Goal: Navigation & Orientation: Find specific page/section

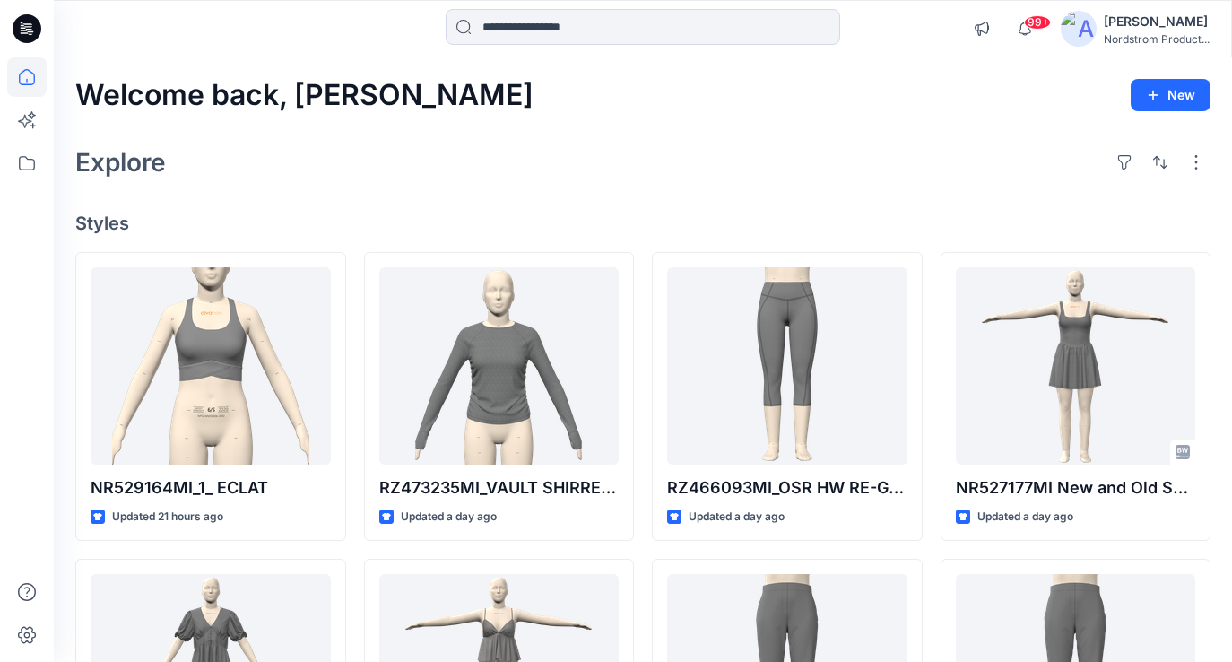
click at [1091, 23] on img at bounding box center [1079, 29] width 36 height 36
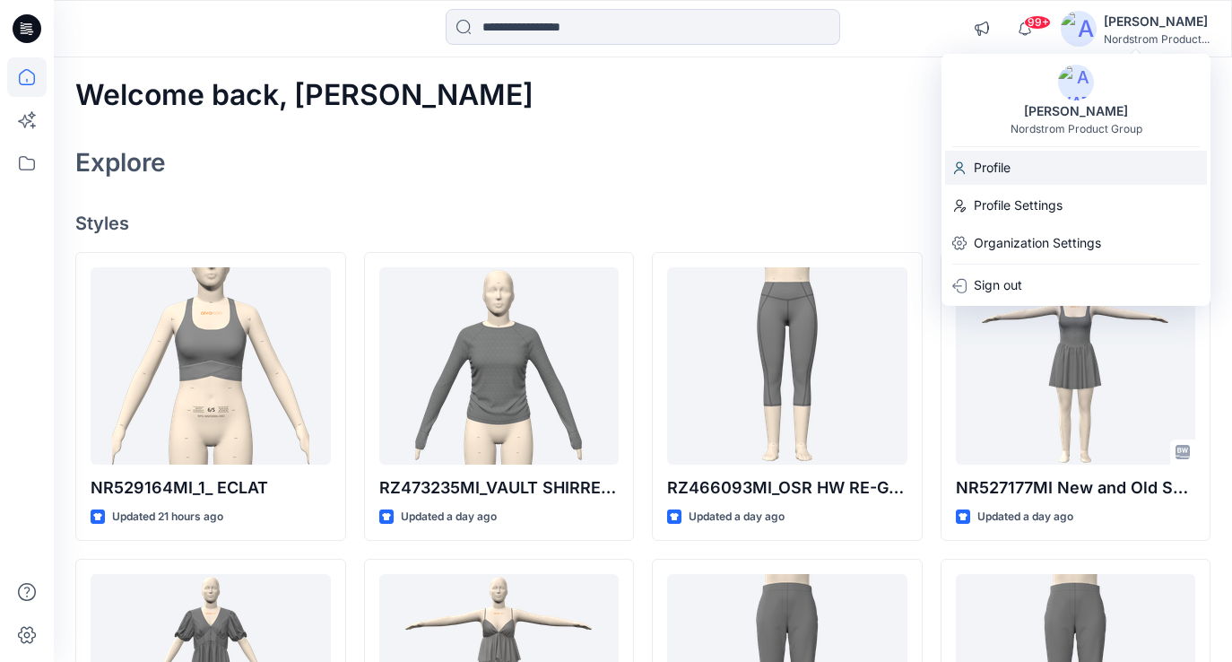
click at [1017, 166] on div "Profile" at bounding box center [1076, 168] width 262 height 34
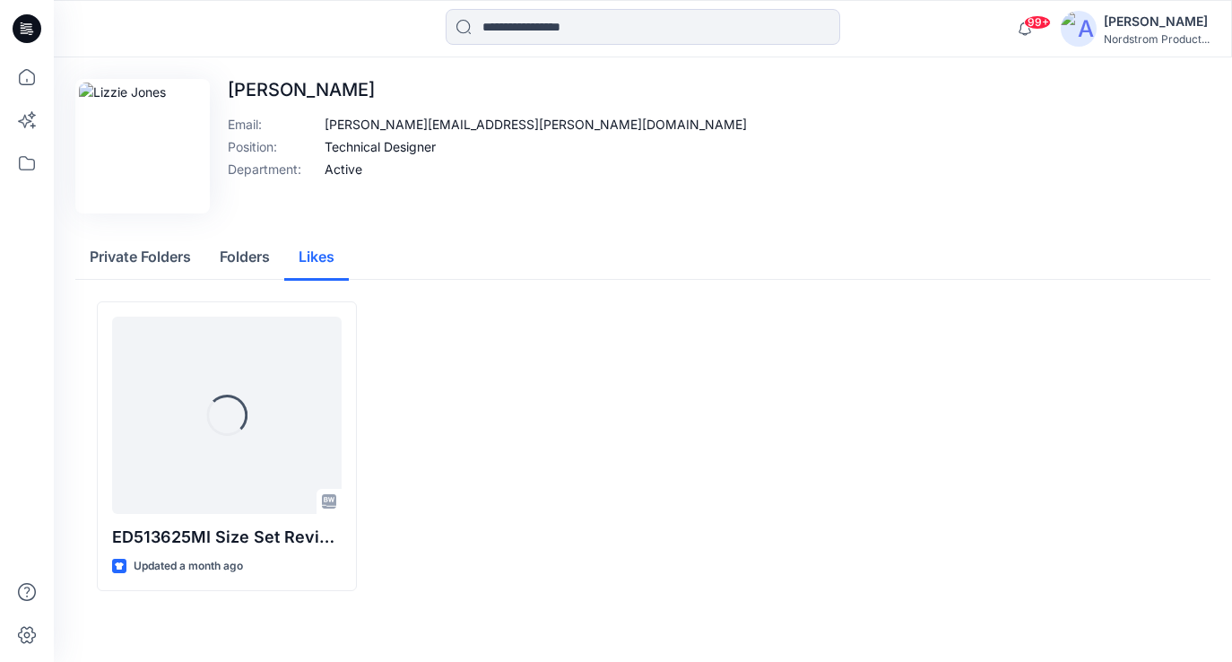
click at [314, 258] on button "Likes" at bounding box center [316, 258] width 65 height 46
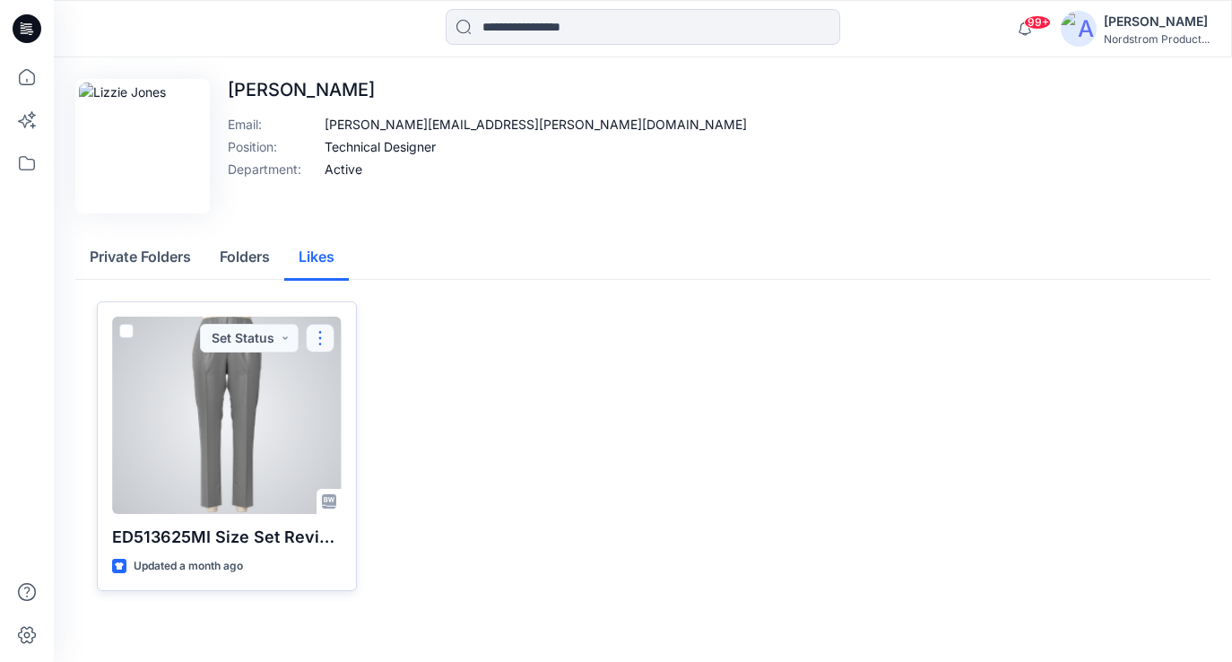
click at [326, 334] on button "button" at bounding box center [320, 338] width 29 height 29
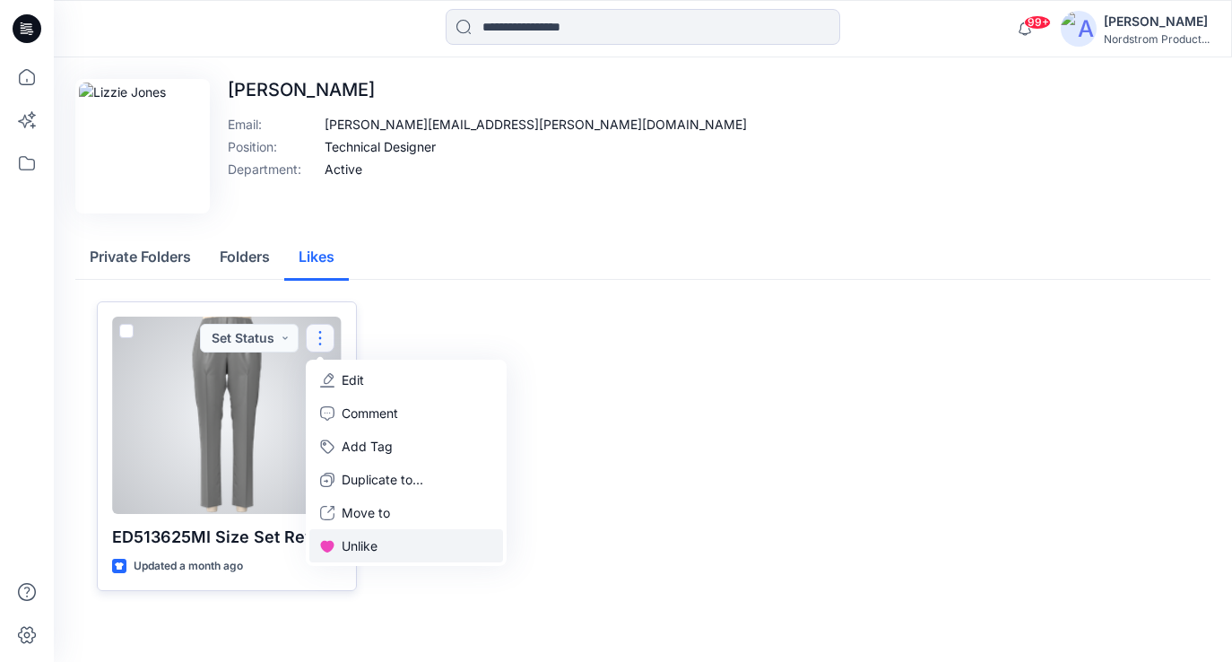
click at [354, 543] on p "Unlike" at bounding box center [360, 545] width 36 height 19
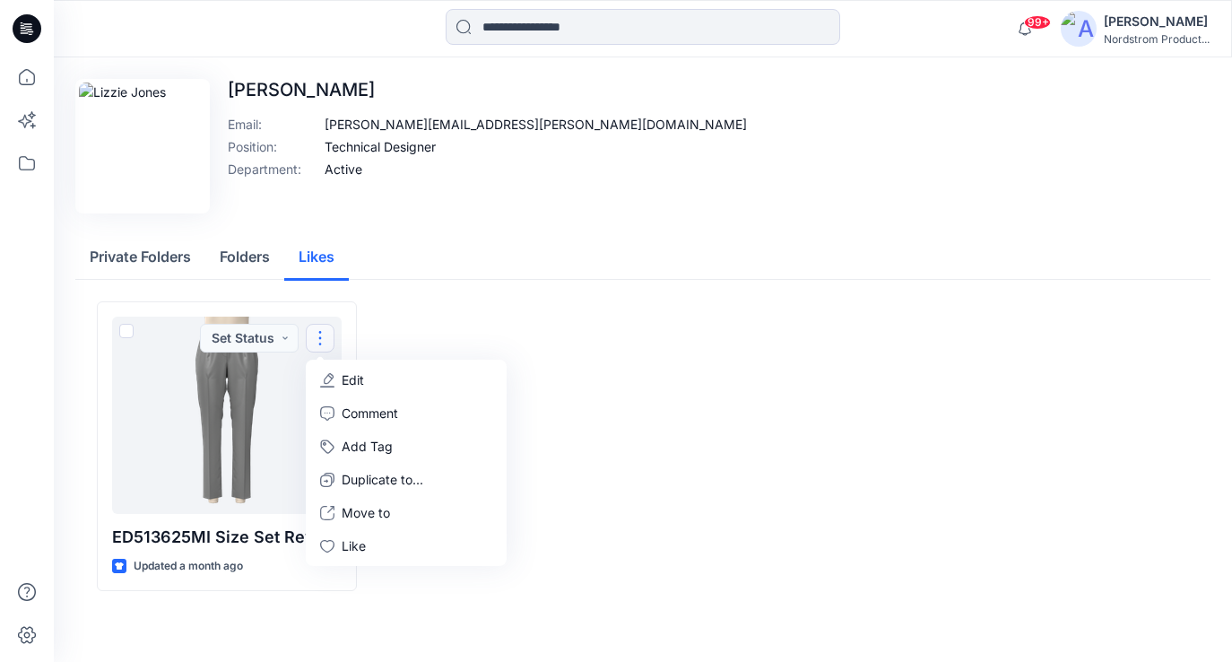
click at [518, 230] on div "Edit Image Lizzie Jones Email : lizzie.jones@nordstrom.com Position : Technical…" at bounding box center [643, 345] width 1178 height 577
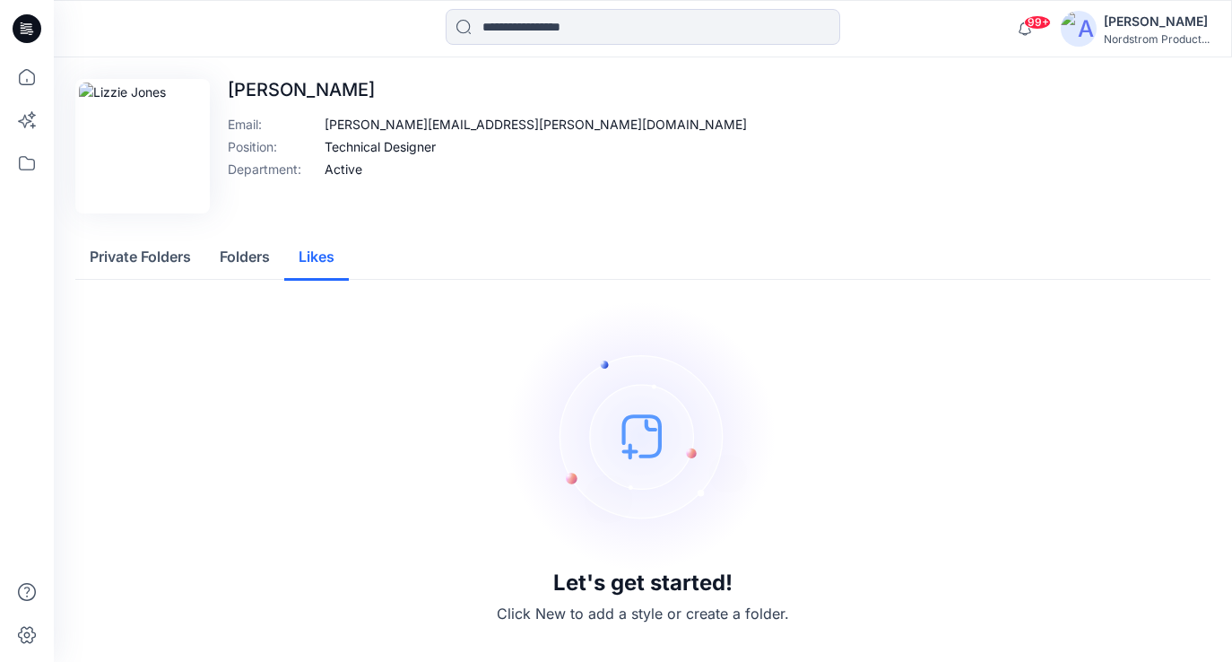
click at [152, 259] on button "Private Folders" at bounding box center [140, 258] width 130 height 46
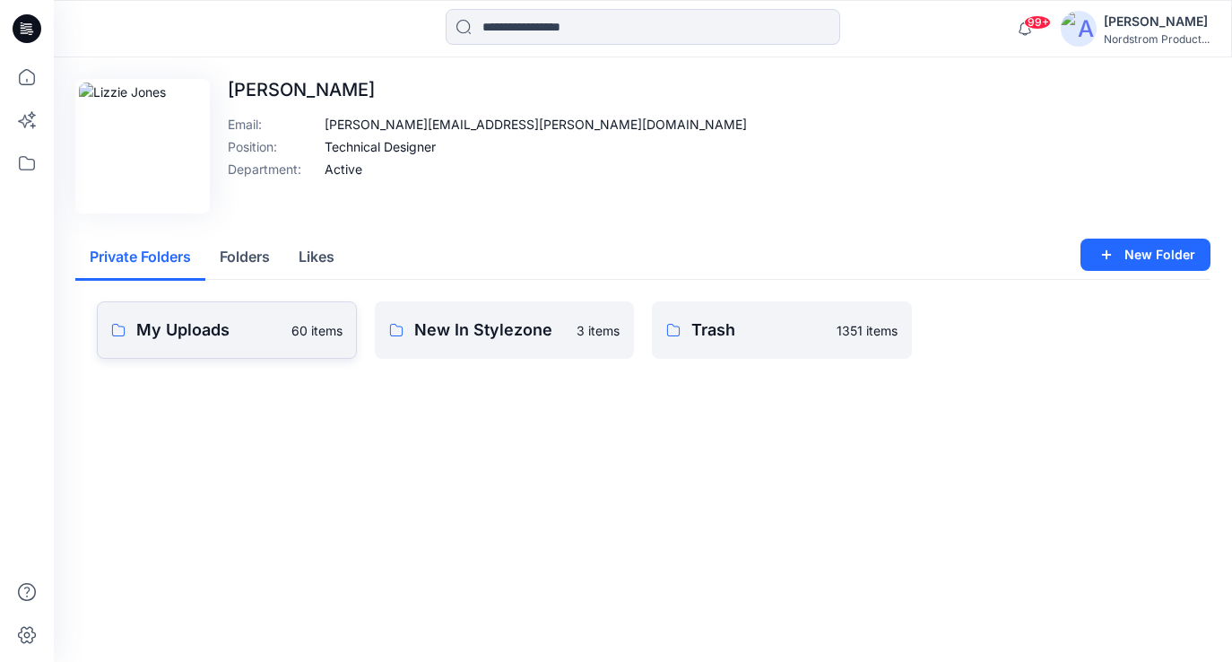
click at [225, 332] on p "My Uploads" at bounding box center [208, 329] width 144 height 25
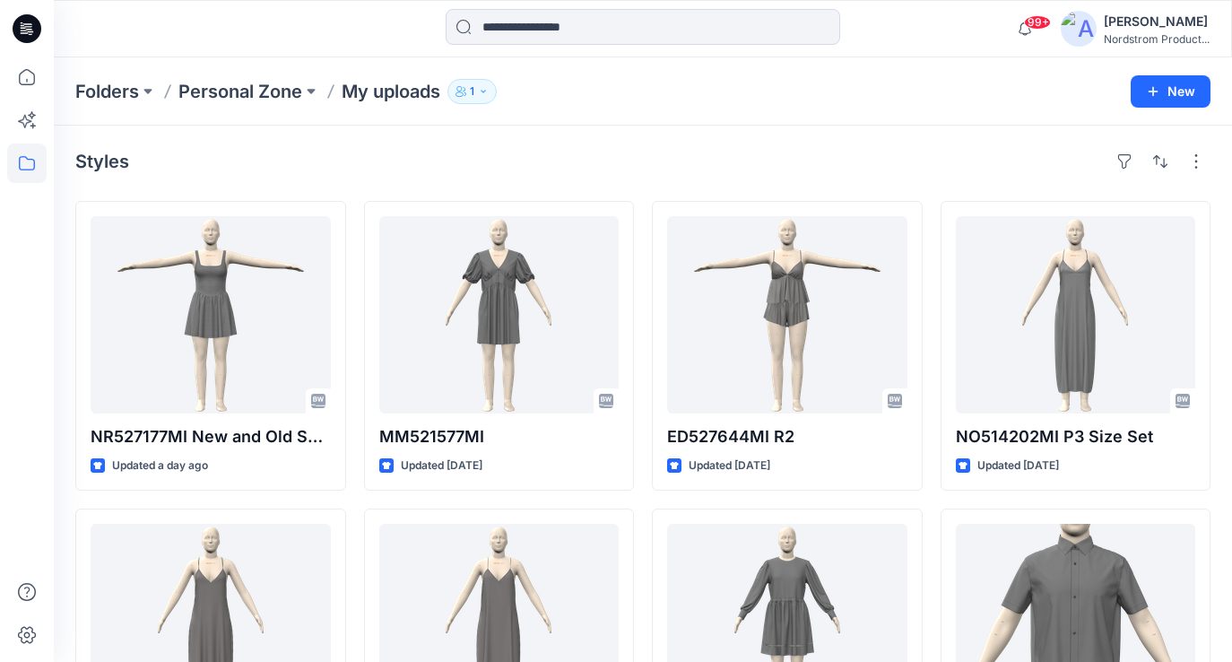
click at [489, 92] on icon "button" at bounding box center [483, 91] width 11 height 11
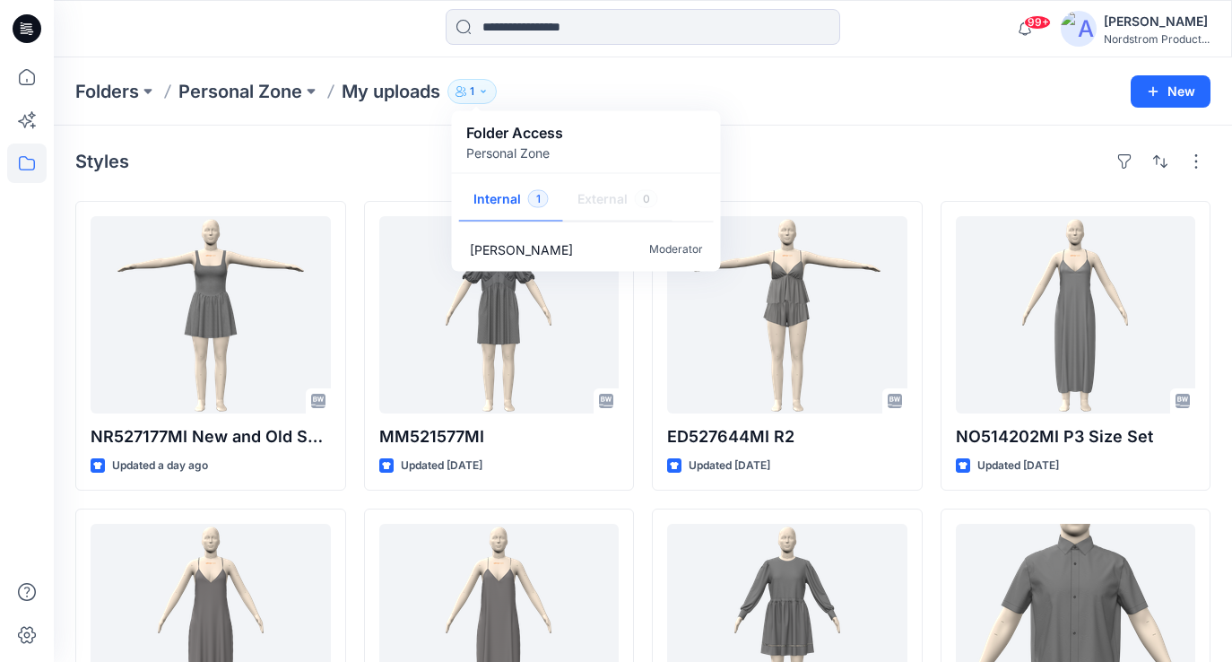
click at [890, 115] on div "Folders Personal Zone My uploads 1 Folder Access Personal Zone Internal 1 Exter…" at bounding box center [643, 91] width 1178 height 68
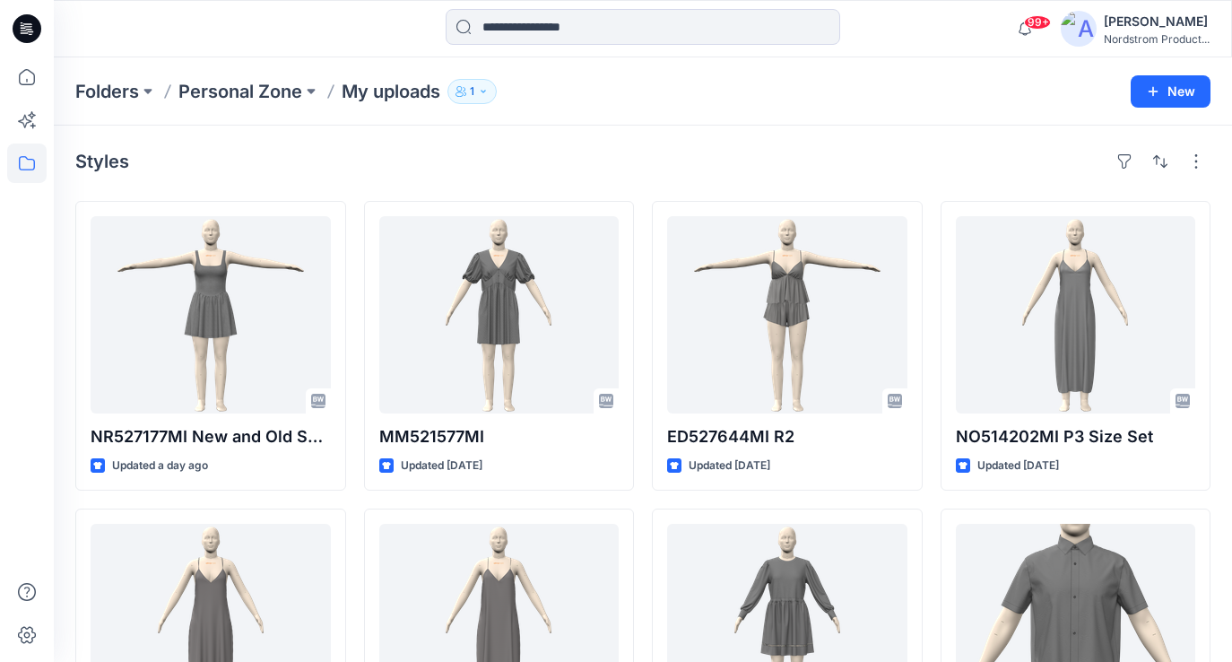
click at [1069, 36] on img at bounding box center [1079, 29] width 36 height 36
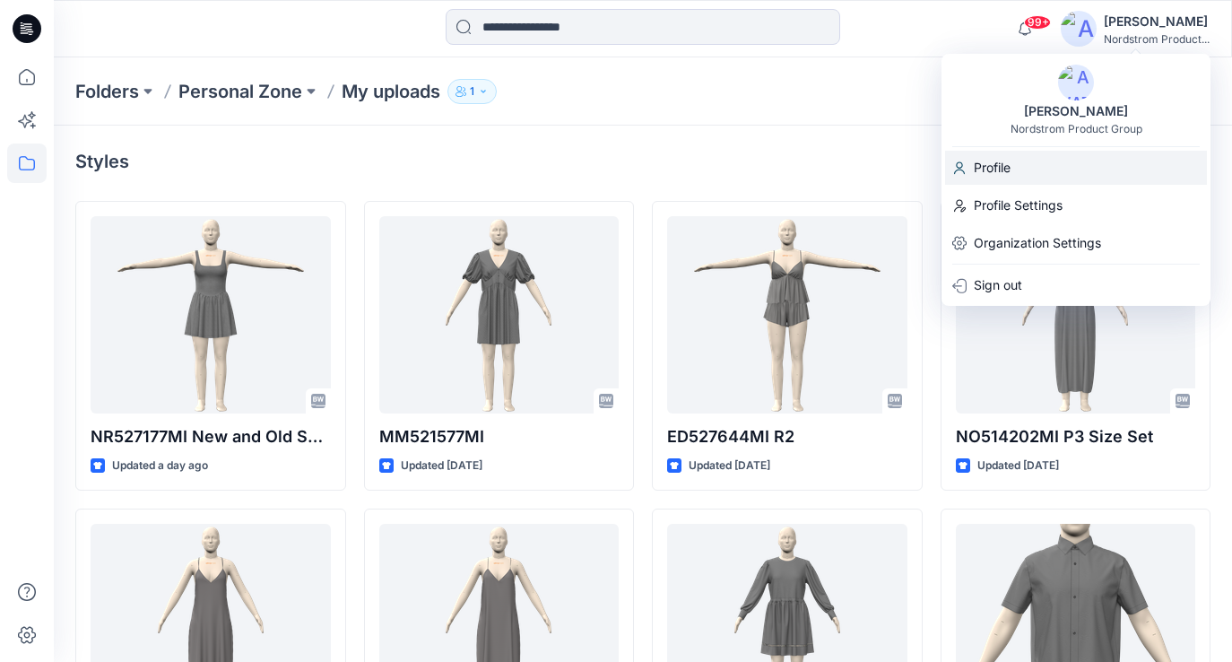
click at [1009, 160] on p "Profile" at bounding box center [992, 168] width 37 height 34
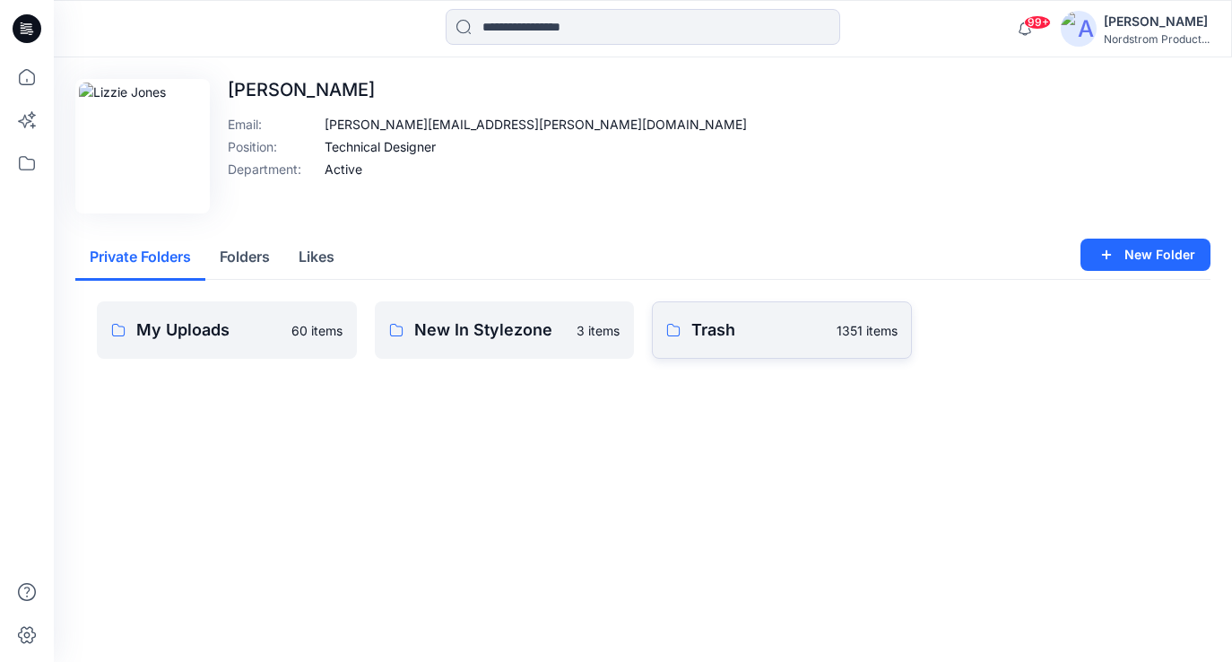
click at [771, 332] on p "Trash" at bounding box center [758, 329] width 135 height 25
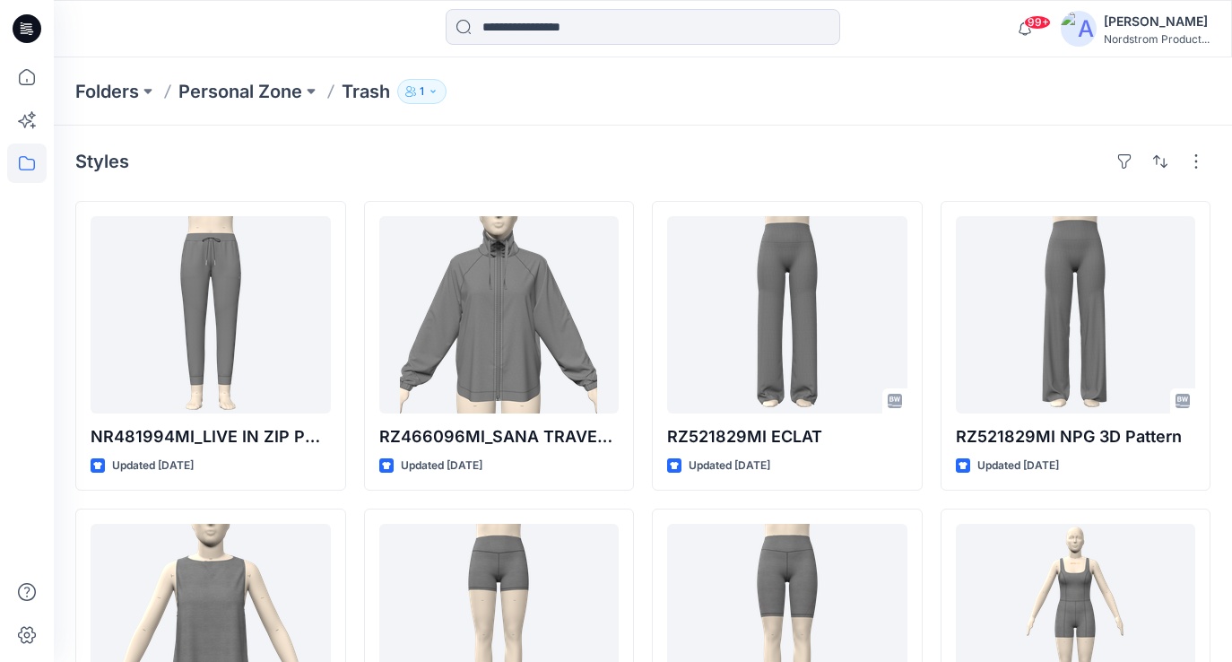
click at [1081, 30] on img at bounding box center [1079, 29] width 36 height 36
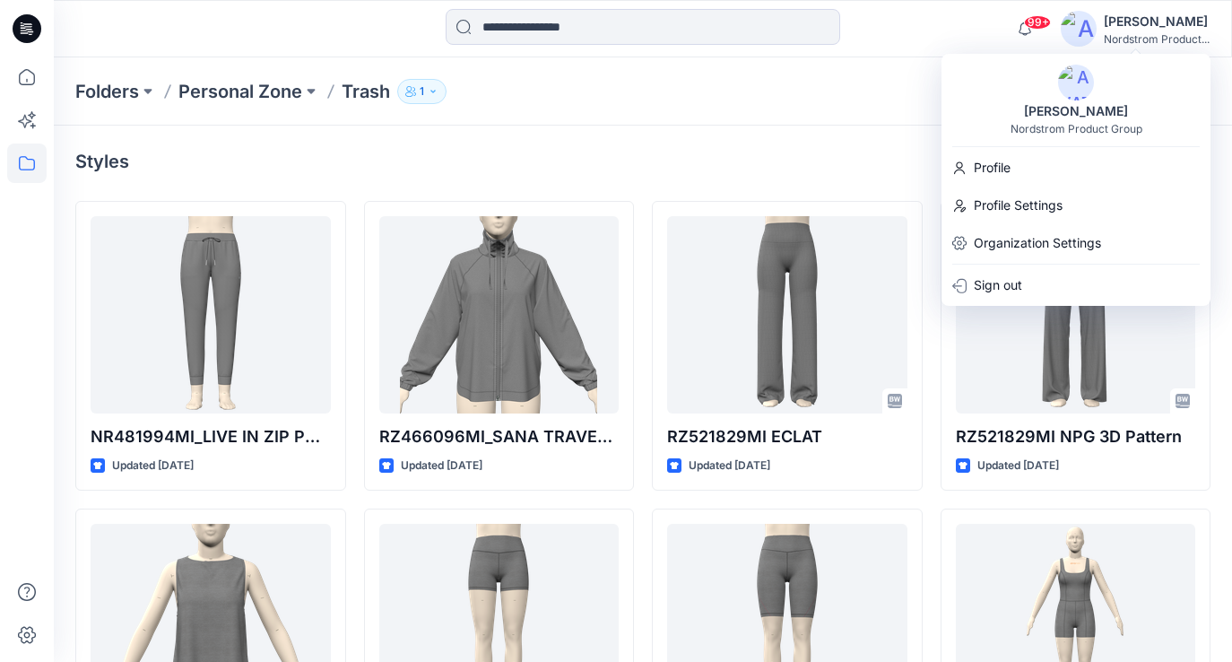
drag, startPoint x: 1073, startPoint y: 91, endPoint x: 990, endPoint y: 117, distance: 87.4
click at [1073, 91] on img at bounding box center [1076, 83] width 36 height 36
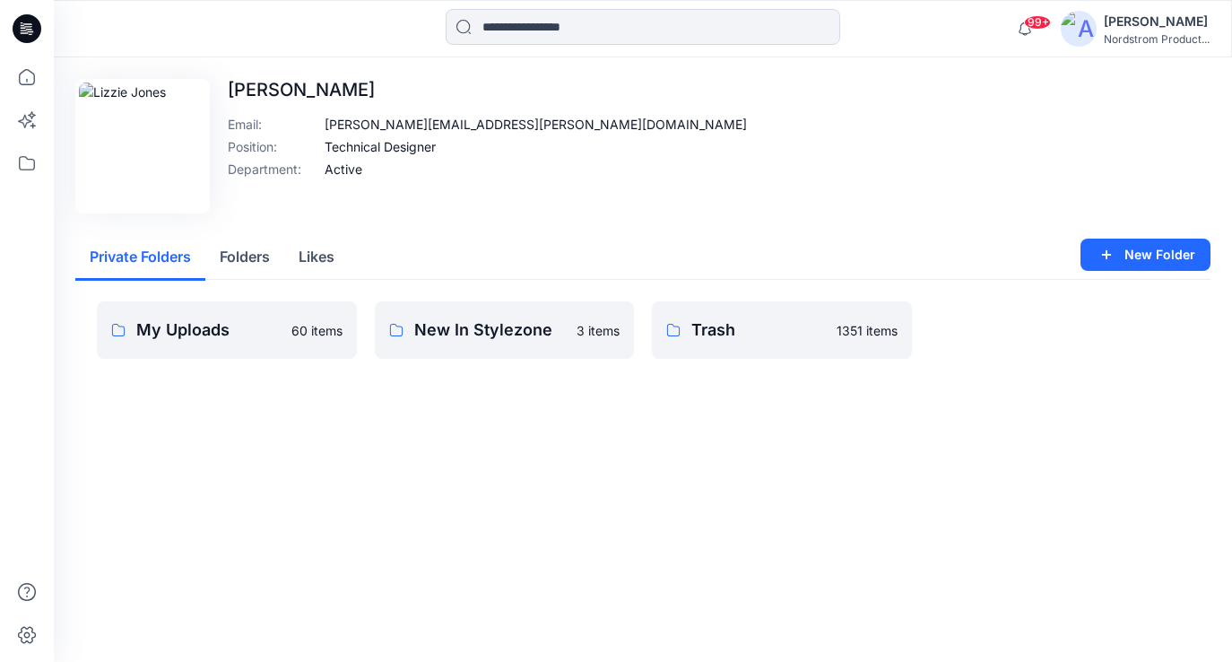
click at [31, 22] on icon at bounding box center [27, 28] width 29 height 29
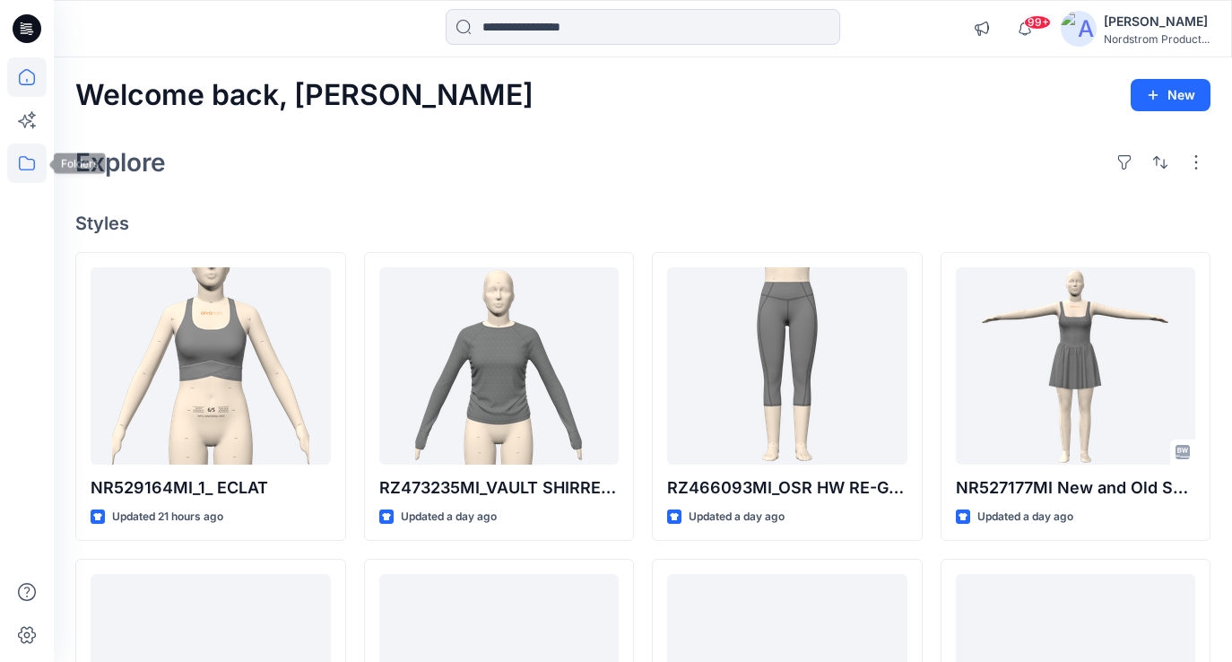
click at [40, 167] on icon at bounding box center [26, 162] width 39 height 39
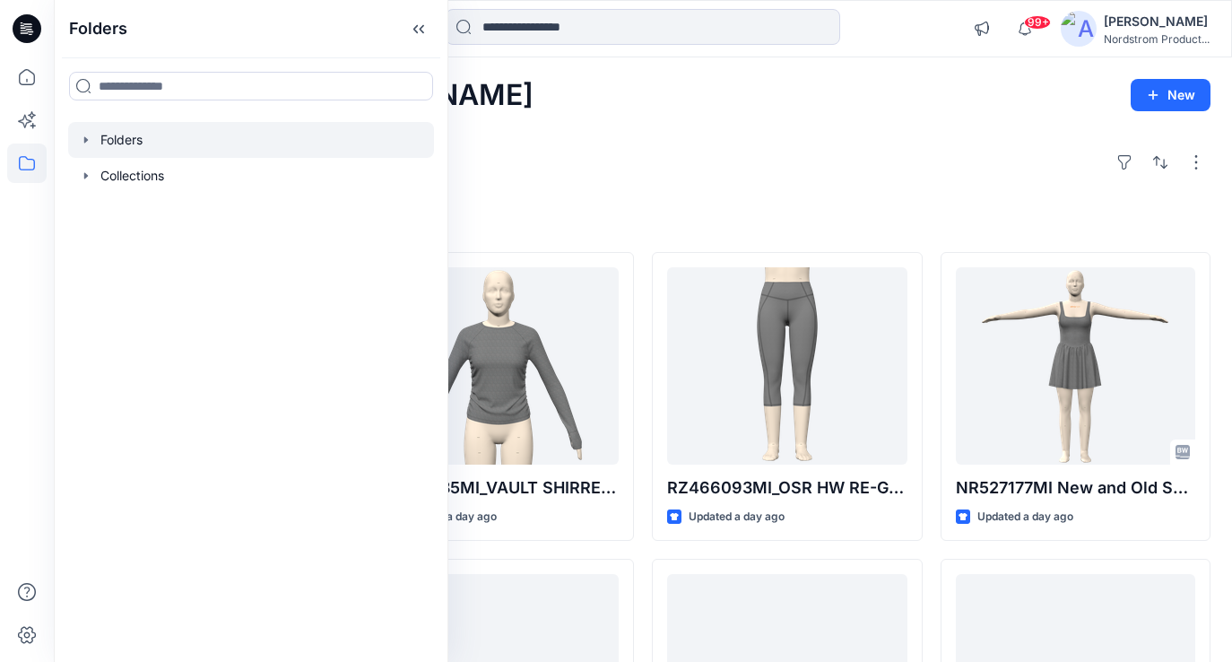
click at [109, 135] on div at bounding box center [251, 140] width 366 height 36
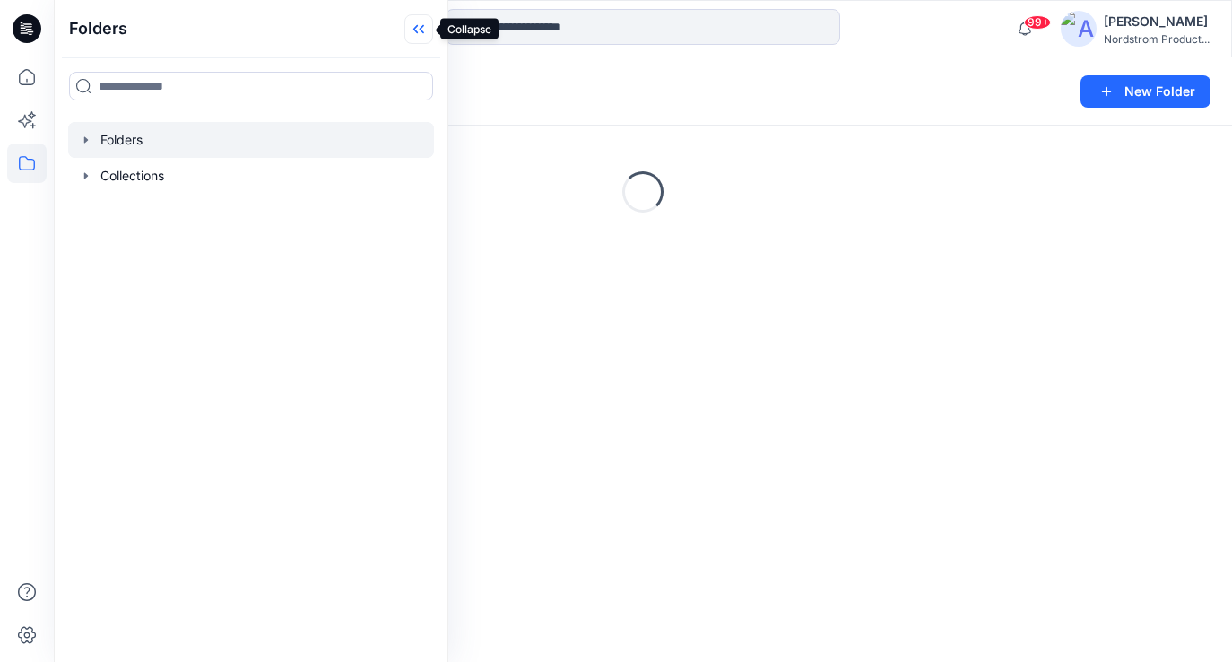
click at [426, 26] on icon at bounding box center [418, 29] width 29 height 30
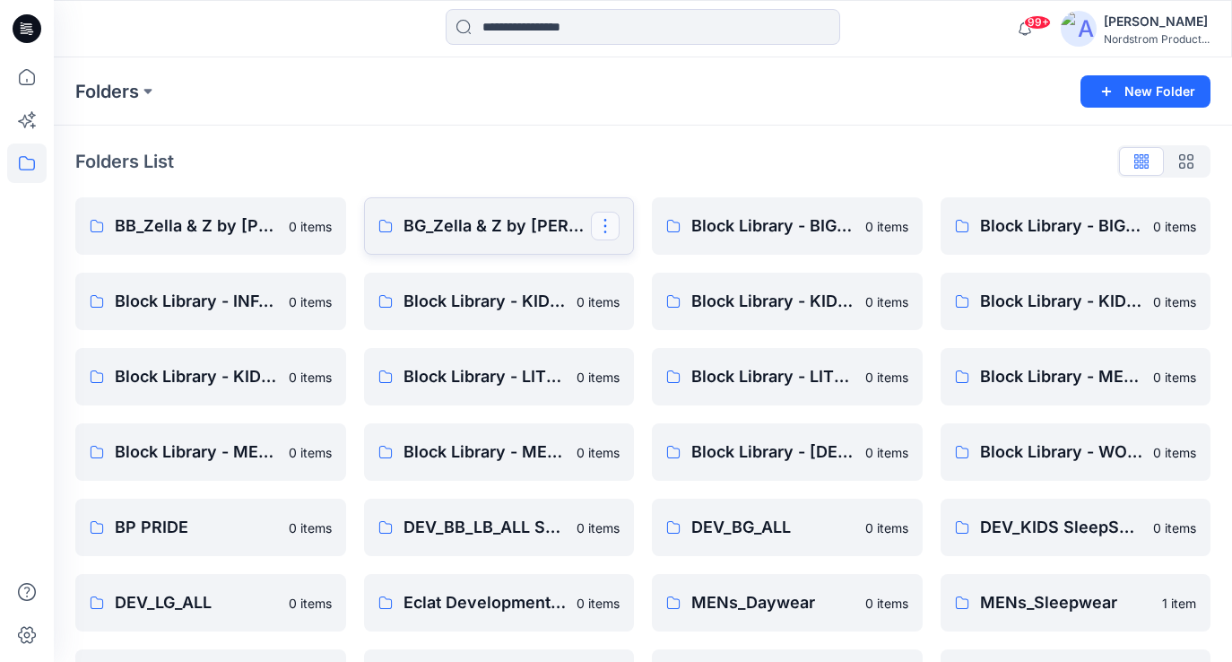
click at [602, 229] on button "button" at bounding box center [605, 226] width 29 height 29
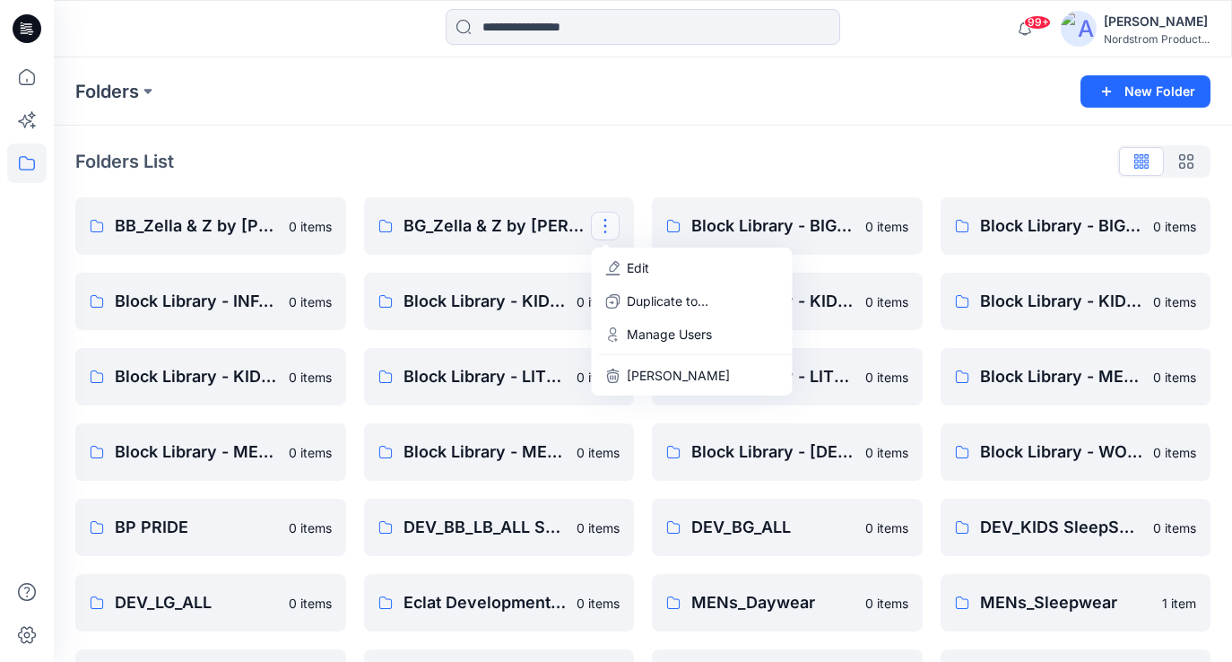
click at [629, 137] on div "Folders List BB_Zella & Z by Zella 0 items Block Library - INFANT 0 items Block…" at bounding box center [643, 615] width 1178 height 979
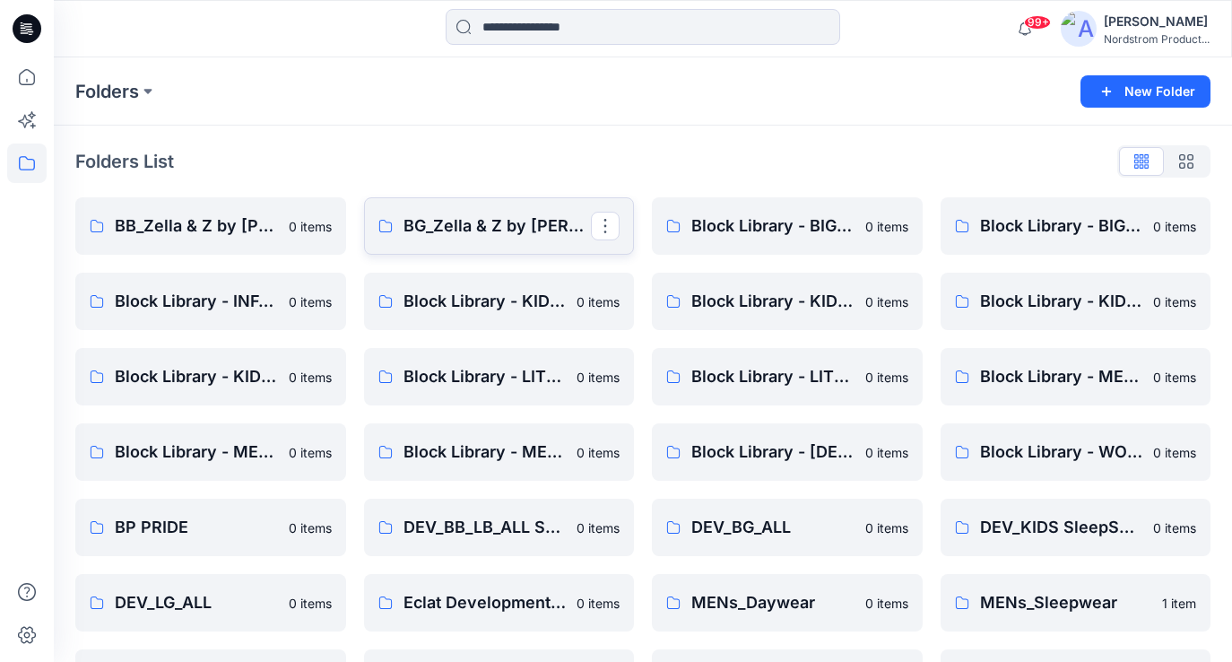
click at [437, 219] on p "BG_Zella & Z by Zella" at bounding box center [498, 225] width 188 height 25
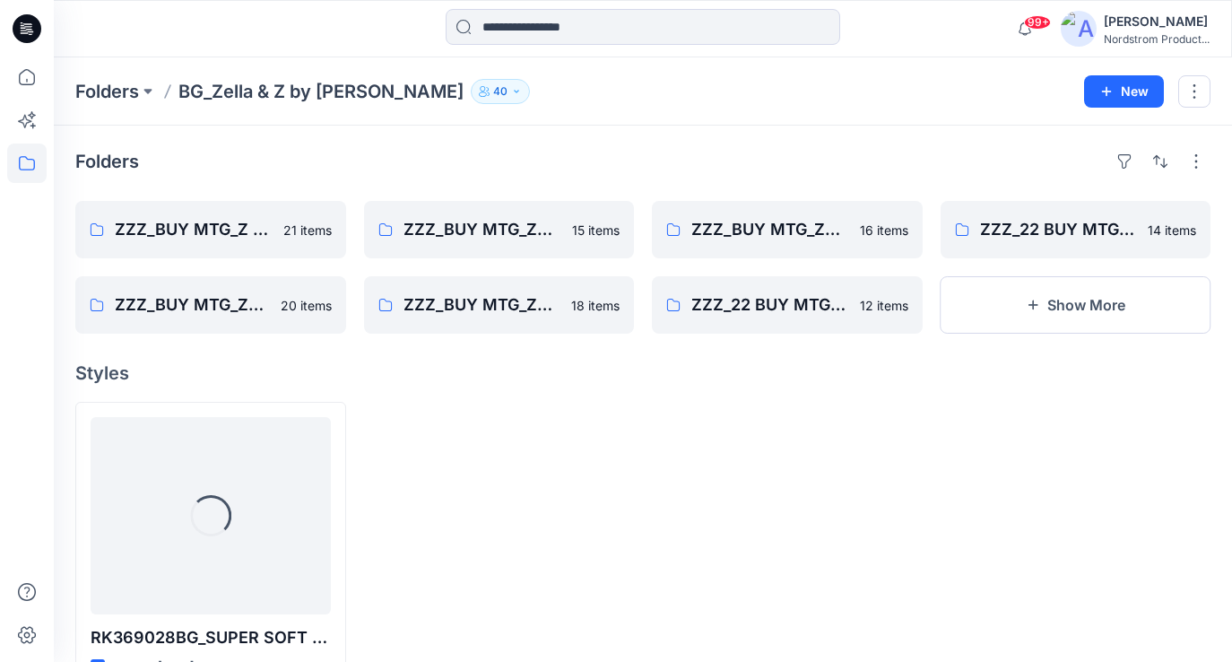
scroll to position [50, 0]
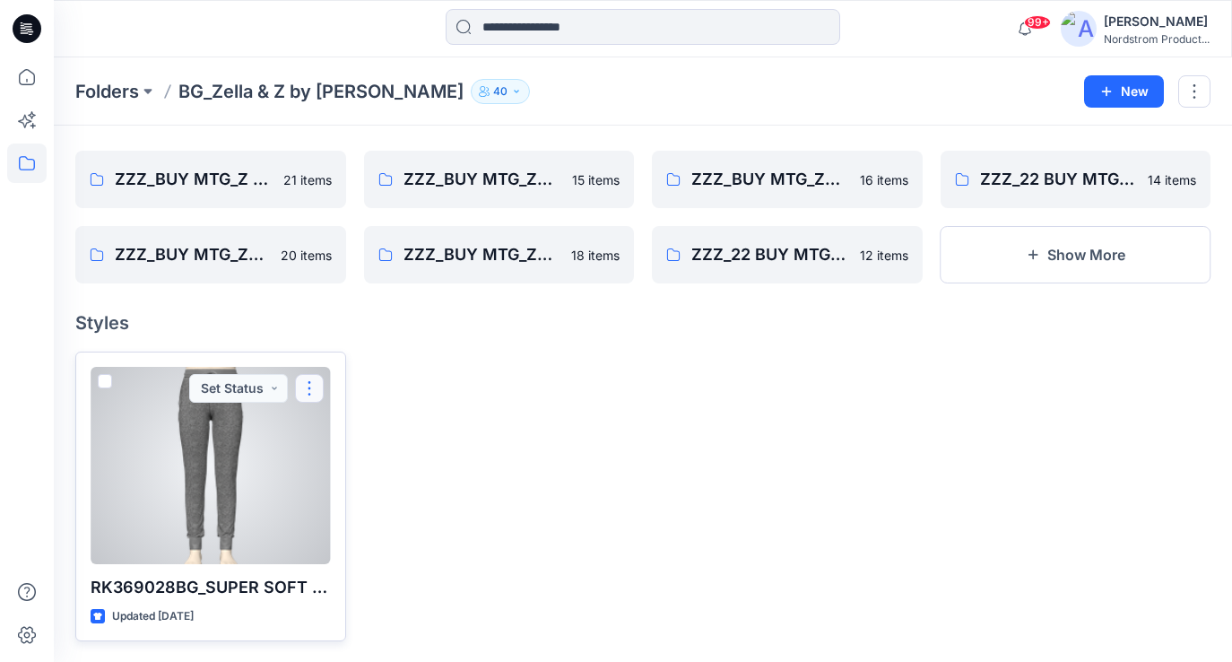
click at [314, 389] on button "button" at bounding box center [309, 388] width 29 height 29
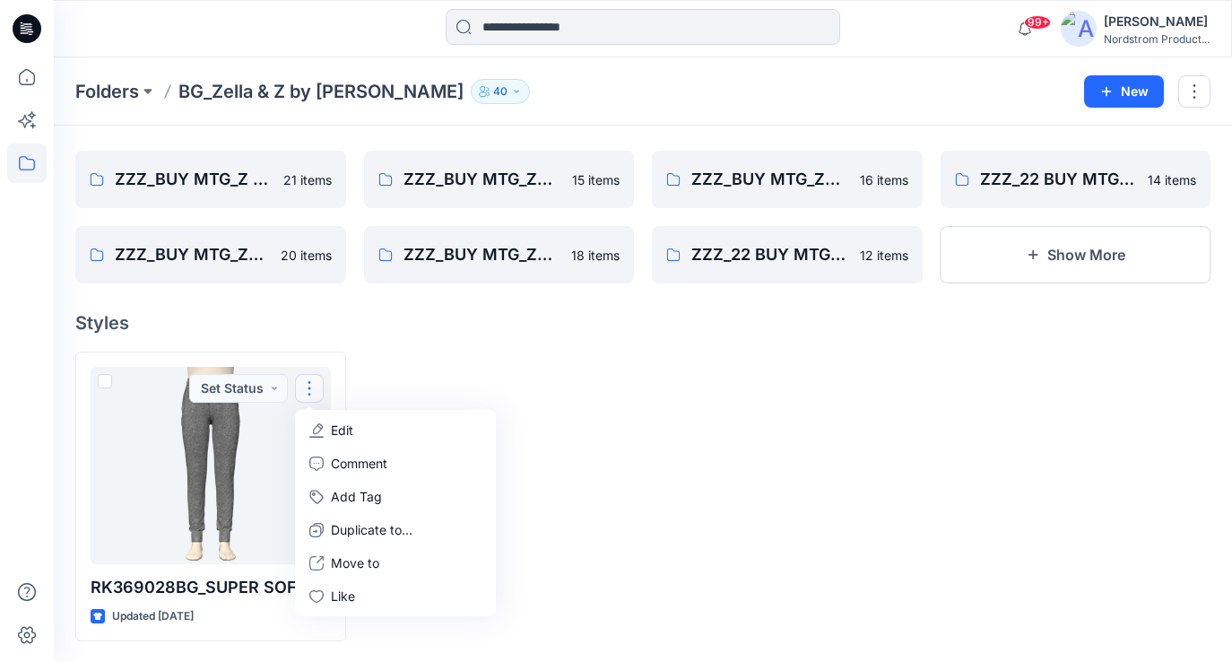
click at [703, 354] on div at bounding box center [787, 497] width 271 height 290
click at [1109, 26] on div "[PERSON_NAME]" at bounding box center [1157, 22] width 106 height 22
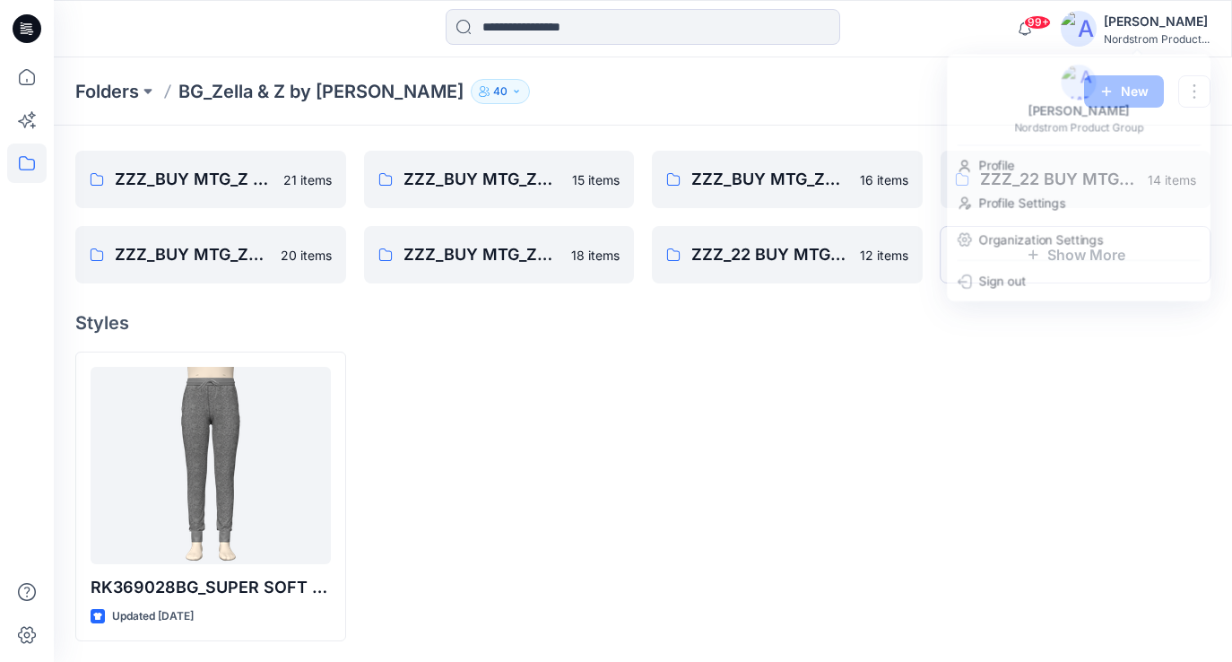
click at [891, 22] on div at bounding box center [642, 28] width 589 height 39
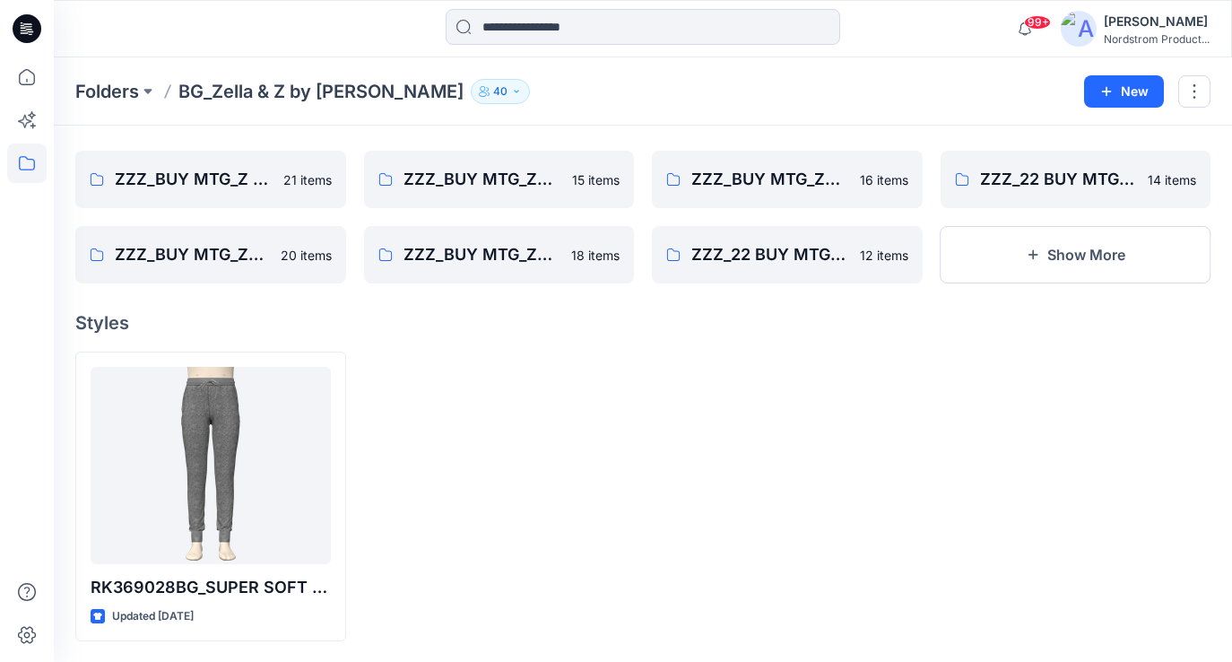
click at [887, 24] on div at bounding box center [642, 28] width 589 height 39
click at [32, 28] on icon at bounding box center [27, 28] width 29 height 29
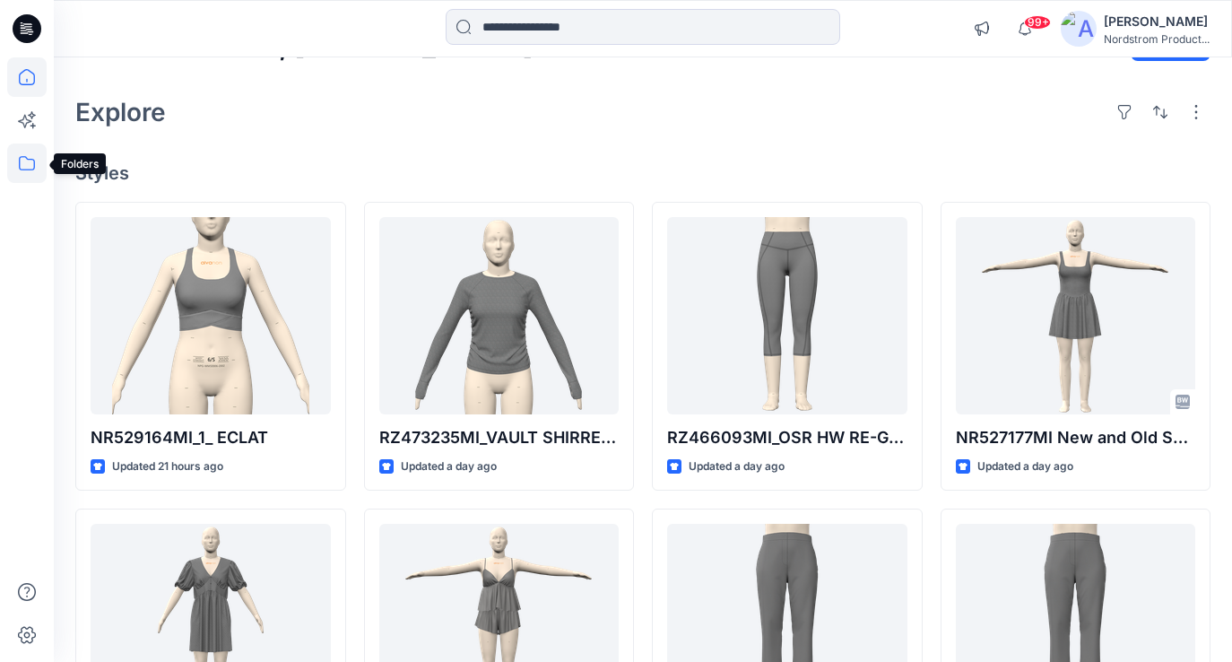
click at [12, 162] on icon at bounding box center [26, 162] width 39 height 39
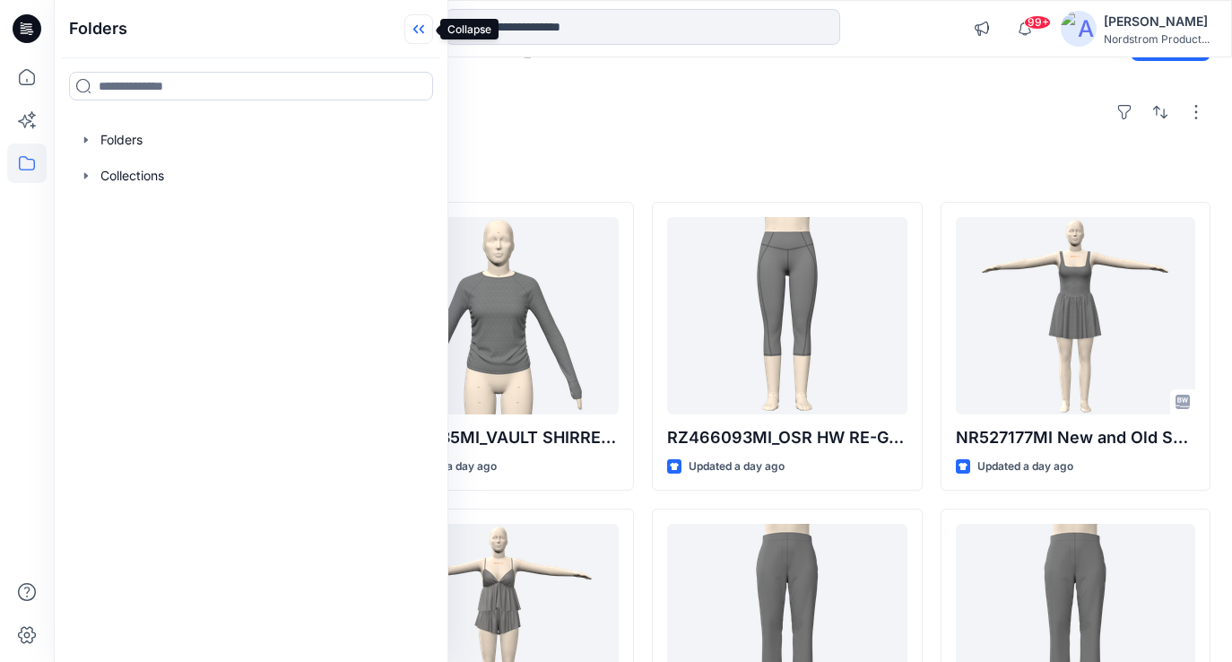
click at [421, 35] on icon at bounding box center [418, 29] width 29 height 30
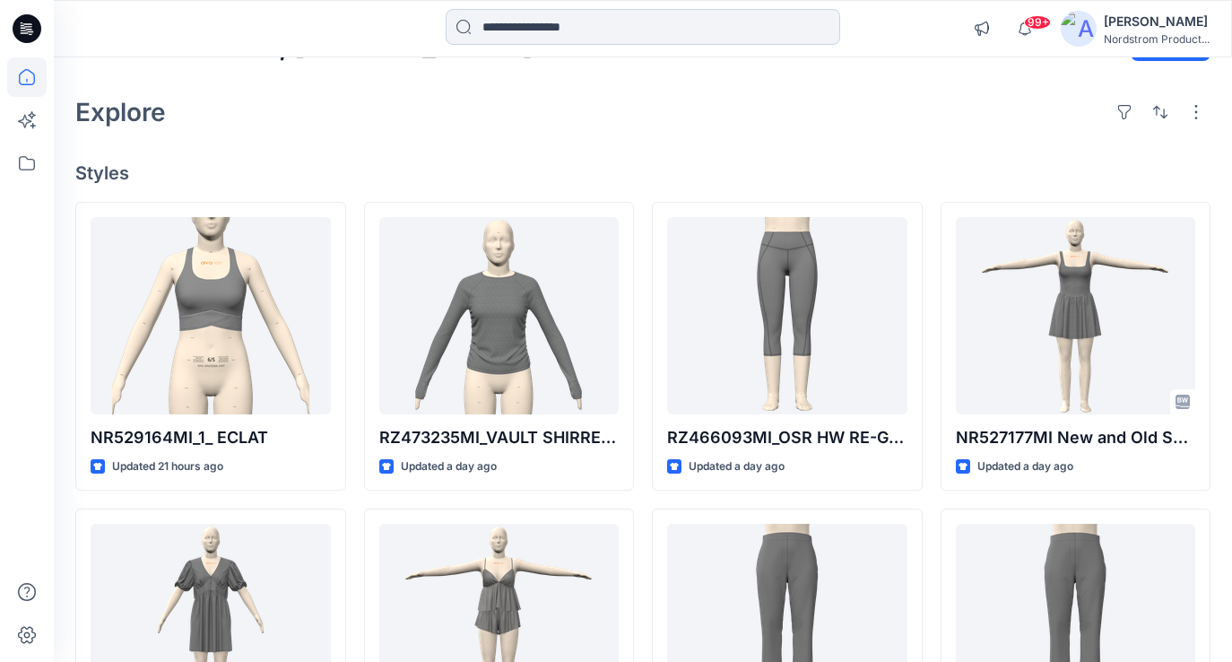
click at [598, 18] on input at bounding box center [643, 27] width 395 height 36
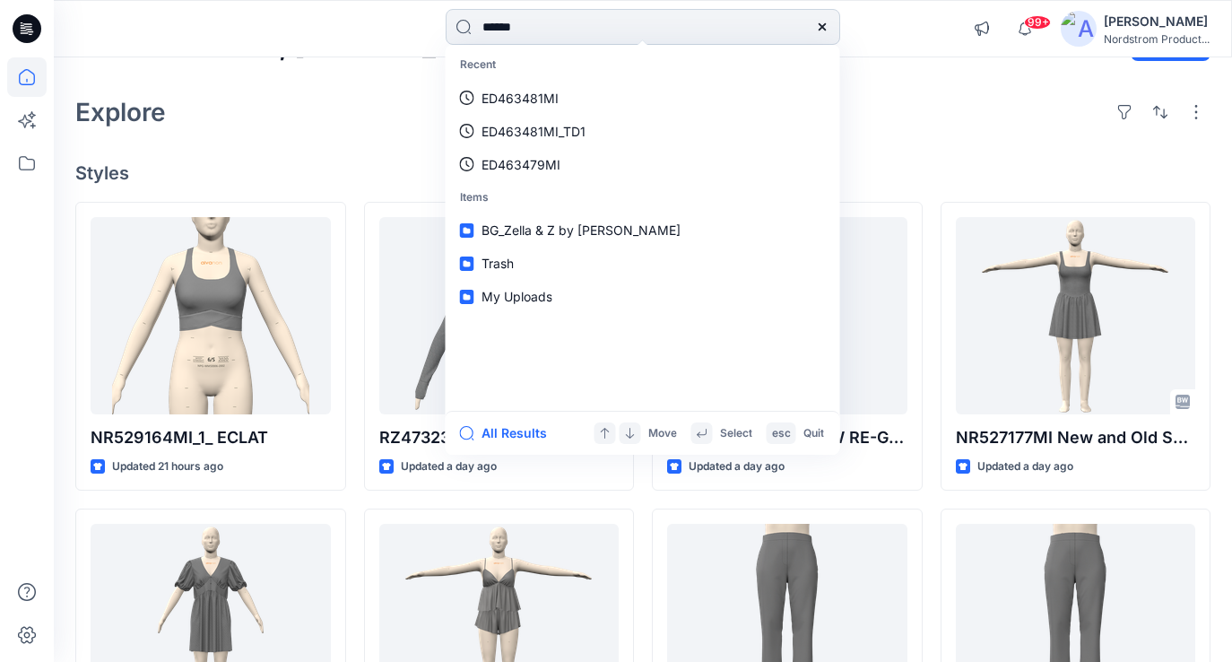
type input "*******"
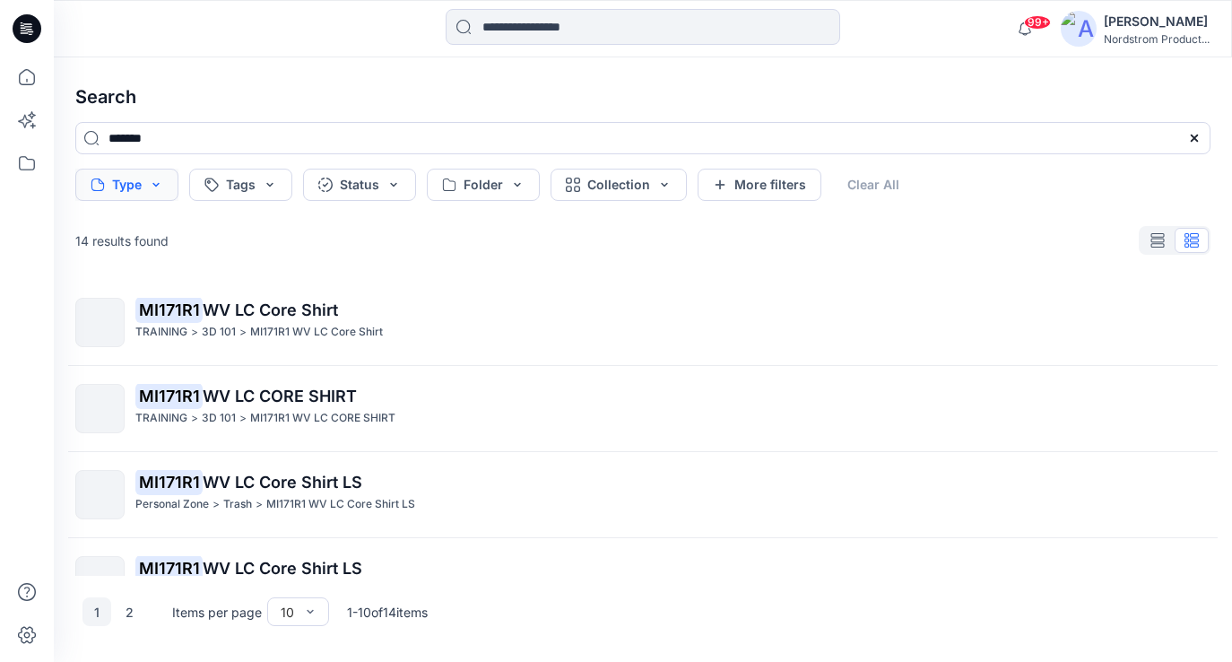
click at [144, 187] on button "Type" at bounding box center [126, 185] width 103 height 32
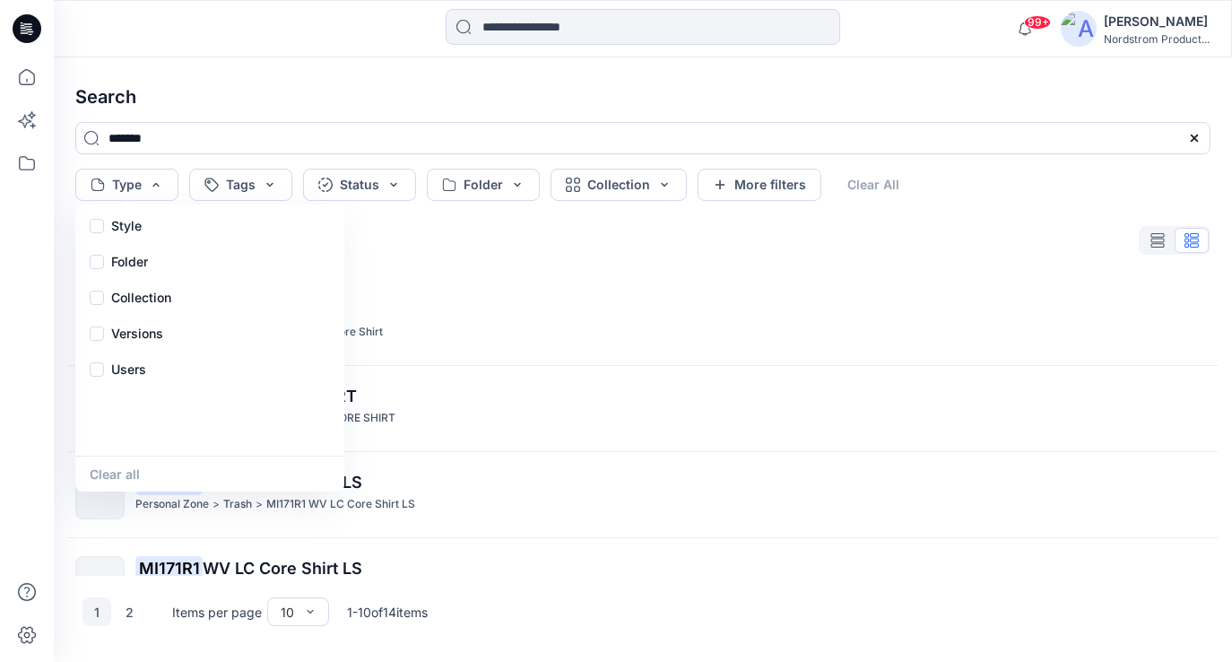
click at [486, 248] on div "14 results found" at bounding box center [643, 240] width 1164 height 36
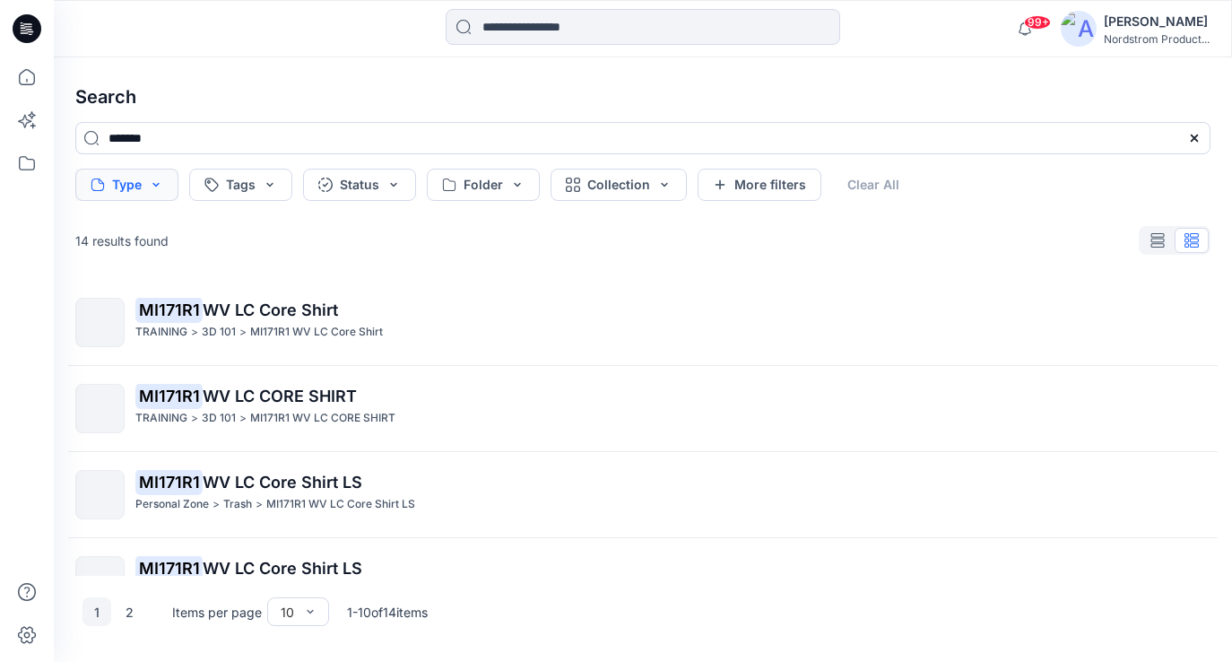
click at [110, 183] on button "Type" at bounding box center [126, 185] width 103 height 32
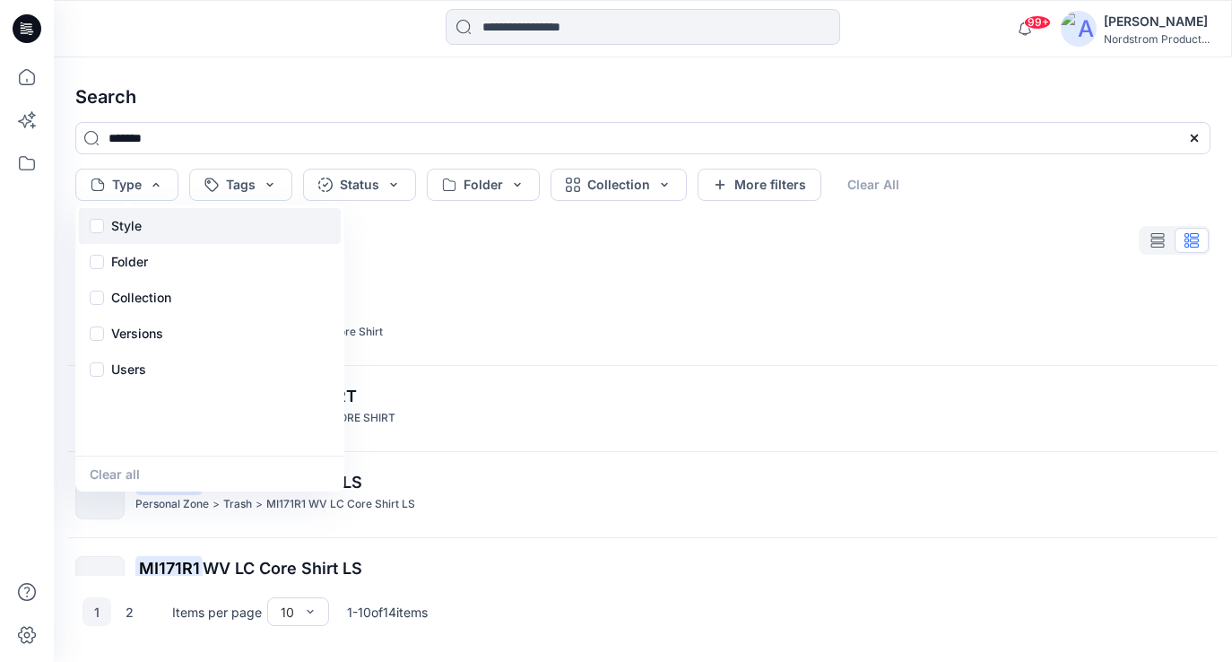
click at [102, 223] on div "Style" at bounding box center [210, 226] width 262 height 36
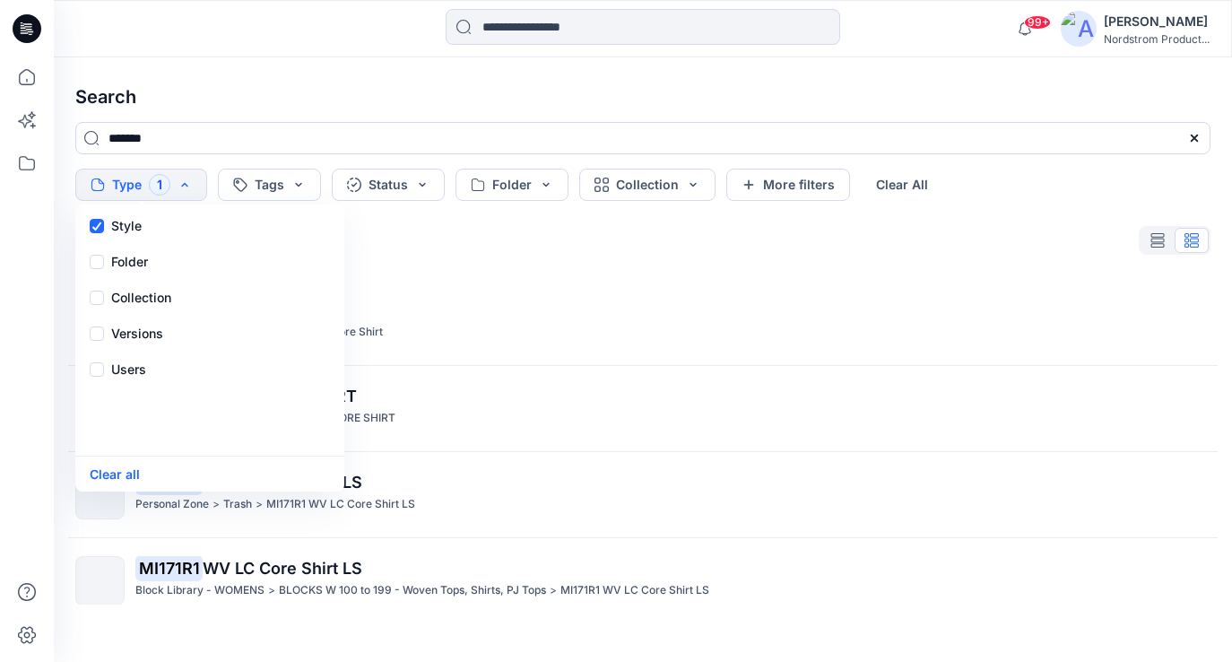
click at [516, 253] on div "6 results found" at bounding box center [643, 240] width 1164 height 36
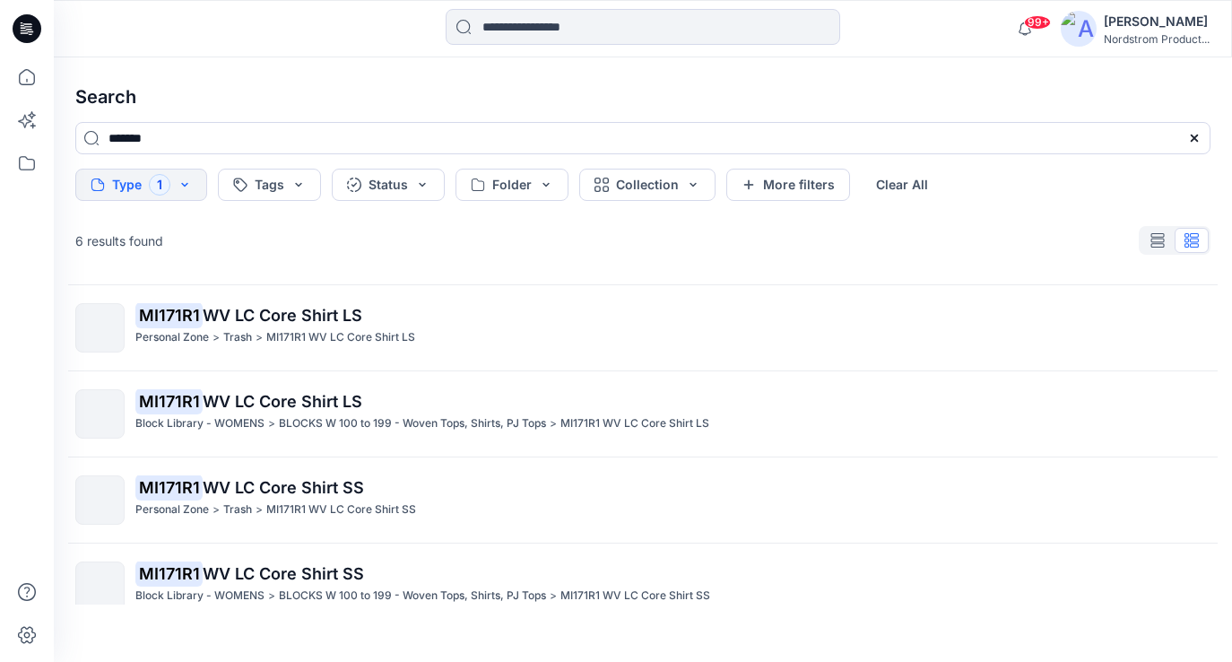
scroll to position [192, 0]
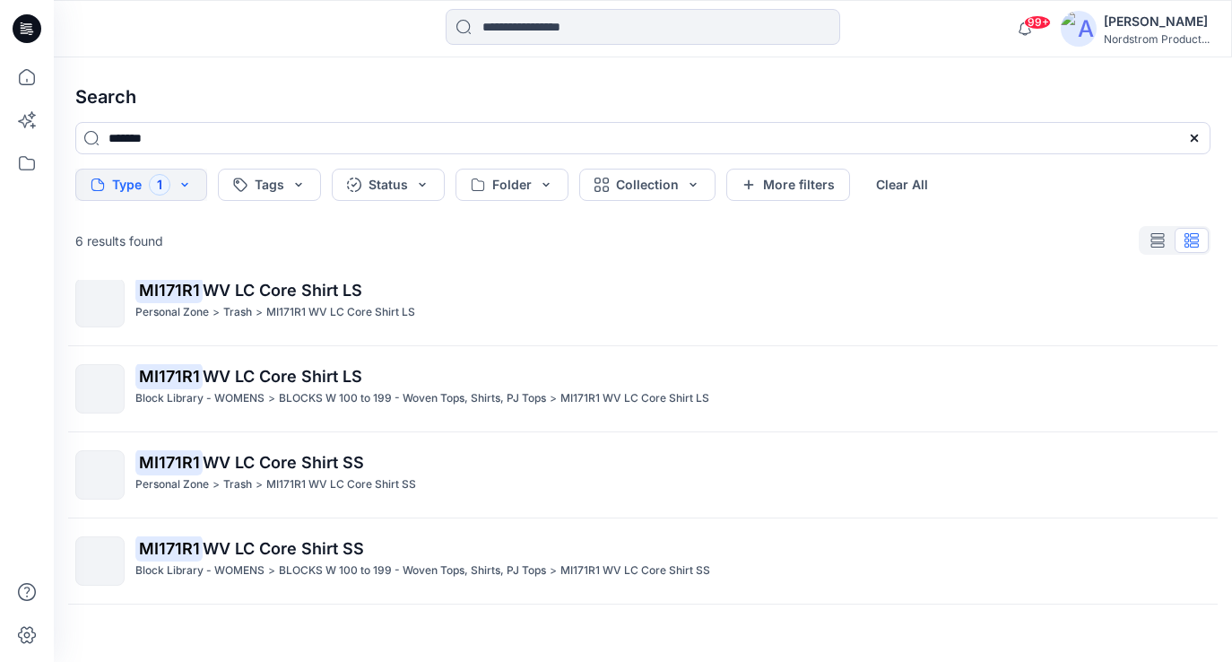
click at [128, 192] on button "Type 1" at bounding box center [141, 185] width 132 height 32
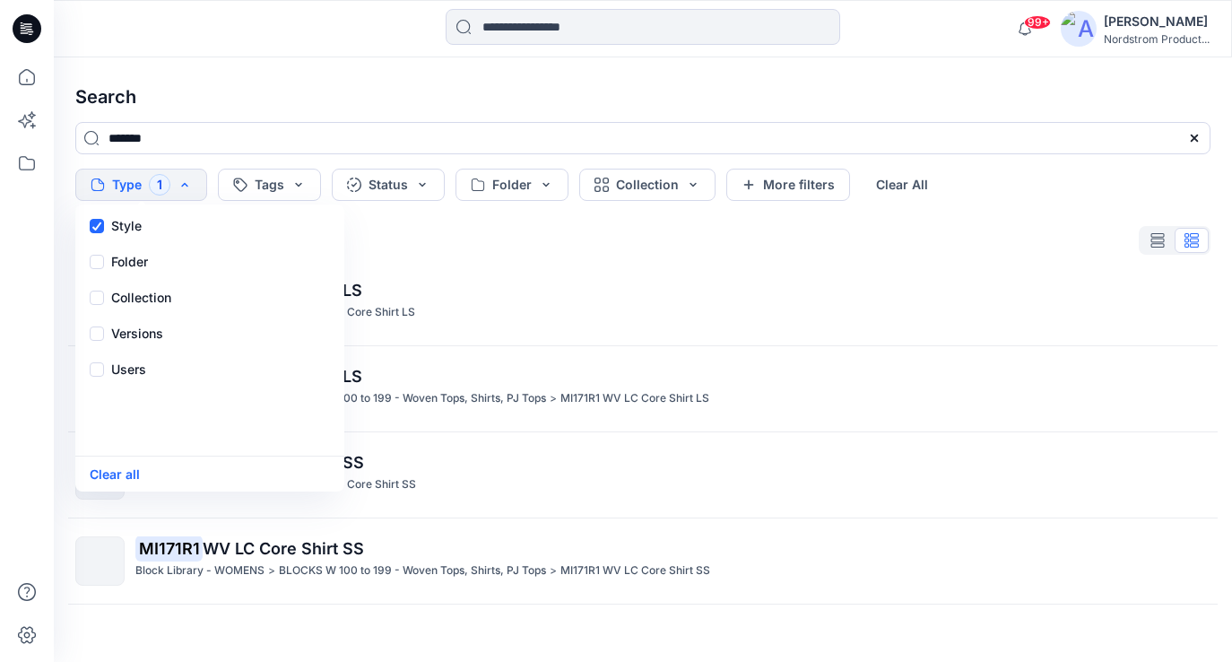
click at [373, 225] on div "6 results found" at bounding box center [643, 240] width 1164 height 36
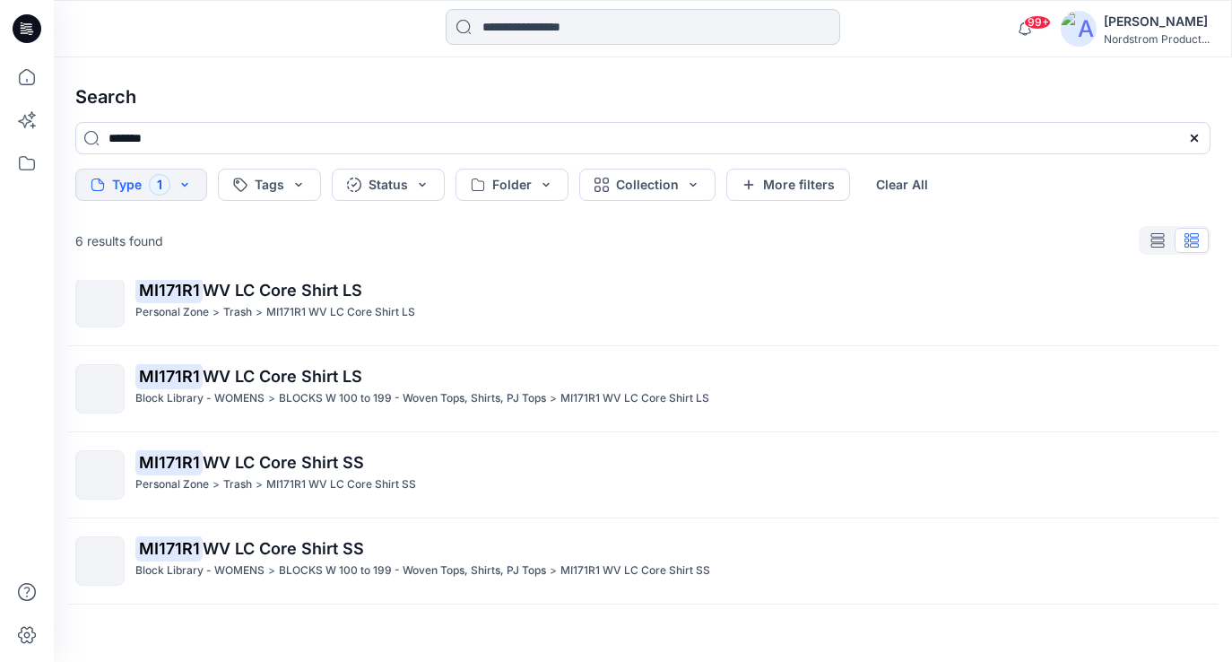
click at [516, 30] on input at bounding box center [643, 27] width 395 height 36
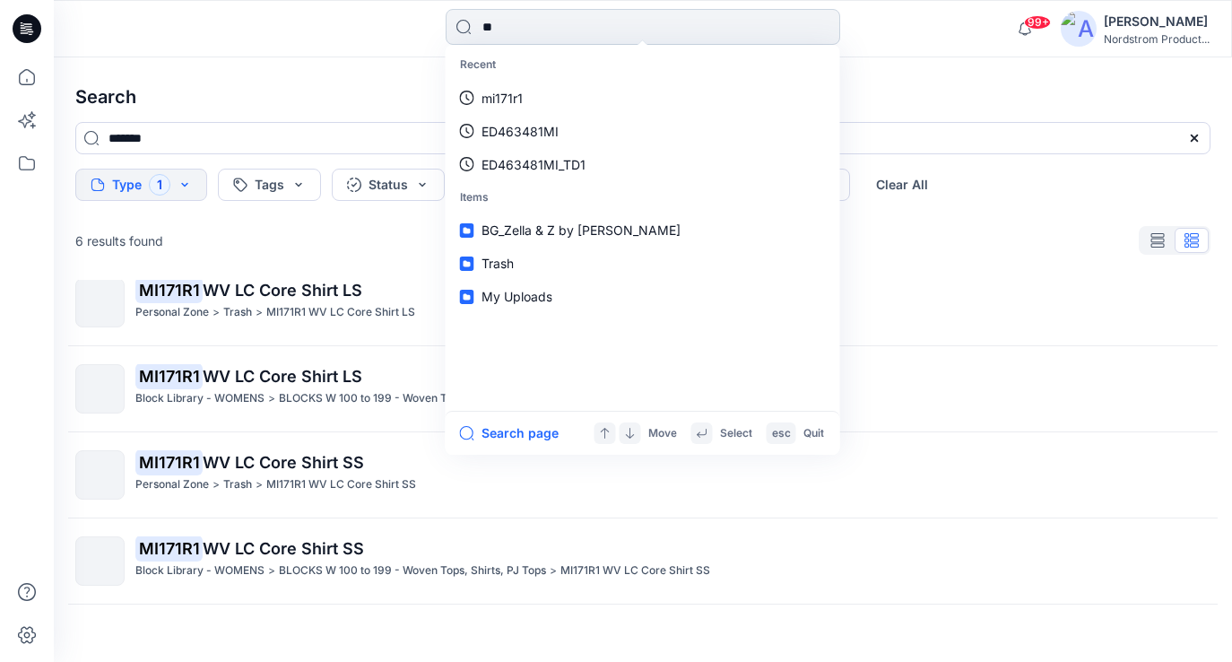
type input "***"
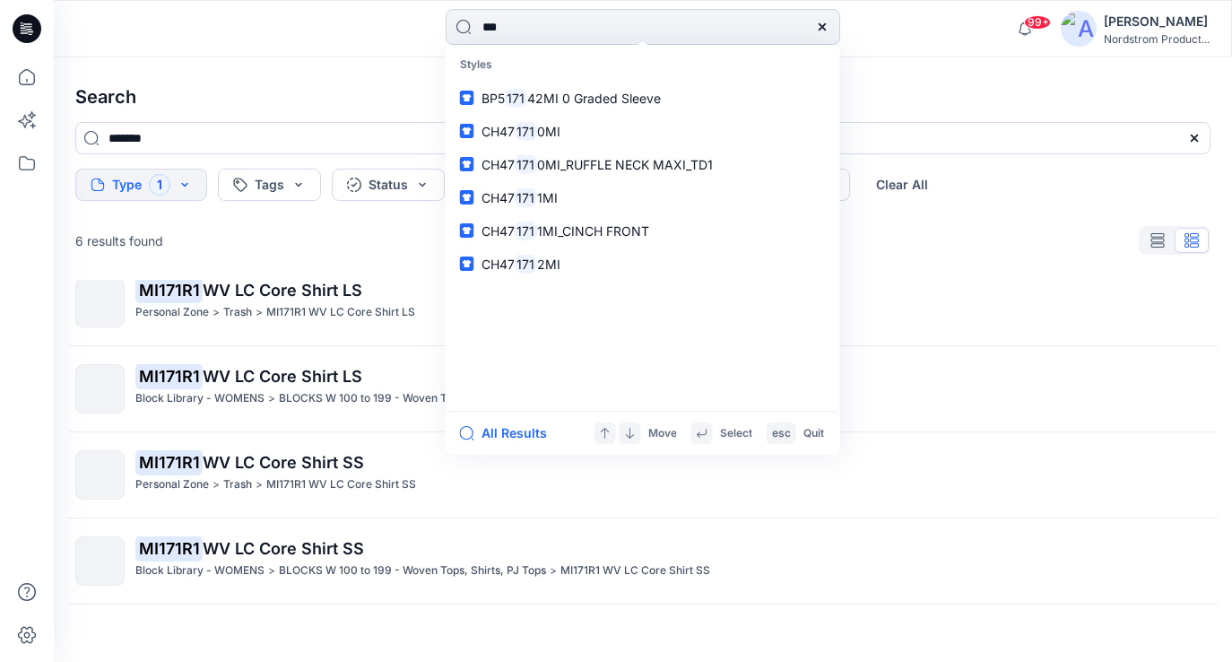
type input "***"
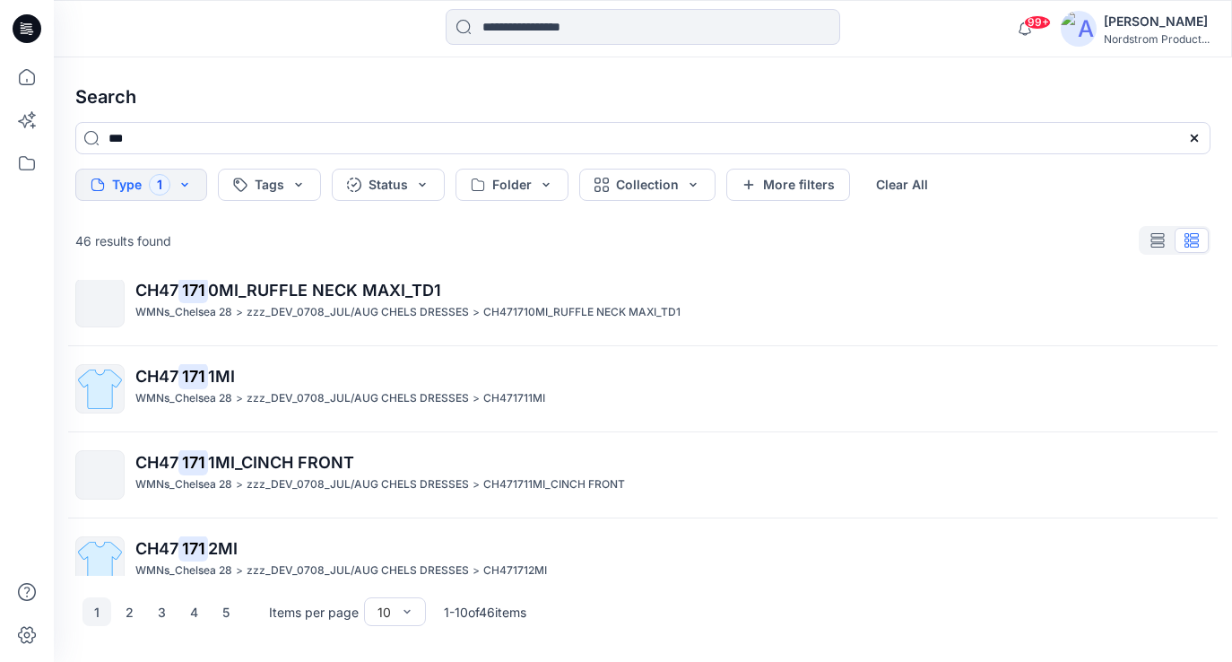
click at [31, 24] on icon at bounding box center [27, 23] width 9 height 1
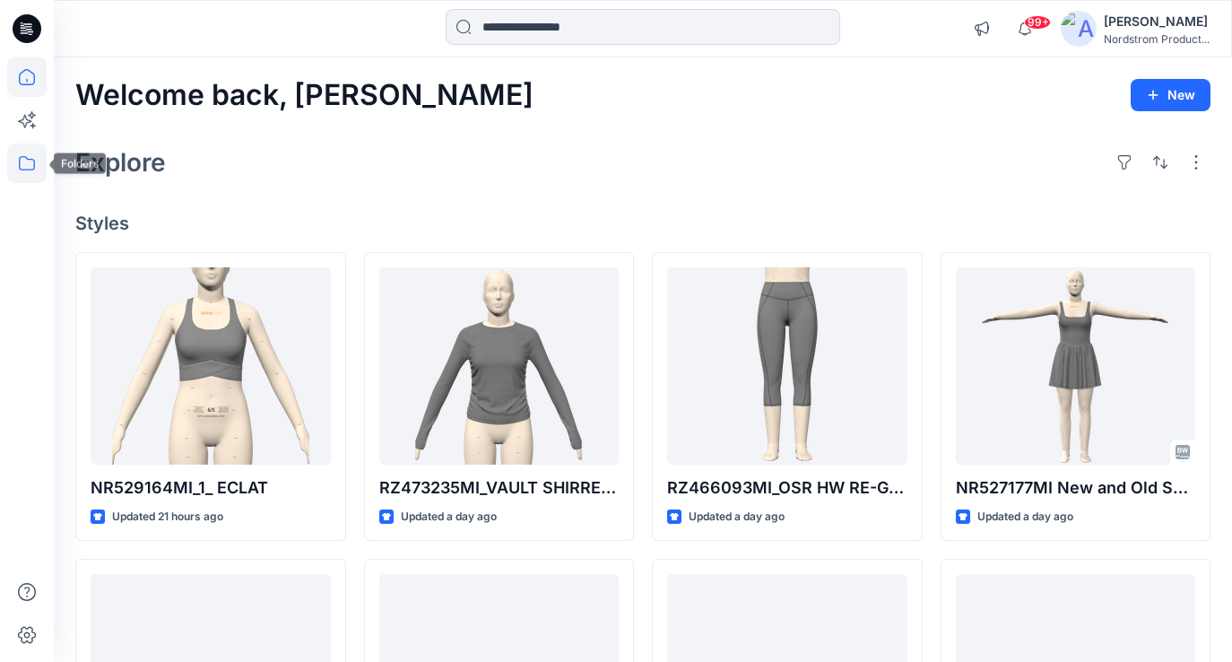
click at [31, 166] on icon at bounding box center [26, 162] width 39 height 39
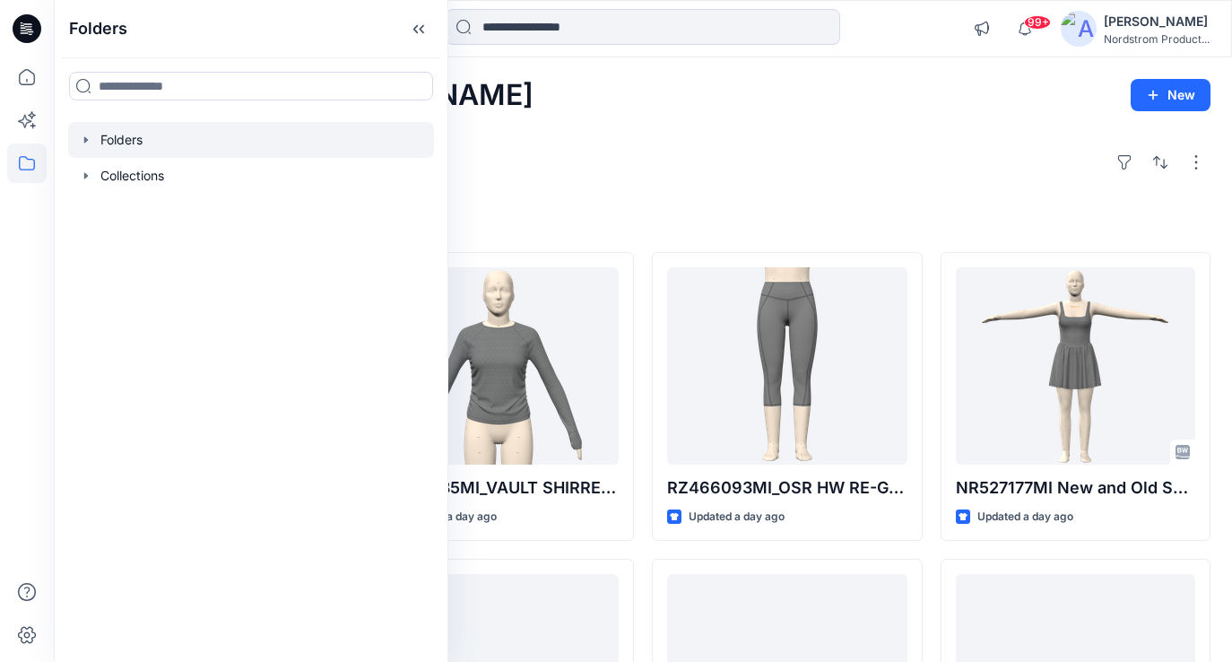
click at [172, 145] on div at bounding box center [251, 140] width 366 height 36
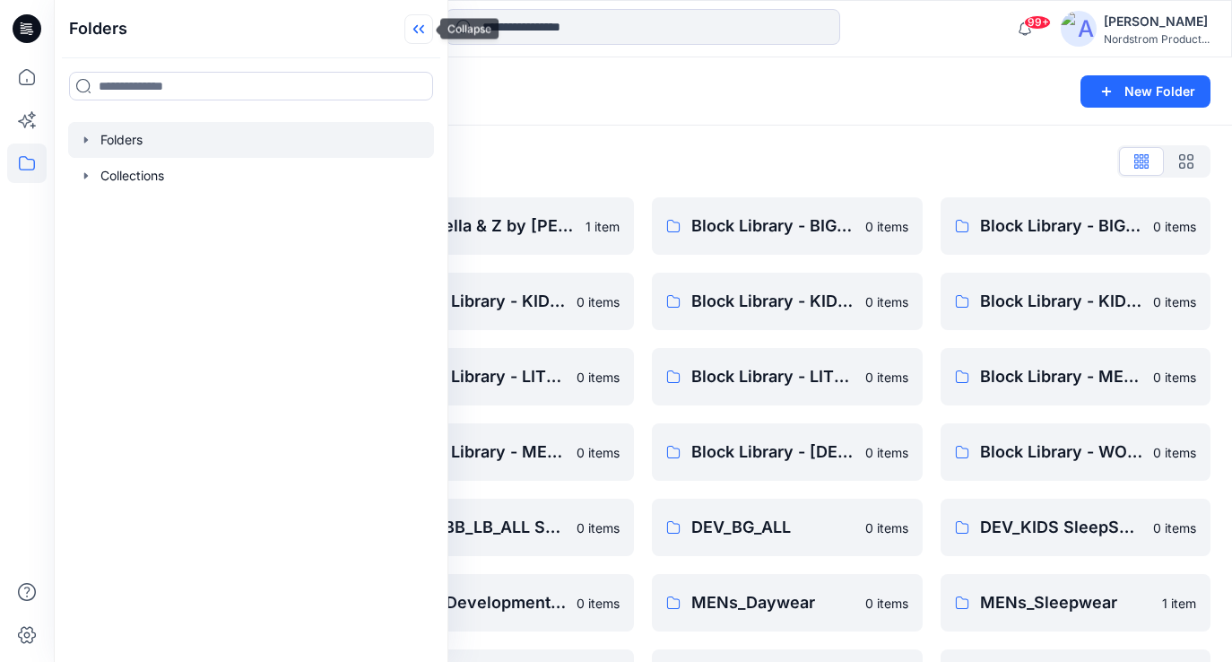
click at [425, 30] on icon at bounding box center [418, 29] width 29 height 30
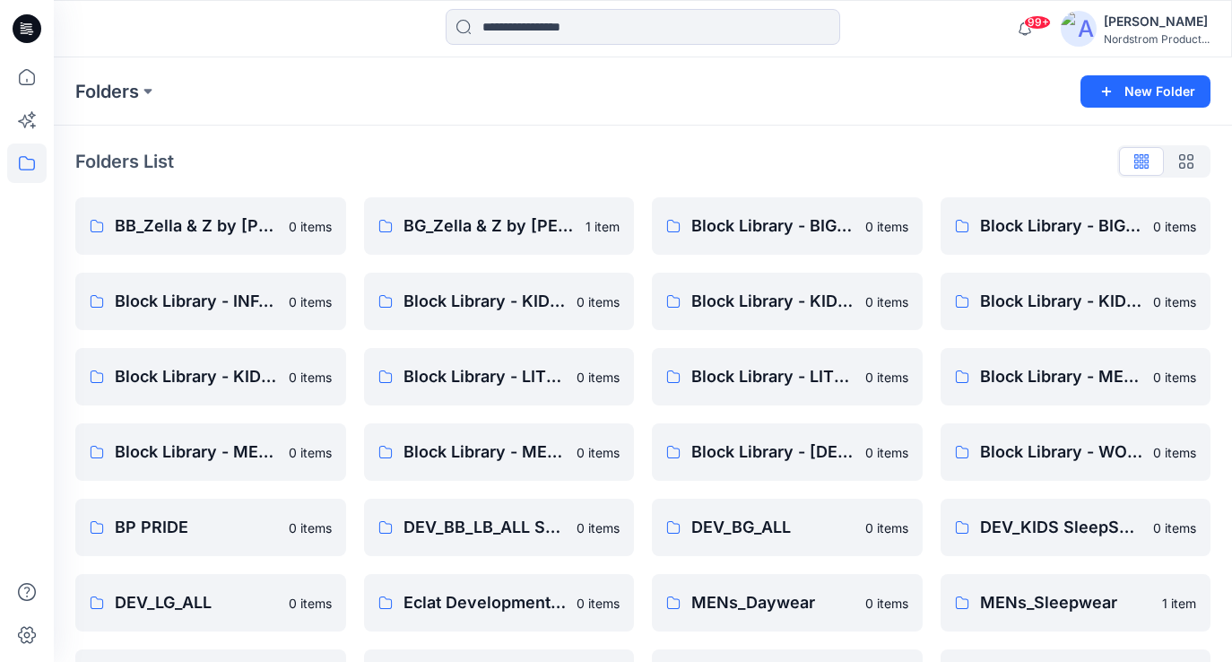
scroll to position [38, 0]
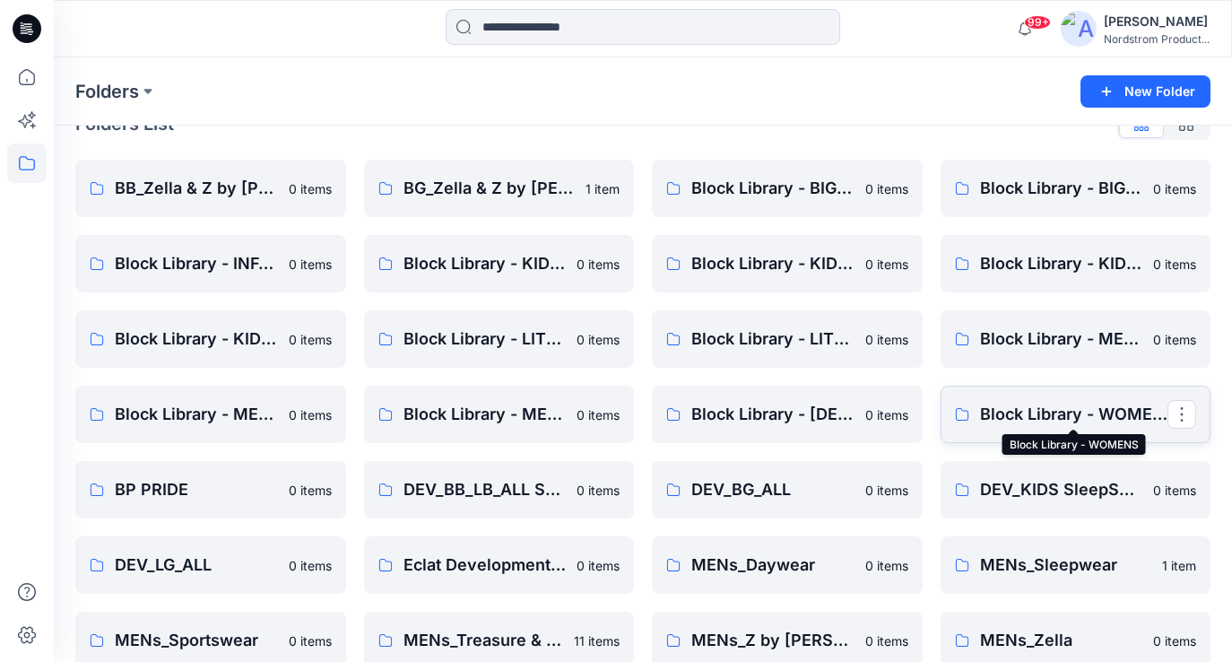
click at [1120, 406] on p "Block Library - WOMENS" at bounding box center [1074, 414] width 188 height 25
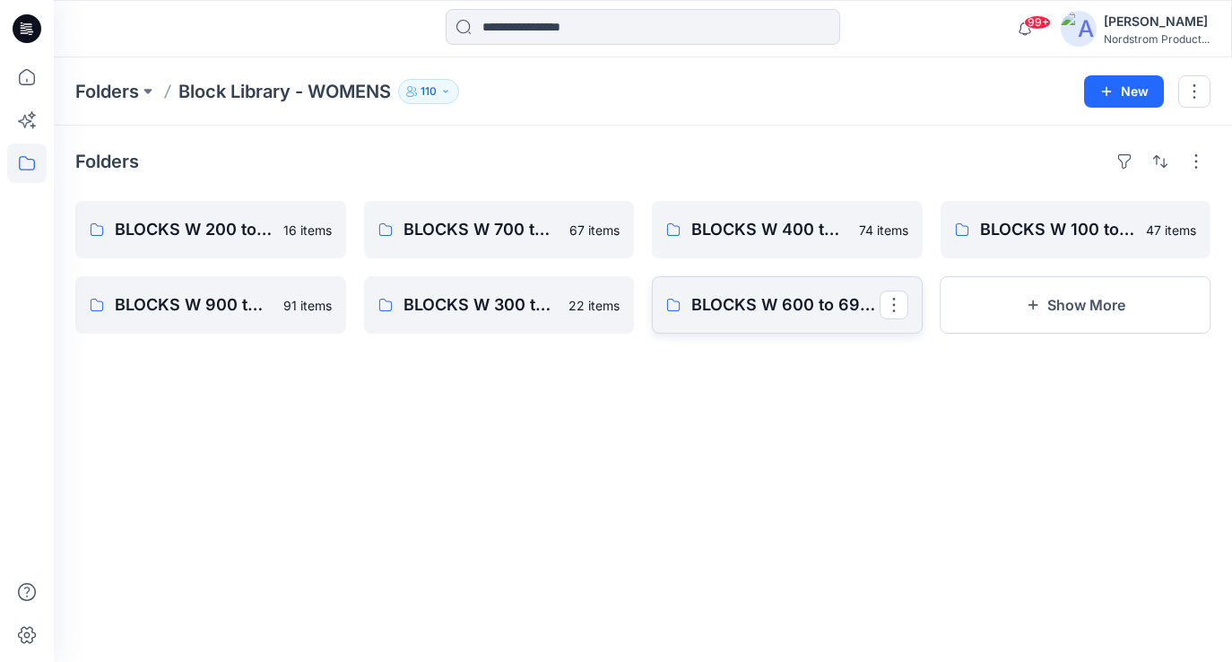
click at [815, 318] on link "BLOCKS W 600 to 699 - Robes, [GEOGRAPHIC_DATA]" at bounding box center [787, 304] width 271 height 57
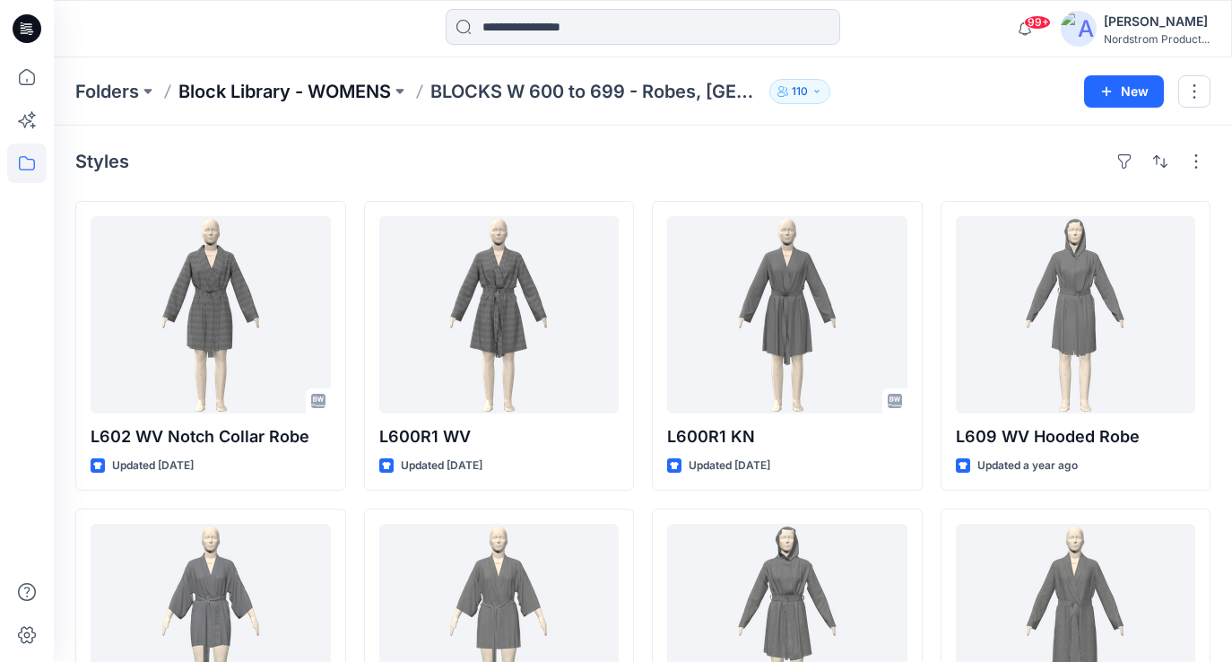
click at [329, 87] on p "Block Library - WOMENS" at bounding box center [284, 91] width 213 height 25
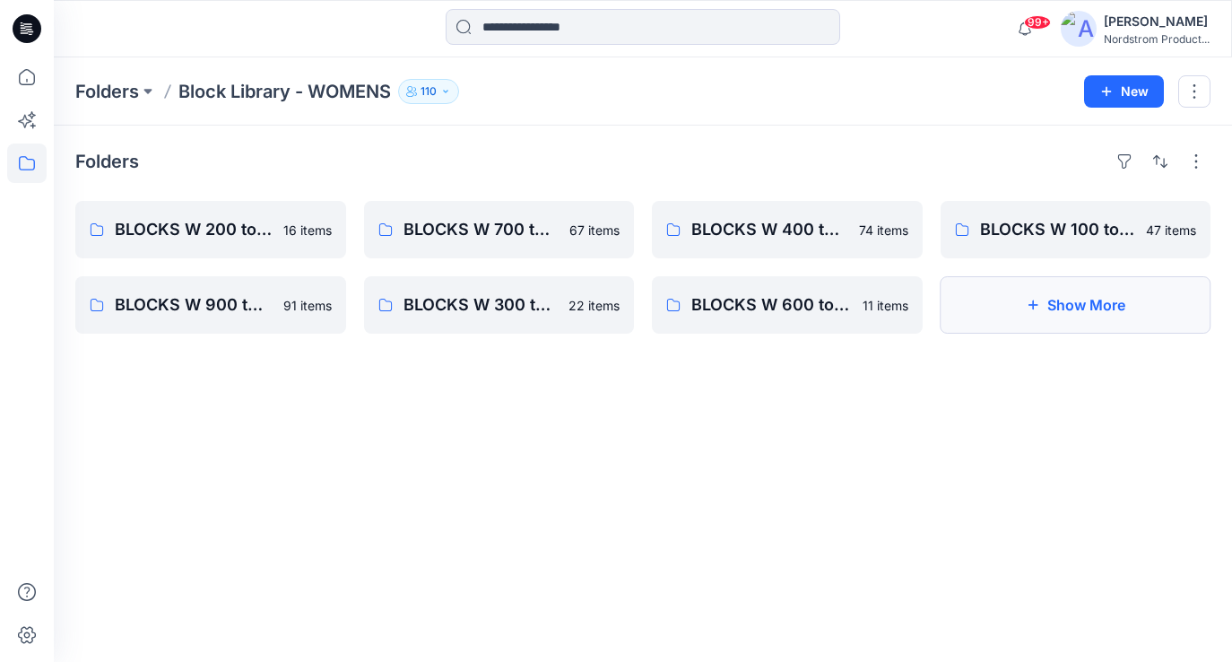
click at [1001, 312] on button "Show More" at bounding box center [1076, 304] width 271 height 57
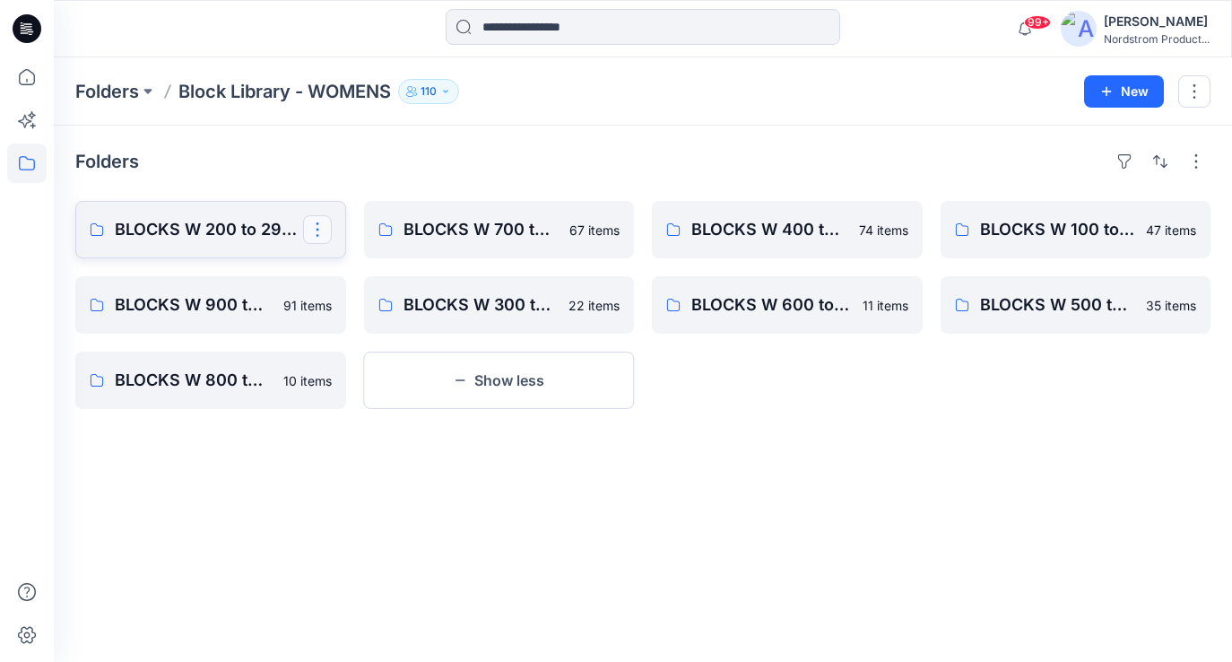
click at [324, 224] on button "button" at bounding box center [317, 229] width 29 height 29
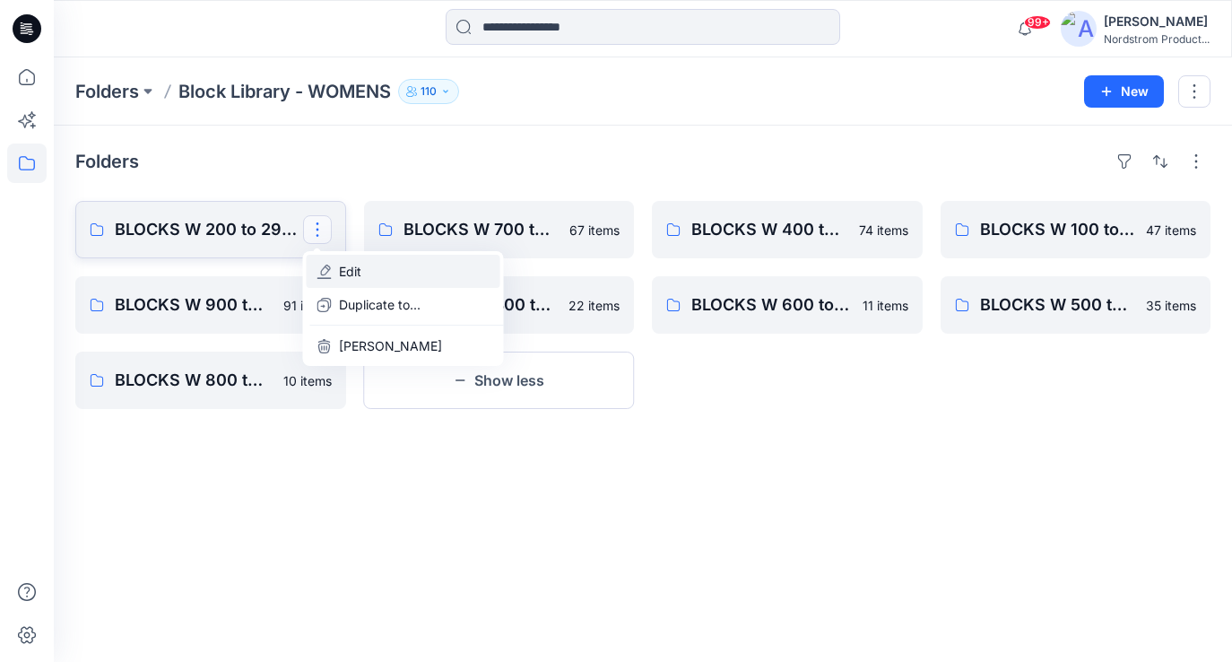
click at [360, 273] on p "Edit" at bounding box center [350, 271] width 22 height 19
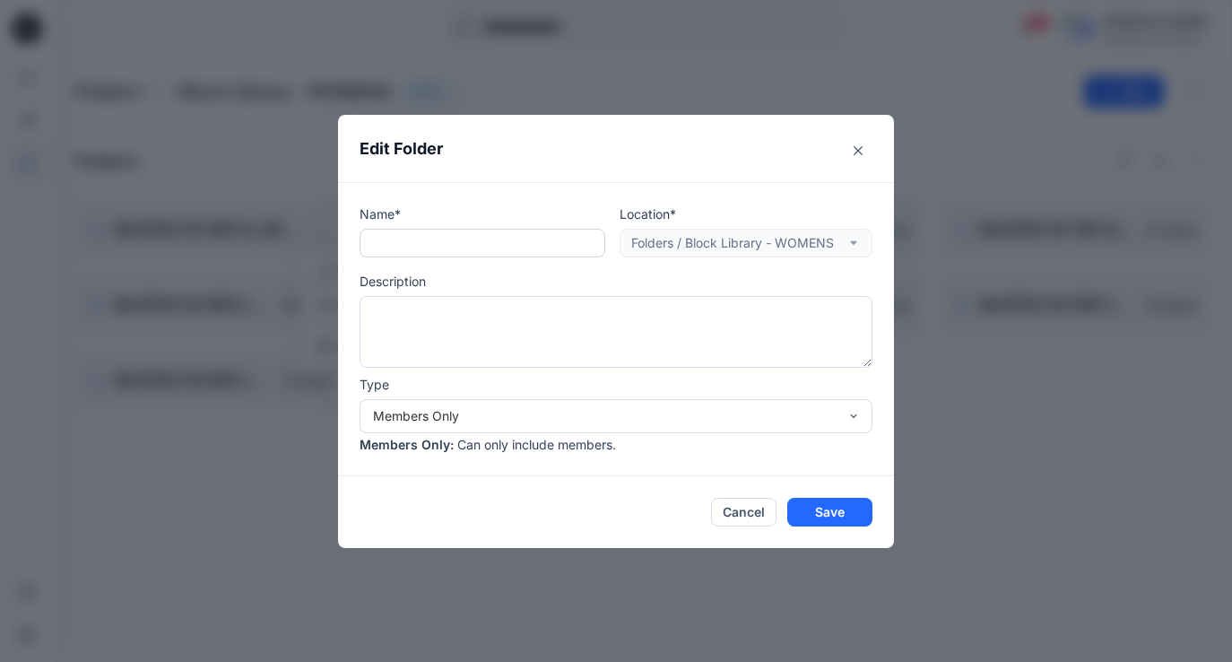
click at [463, 247] on input "text" at bounding box center [483, 243] width 246 height 29
drag, startPoint x: 855, startPoint y: 149, endPoint x: 801, endPoint y: 167, distance: 57.6
click at [846, 152] on button "Close" at bounding box center [858, 150] width 29 height 29
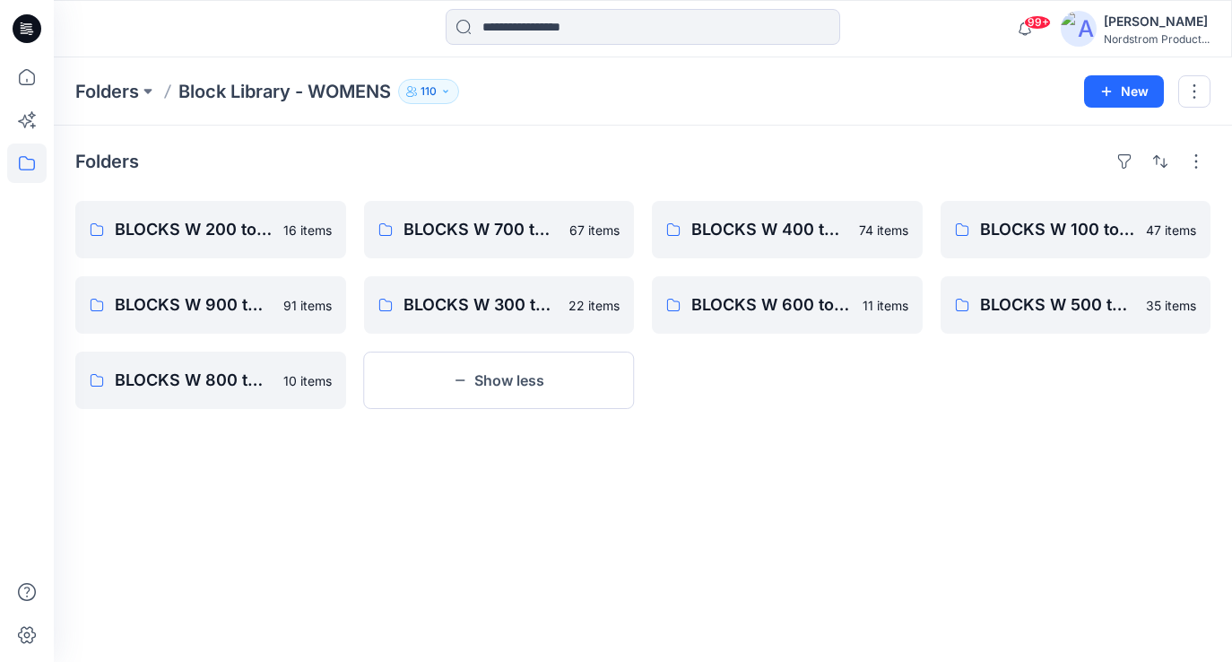
click at [860, 430] on div "Folders BLOCKS W 200 to 299 - Skirts, skorts, 1/2 Slip, Full Slip 16 items BLOC…" at bounding box center [643, 394] width 1178 height 536
drag, startPoint x: 785, startPoint y: 136, endPoint x: 841, endPoint y: 128, distance: 57.1
click at [783, 135] on div "Folders BLOCKS W 200 to 299 - Skirts, skorts, 1/2 Slip, Full Slip 16 items BLOC…" at bounding box center [643, 394] width 1178 height 536
click at [1169, 161] on button "button" at bounding box center [1160, 161] width 29 height 29
click at [1069, 247] on p "A to Z" at bounding box center [1100, 247] width 113 height 19
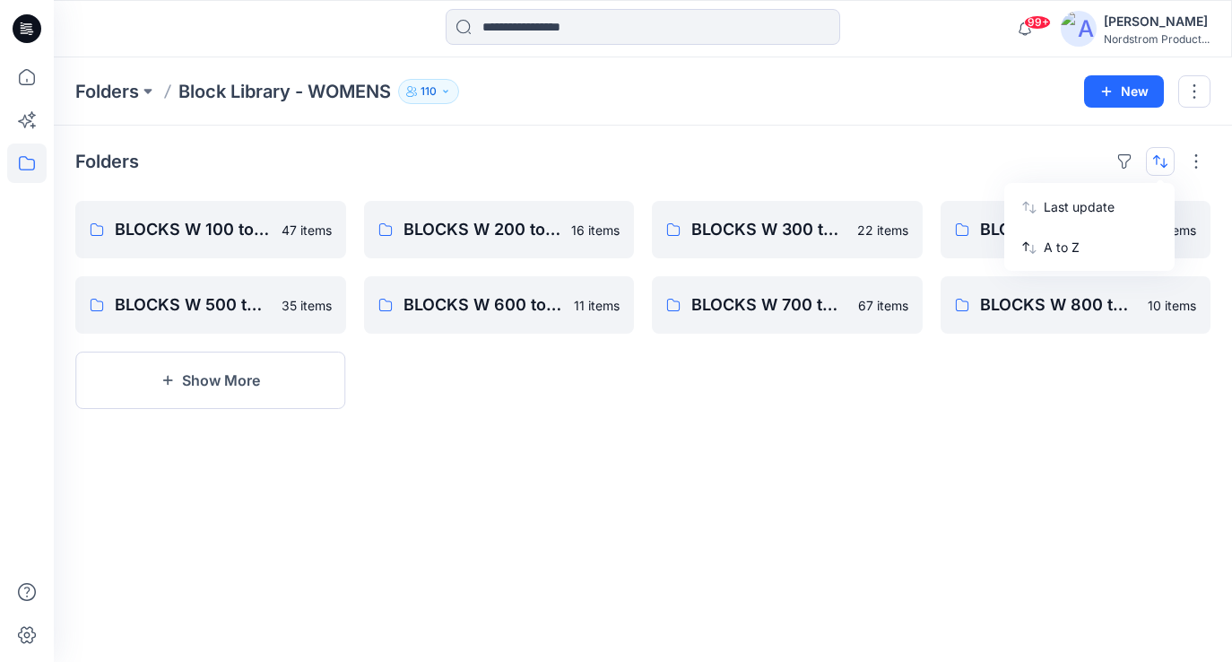
click at [838, 169] on div "Folders Last update A to Z" at bounding box center [642, 161] width 1135 height 29
click at [1168, 159] on button "button" at bounding box center [1160, 161] width 29 height 29
click at [1077, 207] on p "Last update" at bounding box center [1100, 206] width 113 height 19
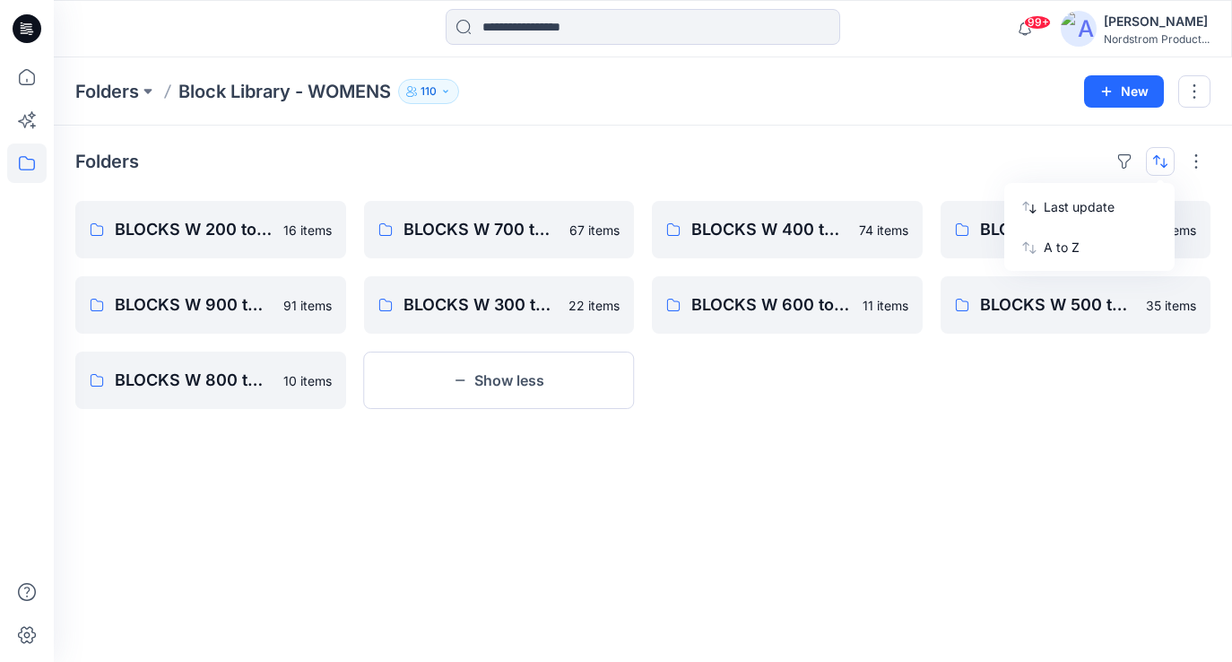
click at [866, 157] on div "Folders Last update A to Z" at bounding box center [642, 161] width 1135 height 29
click at [1163, 167] on button "button" at bounding box center [1160, 161] width 29 height 29
click at [1100, 247] on p "A to Z" at bounding box center [1100, 247] width 113 height 19
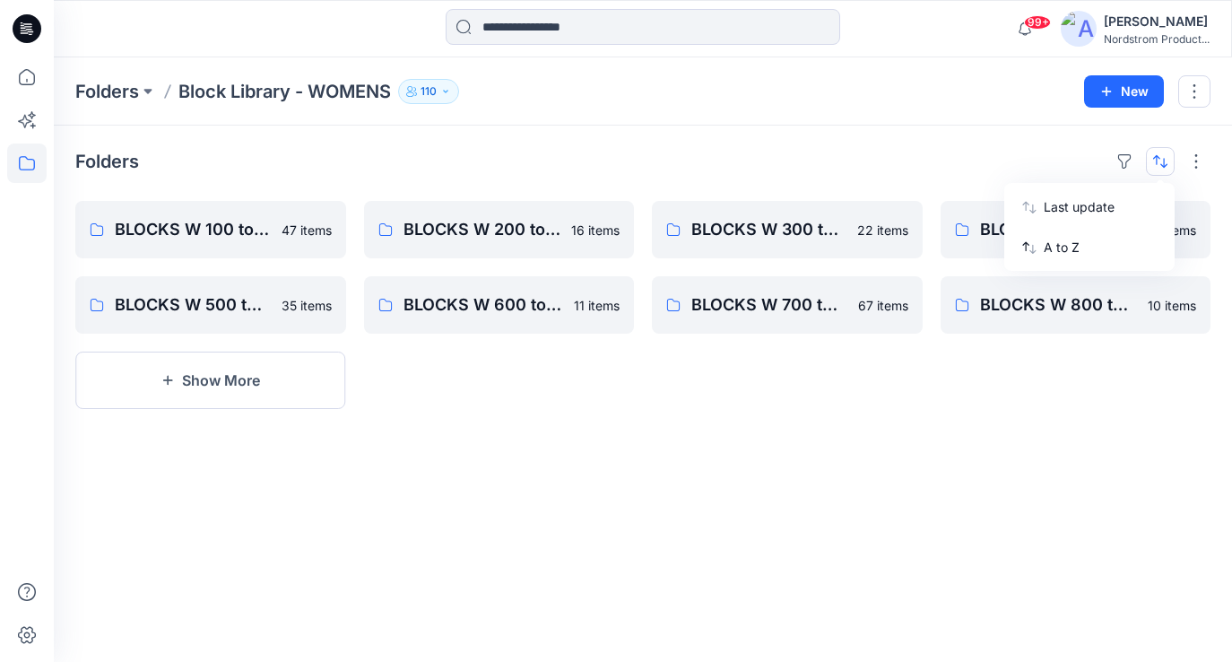
click at [719, 96] on div "Folders Block Library - WOMENS 110" at bounding box center [572, 91] width 995 height 25
click at [1102, 23] on div "Lizzie Jones Nordstrom Product..." at bounding box center [1135, 29] width 149 height 36
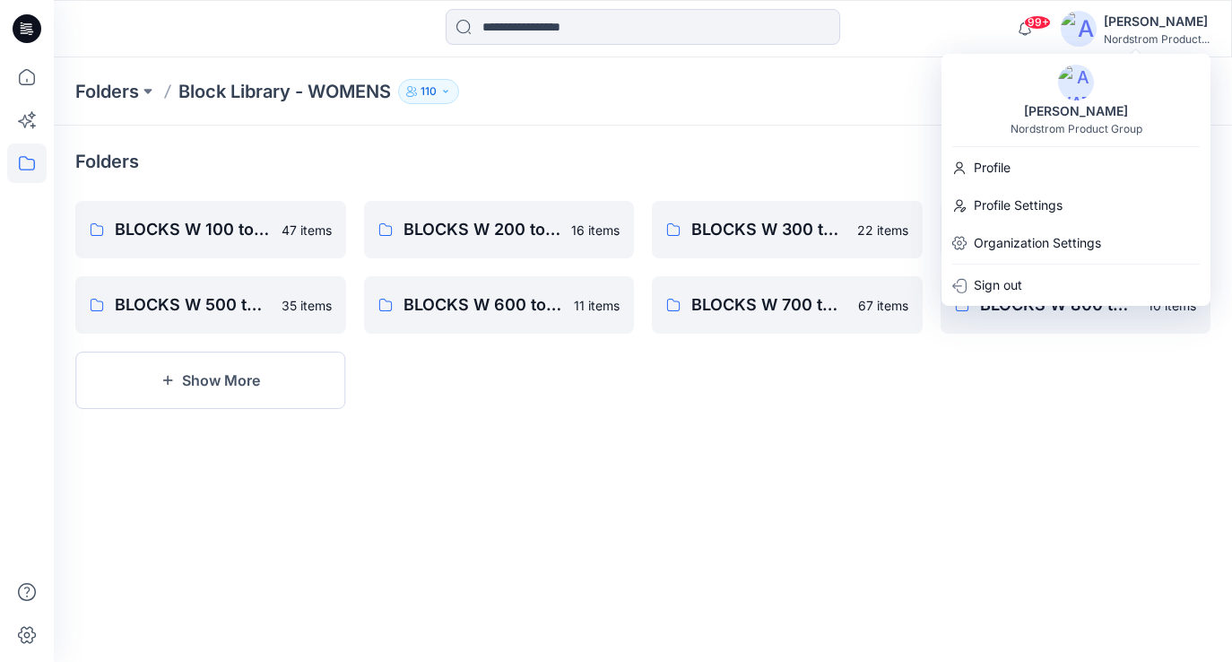
click at [790, 82] on div "Folders Block Library - WOMENS 110" at bounding box center [572, 91] width 995 height 25
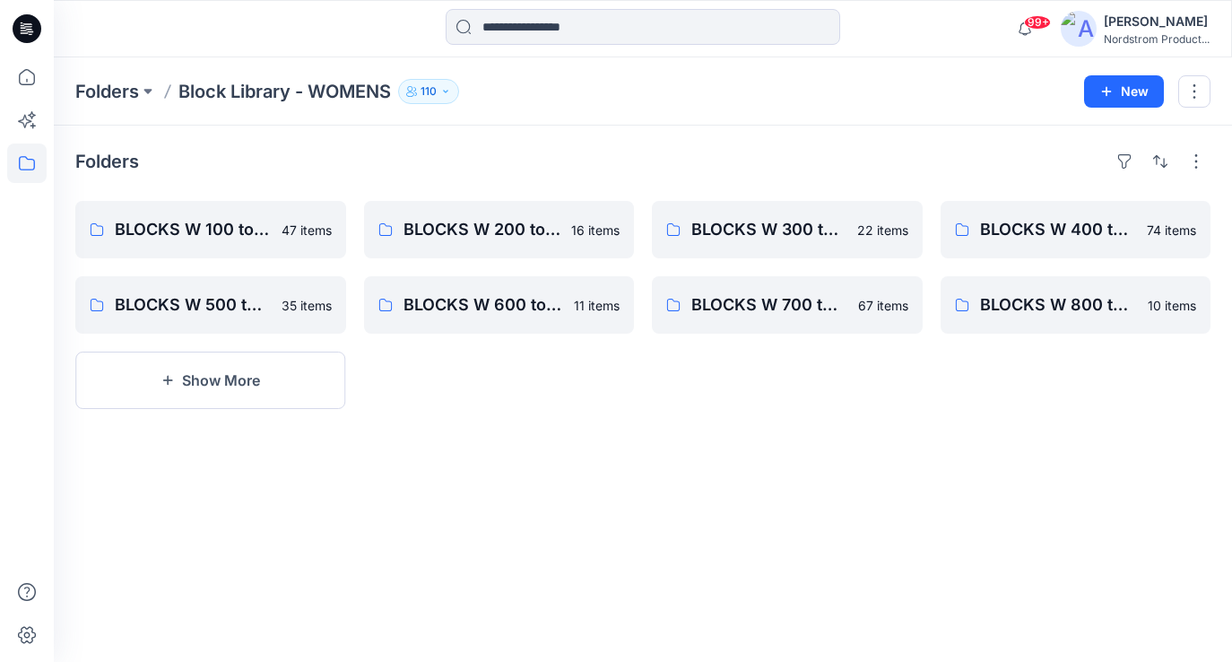
drag, startPoint x: 561, startPoint y: 69, endPoint x: 157, endPoint y: 54, distance: 404.7
click at [515, 70] on div "Folders Block Library - WOMENS 110 New" at bounding box center [643, 91] width 1178 height 68
click at [30, 158] on icon at bounding box center [26, 162] width 39 height 39
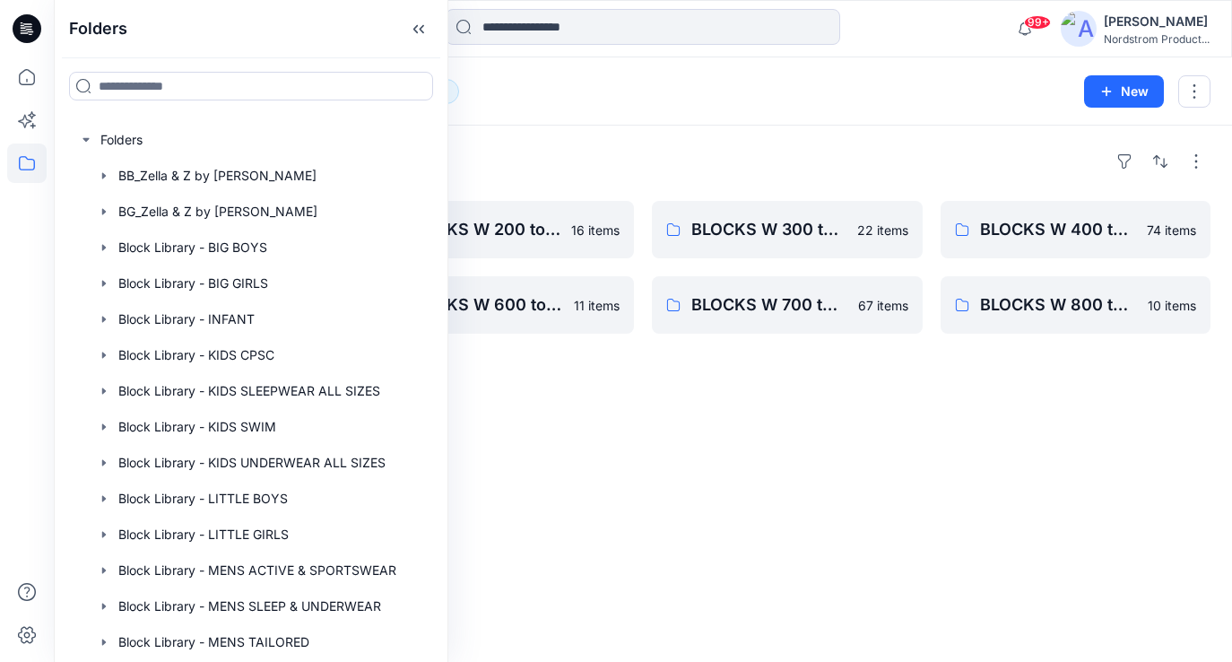
click at [738, 117] on div "Folders Block Library - WOMENS 110 New" at bounding box center [643, 91] width 1178 height 68
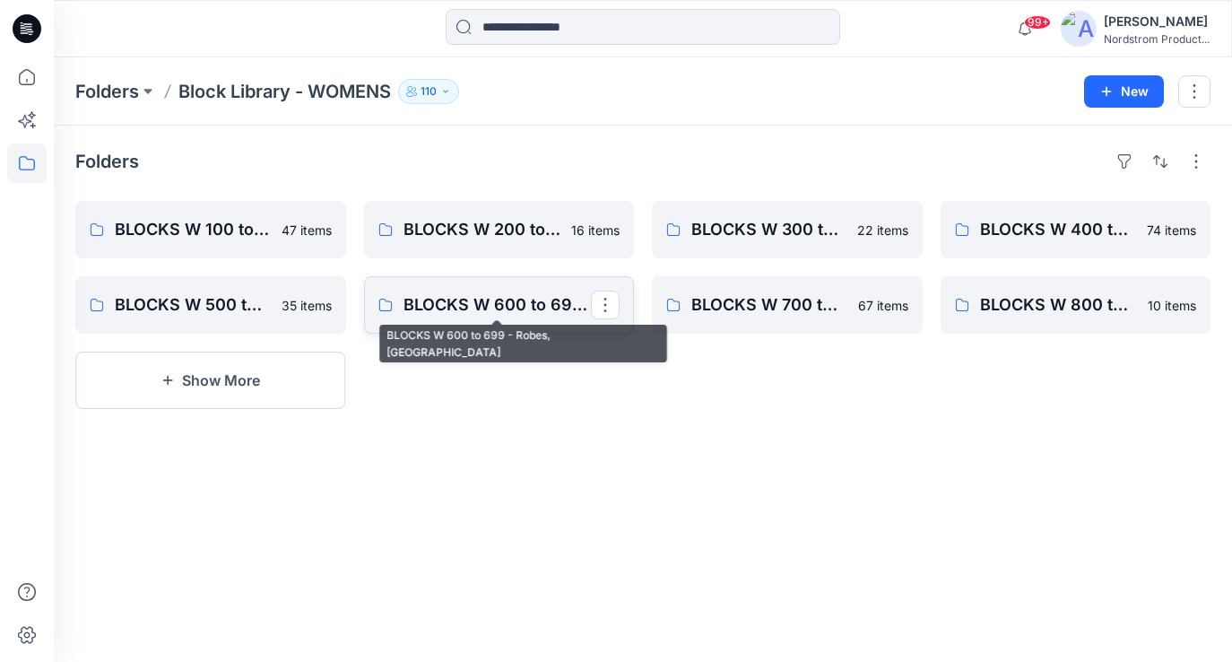
click at [525, 309] on p "BLOCKS W 600 to 699 - Robes, [GEOGRAPHIC_DATA]" at bounding box center [498, 304] width 188 height 25
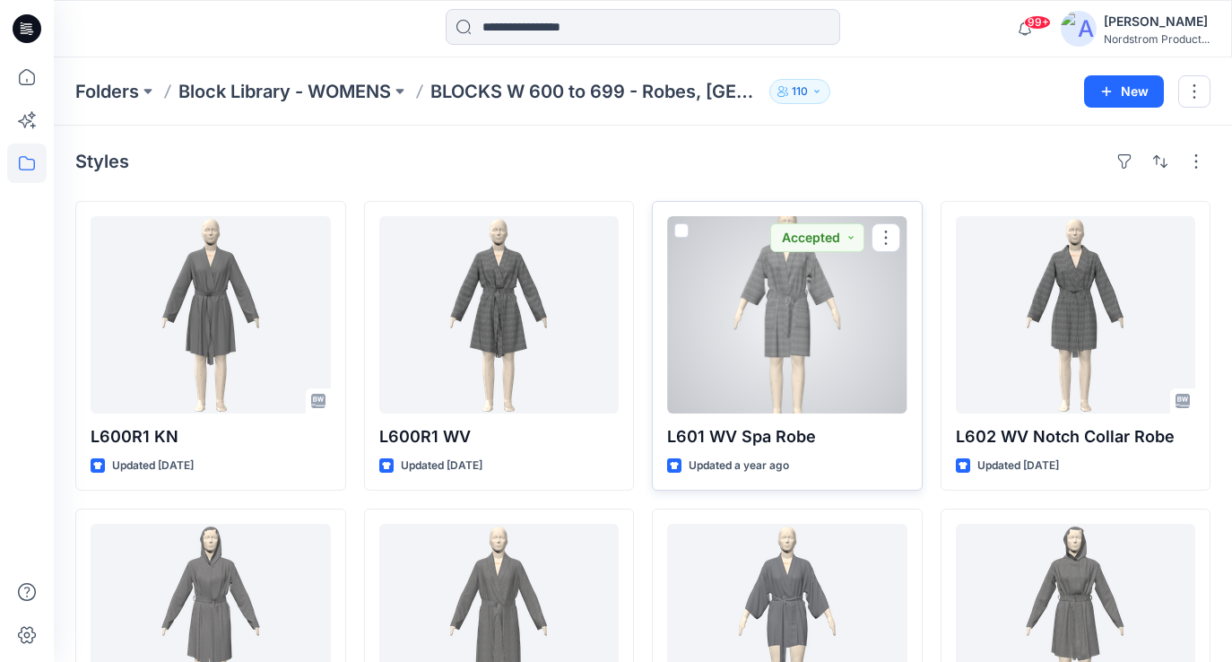
click at [838, 343] on div at bounding box center [787, 314] width 240 height 197
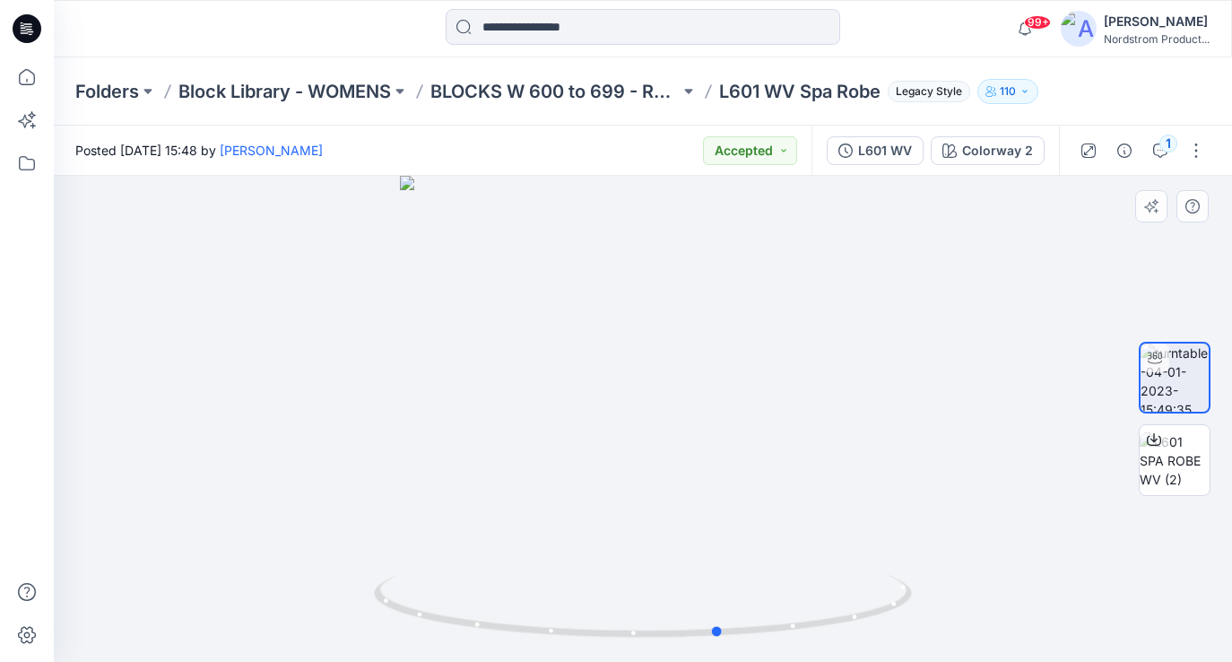
drag, startPoint x: 687, startPoint y: 382, endPoint x: 764, endPoint y: 360, distance: 80.1
click at [764, 360] on div at bounding box center [643, 419] width 1178 height 486
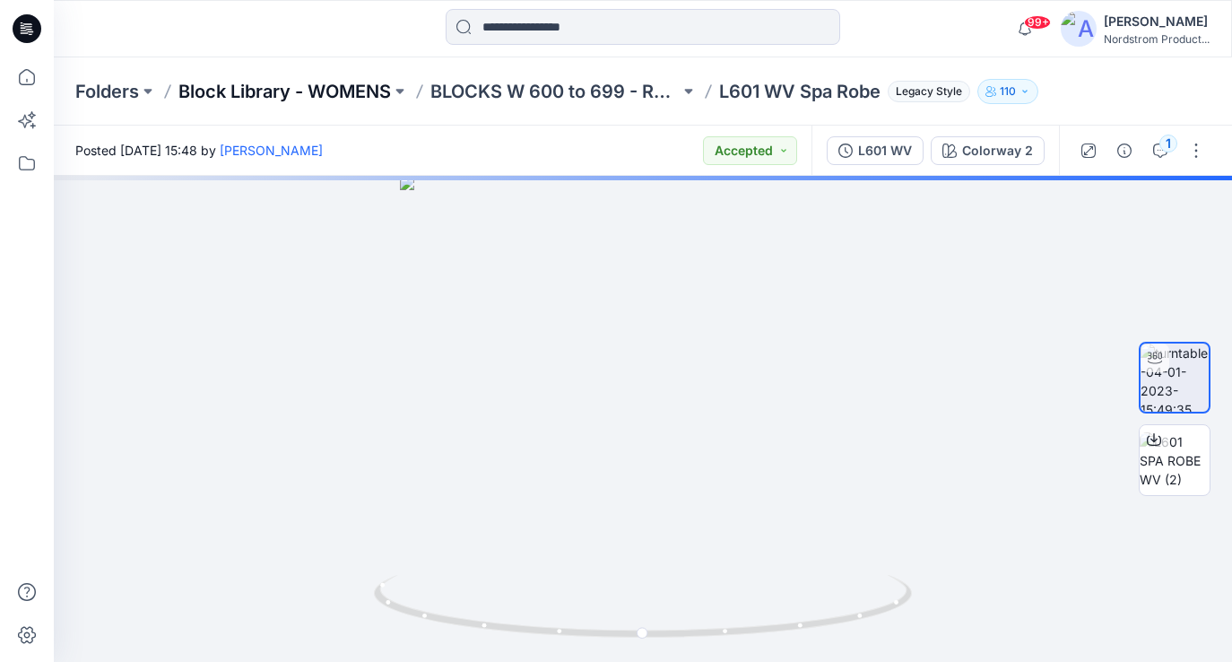
click at [345, 89] on p "Block Library - WOMENS" at bounding box center [284, 91] width 213 height 25
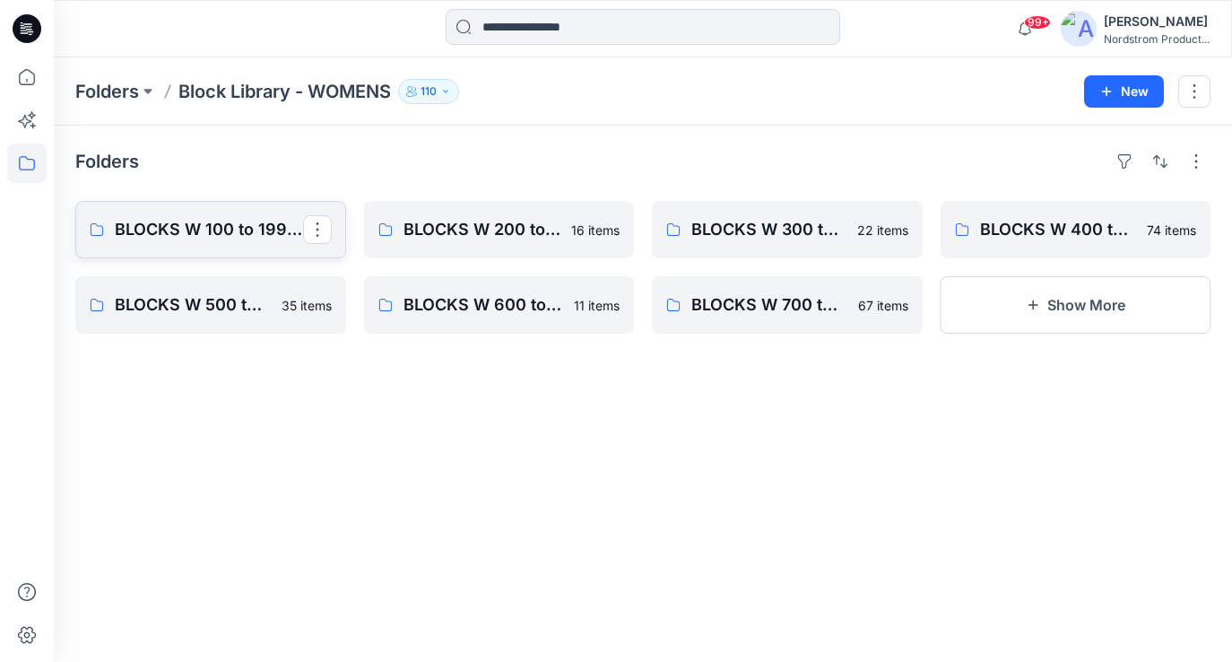
click at [216, 223] on p "BLOCKS W 100 to 199 - Woven Tops, Shirts, PJ Tops" at bounding box center [209, 229] width 188 height 25
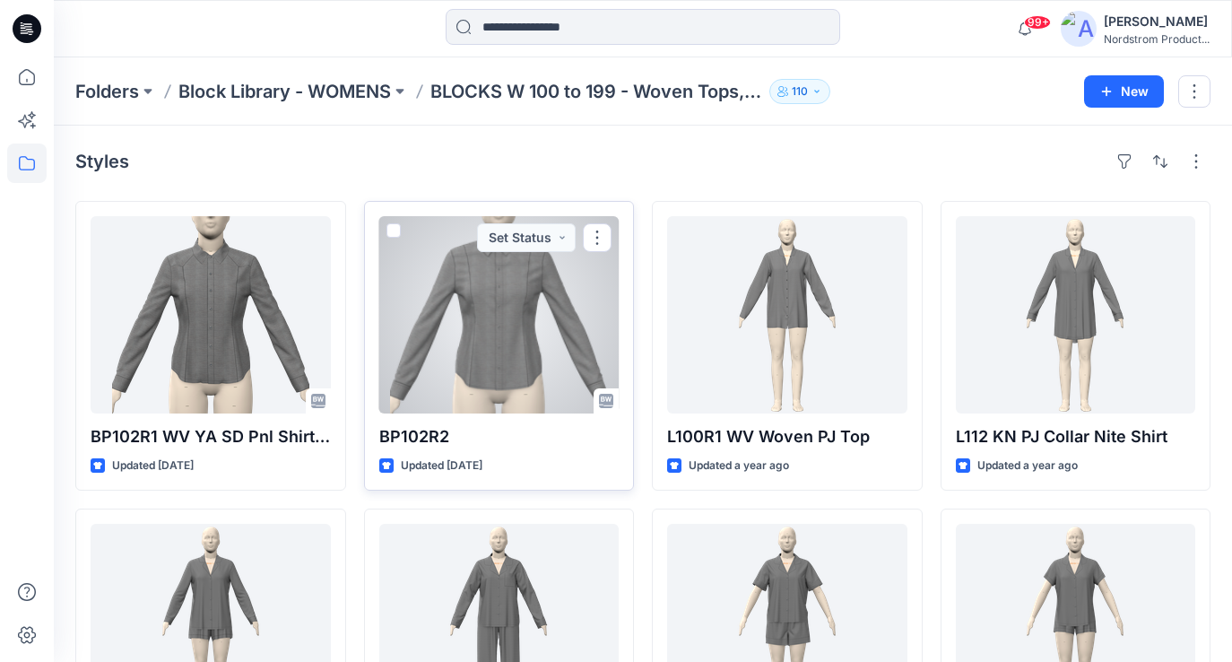
click at [548, 344] on div at bounding box center [499, 314] width 240 height 197
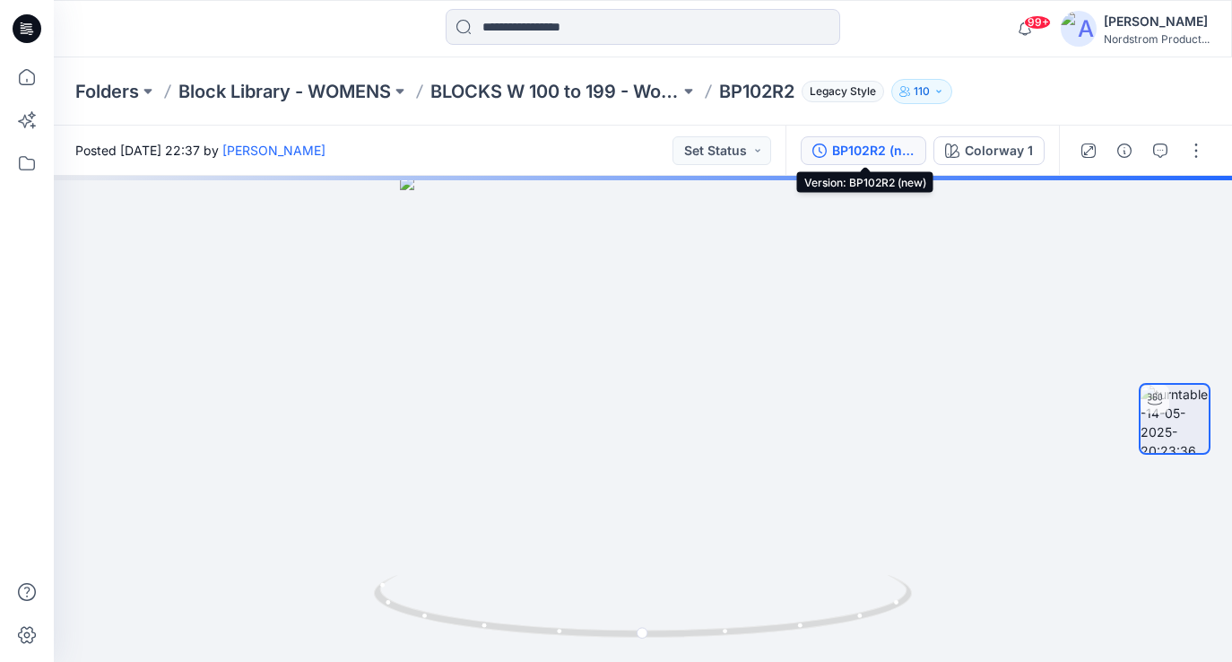
click at [892, 157] on div "BP102R2 (new)" at bounding box center [873, 151] width 82 height 20
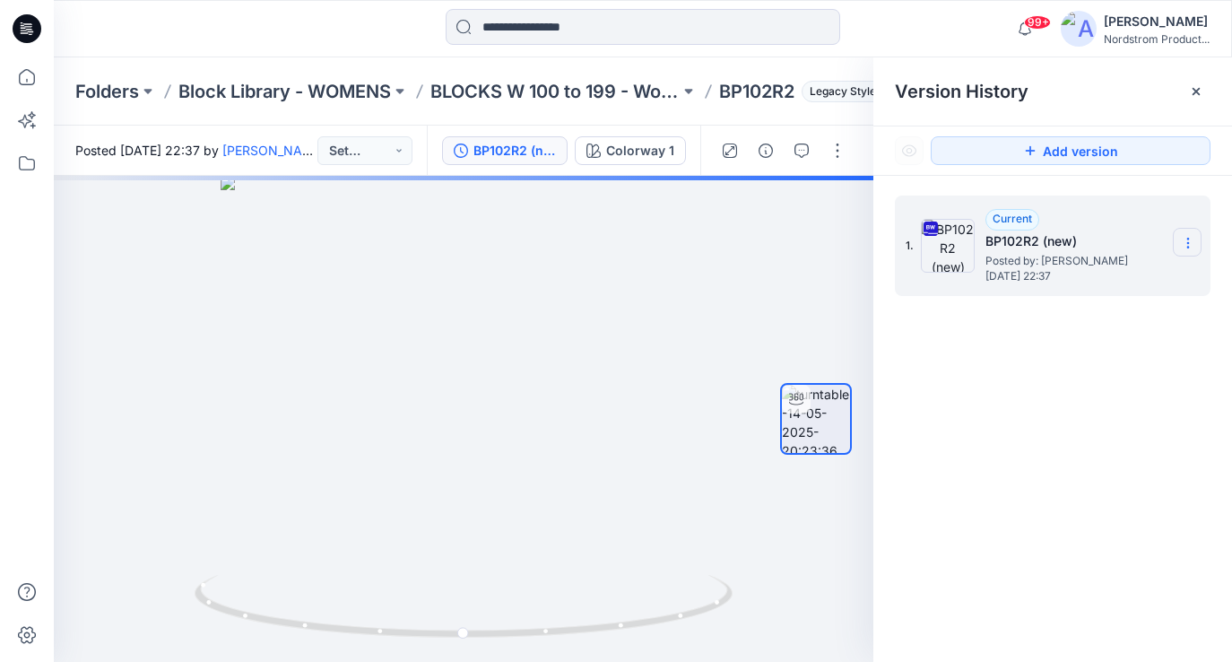
click at [1185, 243] on icon at bounding box center [1188, 243] width 14 height 14
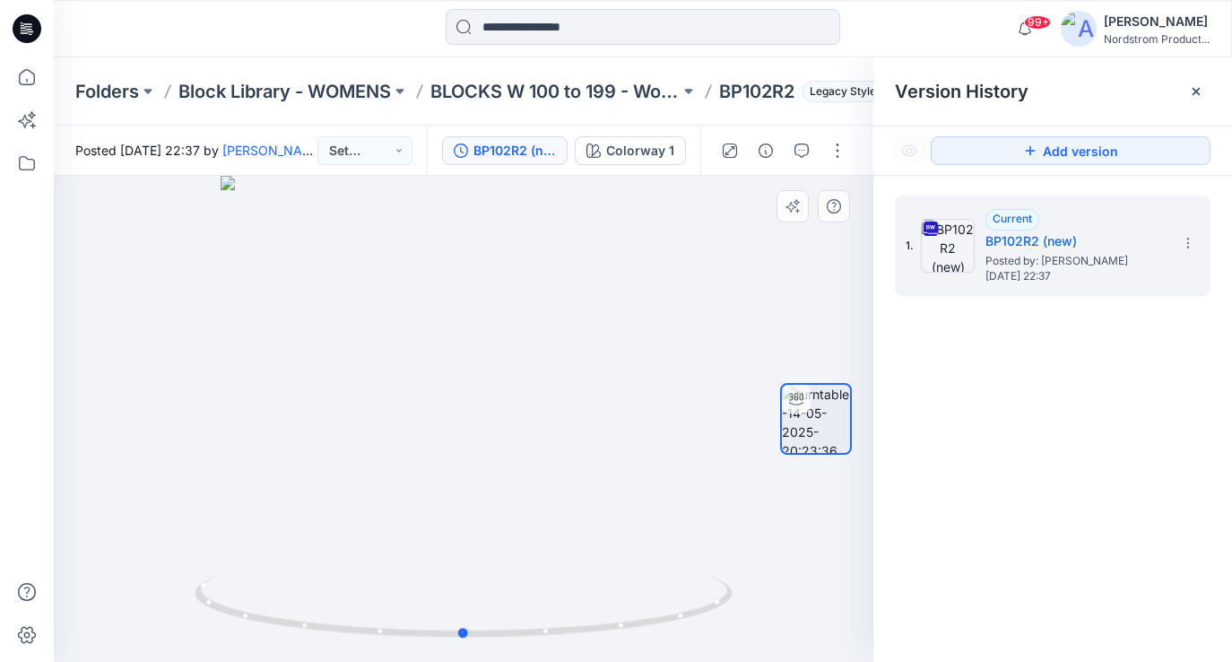
click at [673, 227] on div at bounding box center [464, 419] width 820 height 486
drag, startPoint x: 355, startPoint y: 48, endPoint x: 367, endPoint y: 51, distance: 12.2
click at [355, 48] on div "99+ Notifications 30 Styles has been moved to trash - temp folder. 1 hours ago …" at bounding box center [643, 28] width 1178 height 57
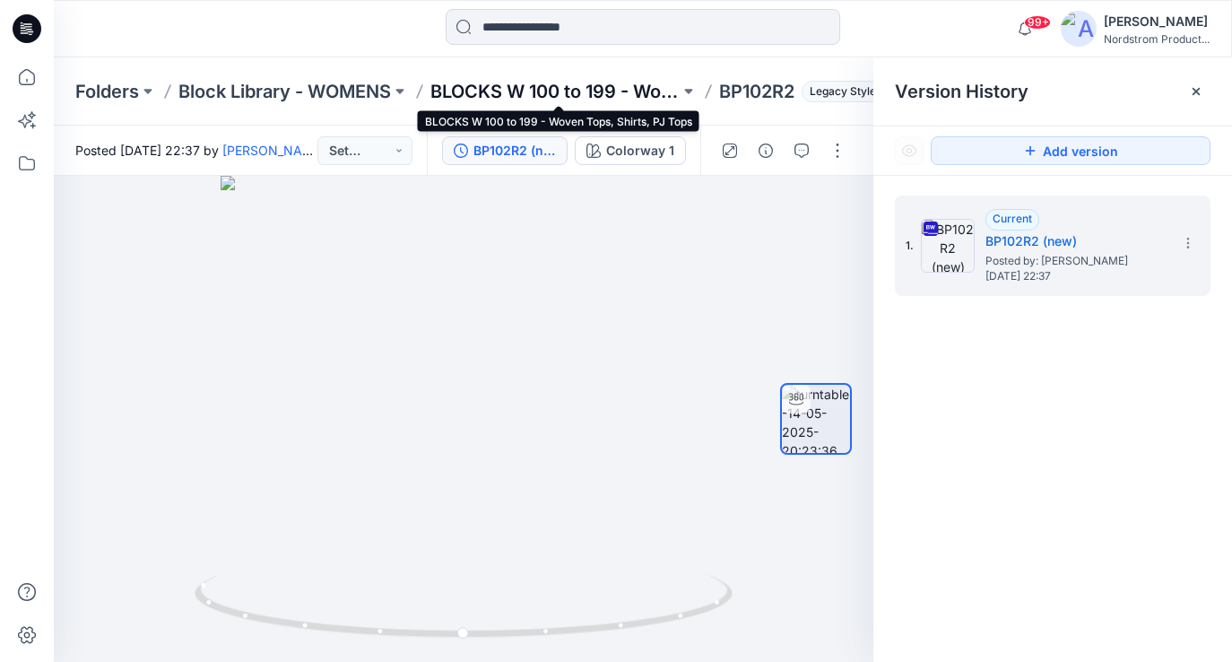
click at [564, 93] on p "BLOCKS W 100 to 199 - Woven Tops, Shirts, PJ Tops" at bounding box center [554, 91] width 249 height 25
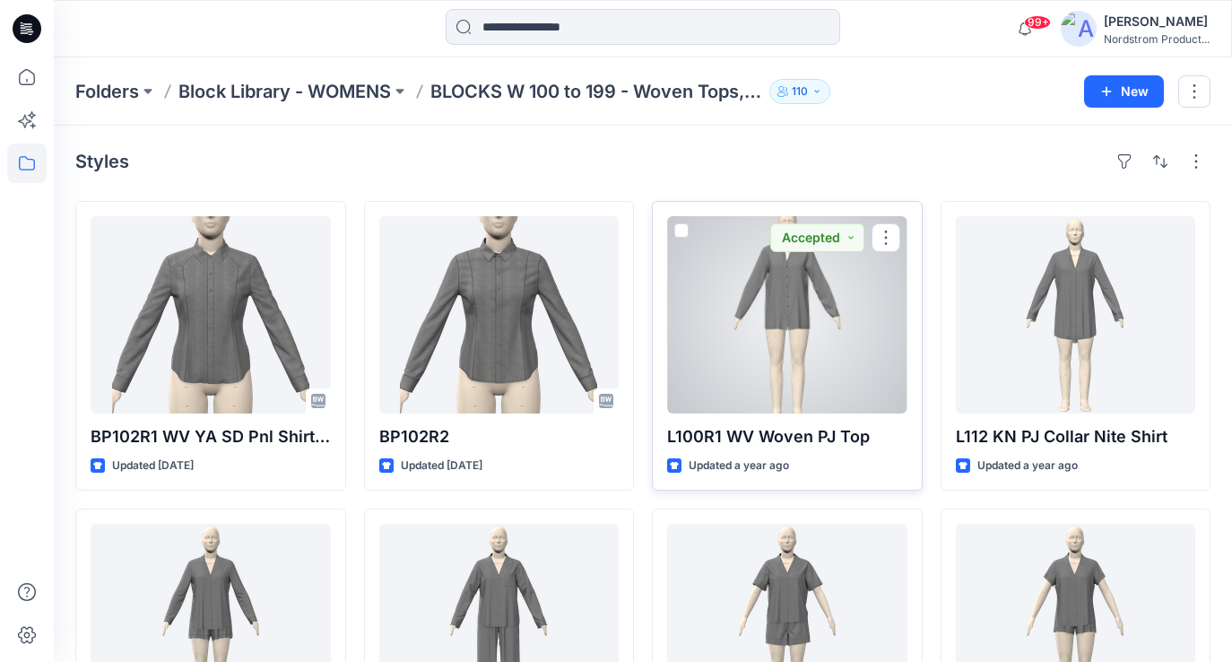
click at [794, 338] on div at bounding box center [787, 314] width 240 height 197
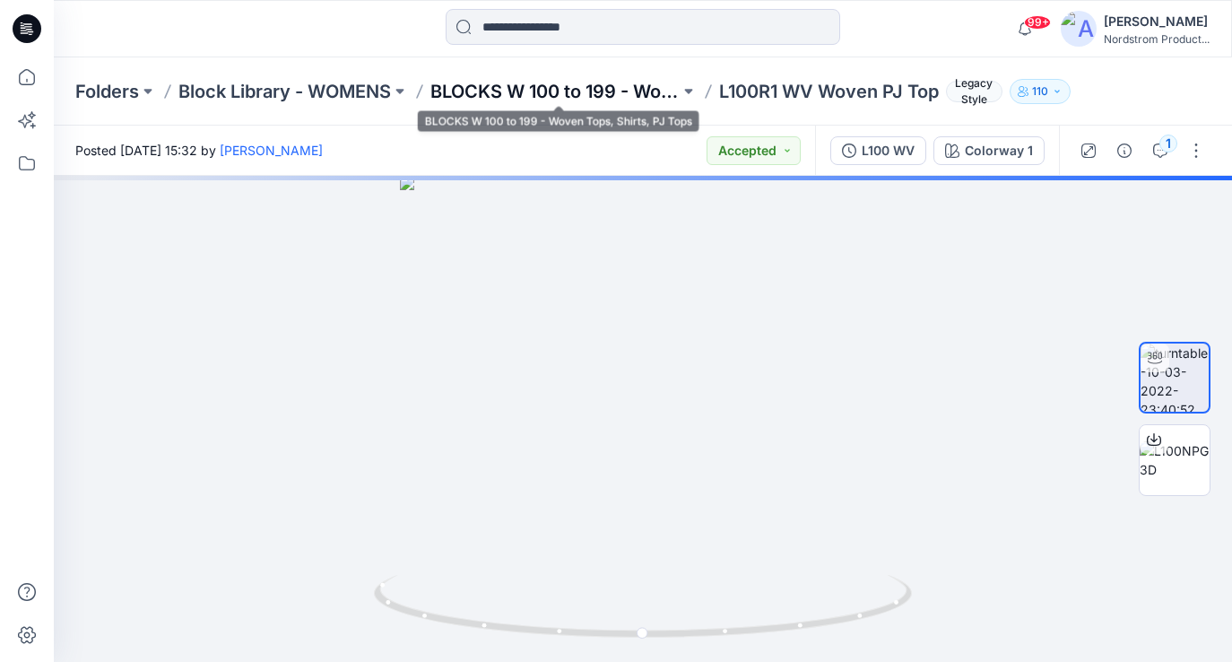
click at [527, 94] on p "BLOCKS W 100 to 199 - Woven Tops, Shirts, PJ Tops" at bounding box center [554, 91] width 249 height 25
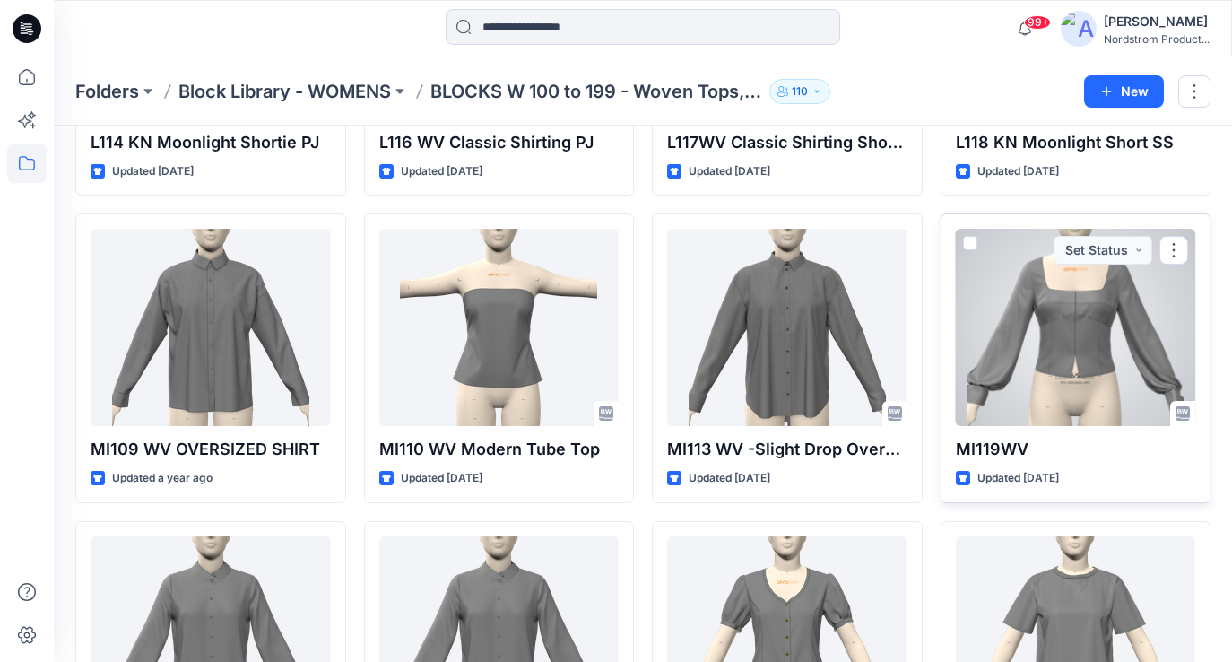
scroll to position [605, 0]
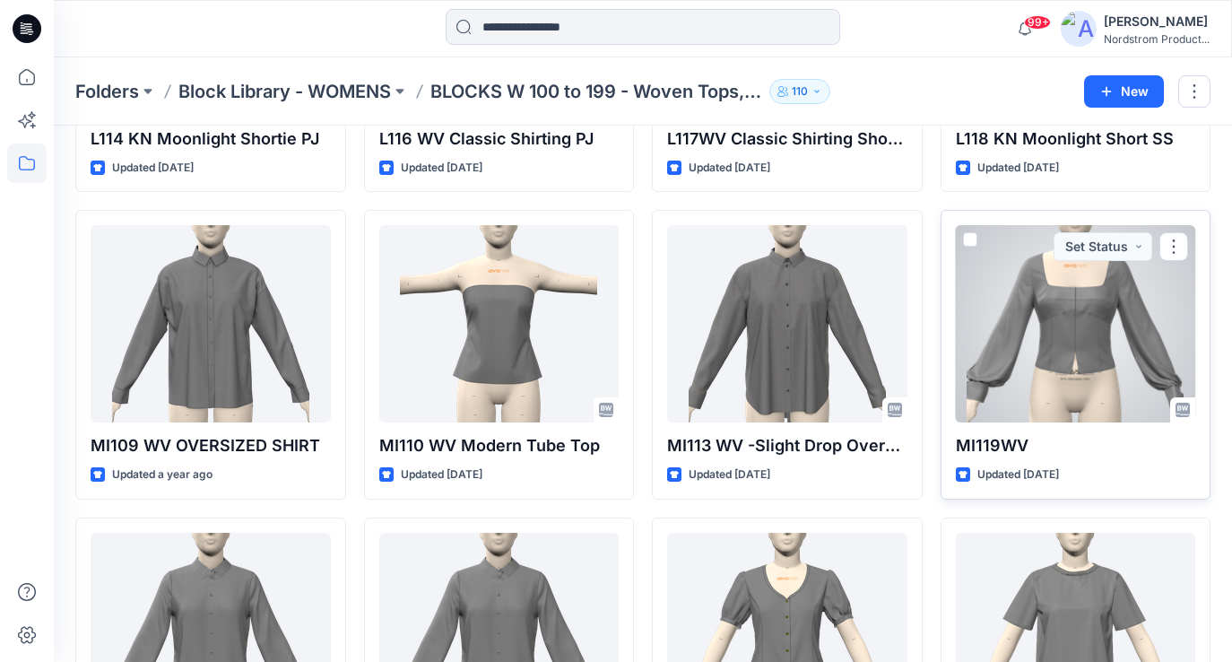
click at [1129, 329] on div at bounding box center [1076, 323] width 240 height 197
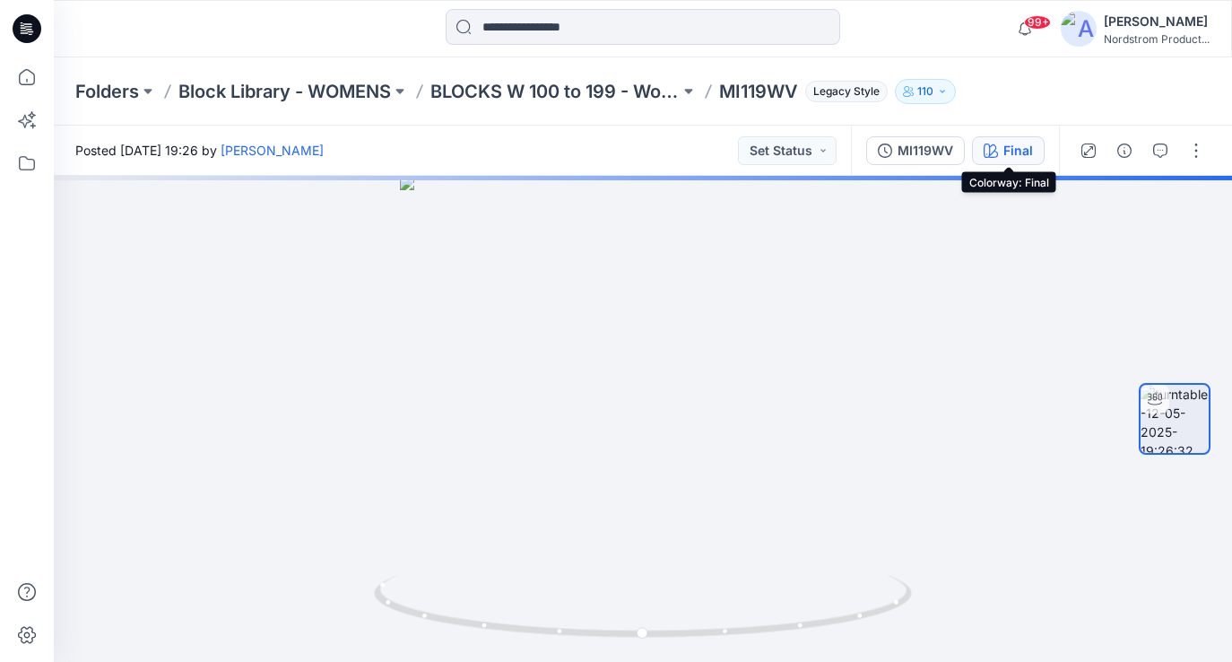
click at [1027, 149] on div "Final" at bounding box center [1018, 151] width 30 height 20
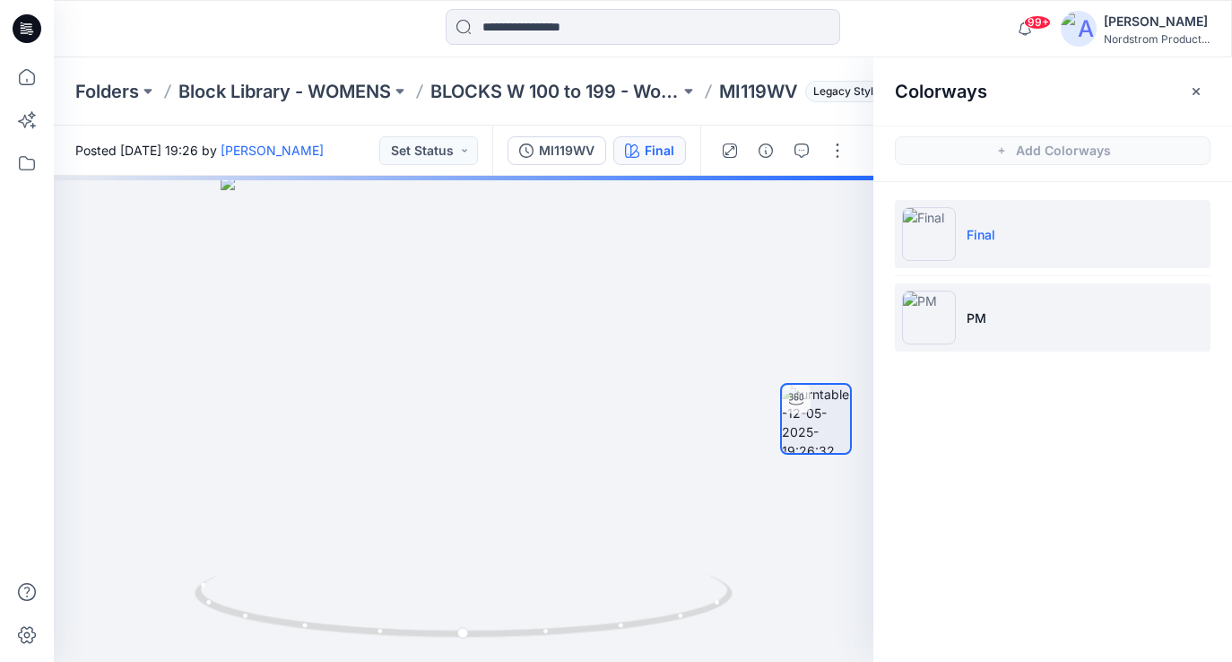
click at [1037, 313] on li "PM" at bounding box center [1053, 317] width 316 height 68
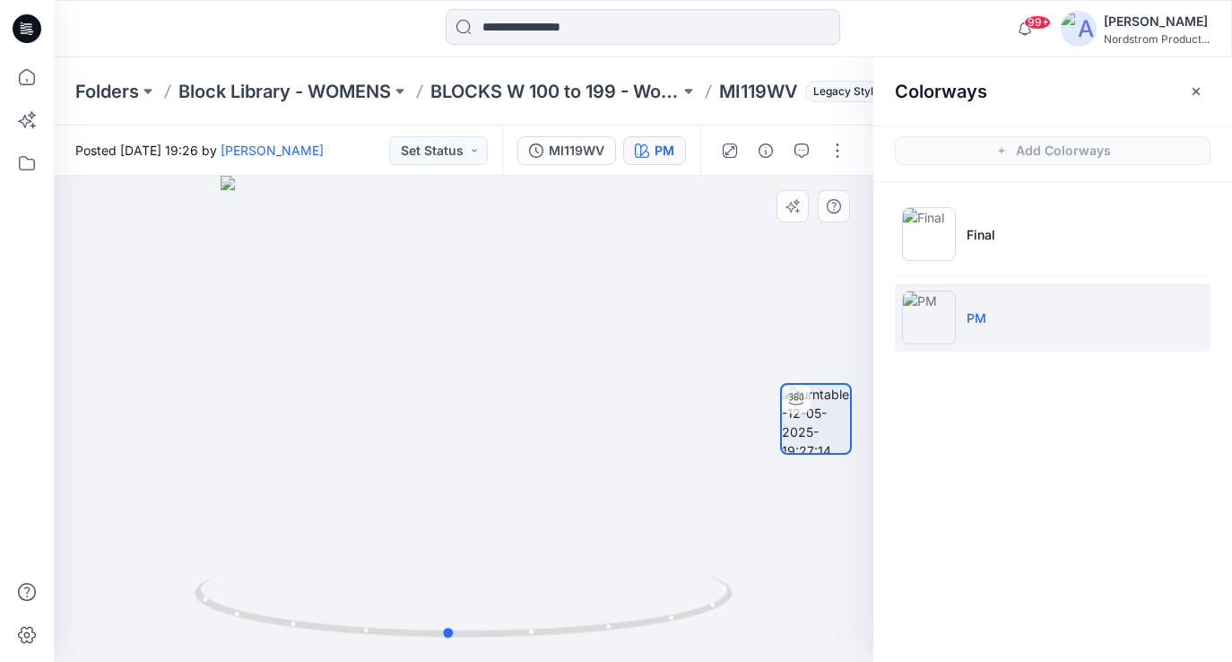
drag, startPoint x: 473, startPoint y: 472, endPoint x: 456, endPoint y: 473, distance: 18.0
click at [458, 467] on div at bounding box center [464, 419] width 820 height 486
drag, startPoint x: 621, startPoint y: 493, endPoint x: 673, endPoint y: 484, distance: 52.8
click at [673, 484] on div at bounding box center [464, 419] width 820 height 486
click at [1194, 88] on icon "button" at bounding box center [1196, 90] width 7 height 7
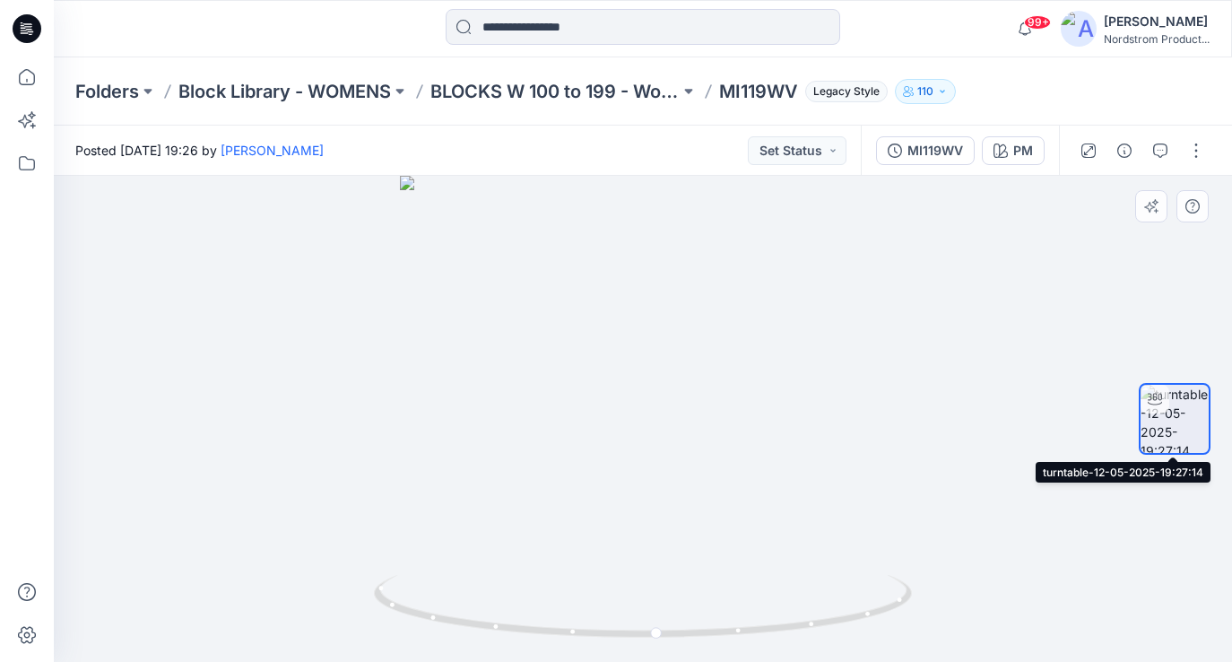
click at [1162, 400] on div at bounding box center [1155, 399] width 29 height 29
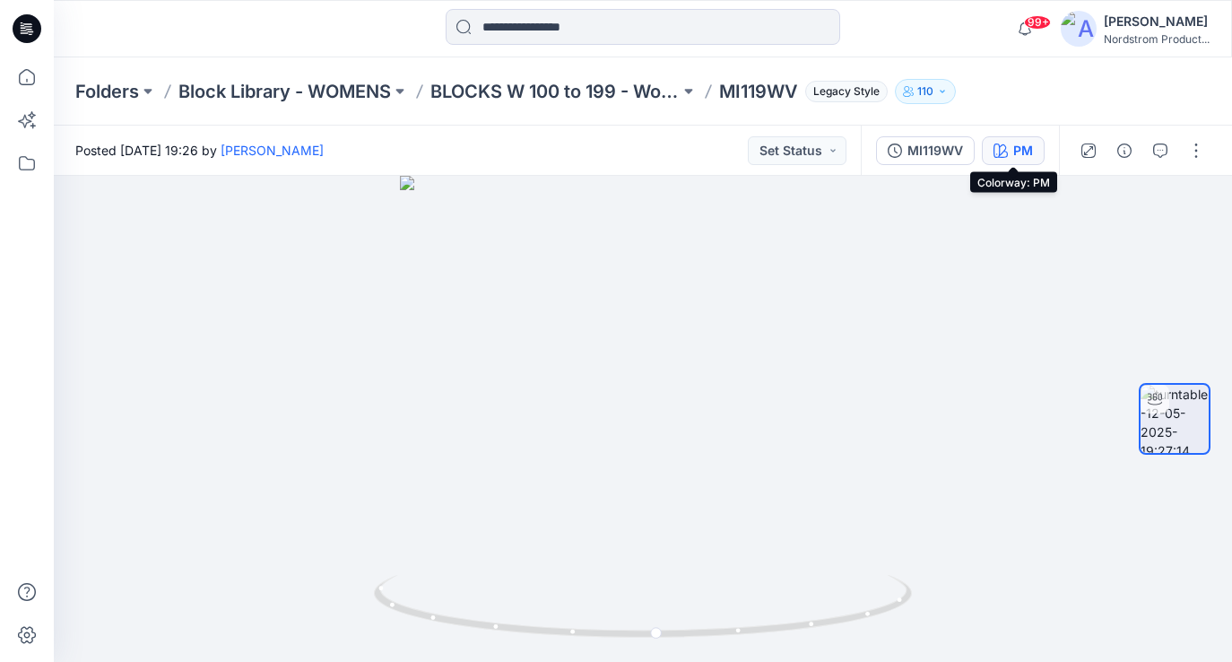
click at [1009, 145] on button "PM" at bounding box center [1013, 150] width 63 height 29
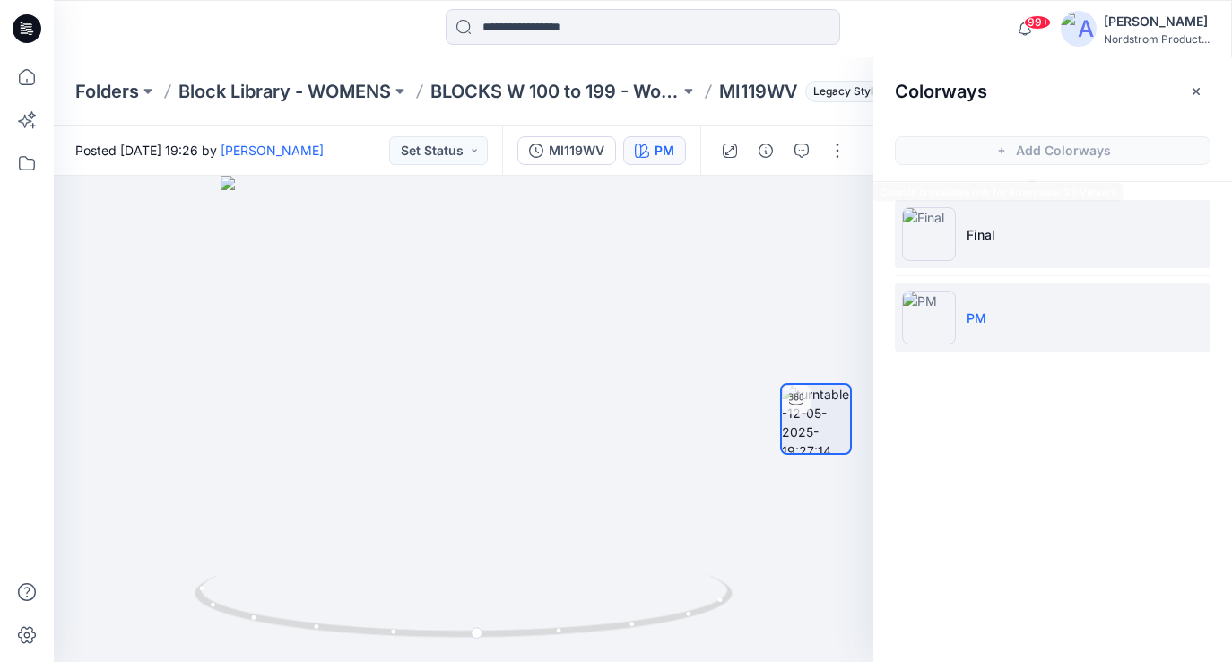
click at [1020, 236] on li "Final" at bounding box center [1053, 234] width 316 height 68
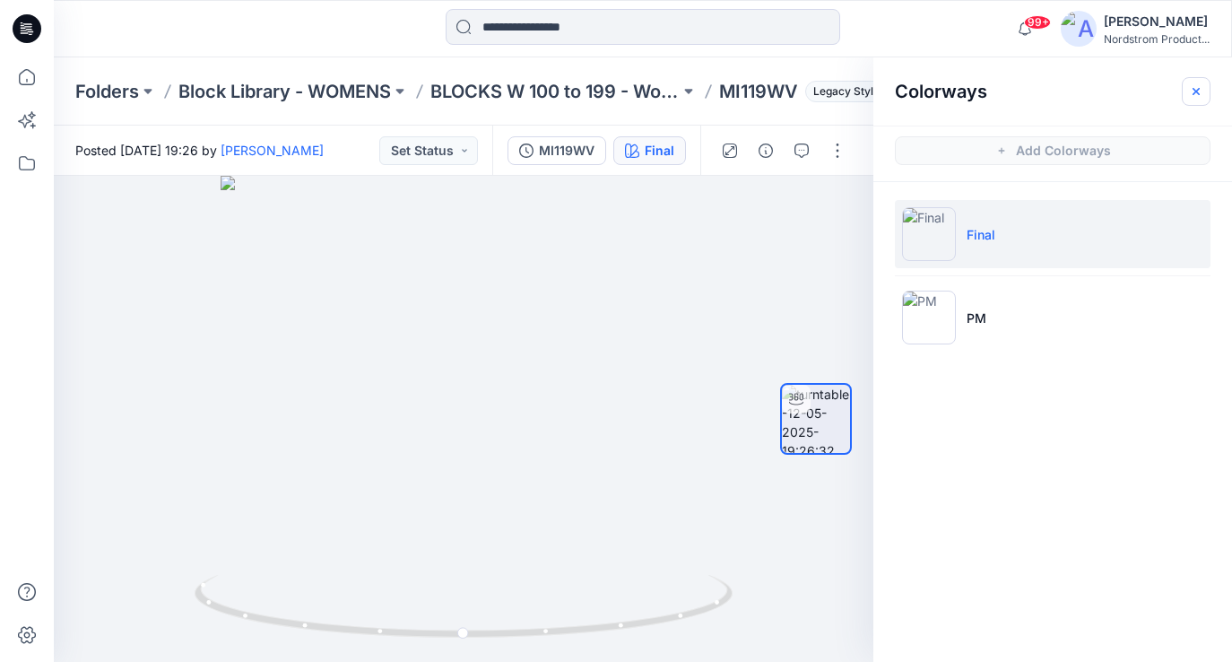
click at [1201, 79] on button "button" at bounding box center [1196, 91] width 29 height 29
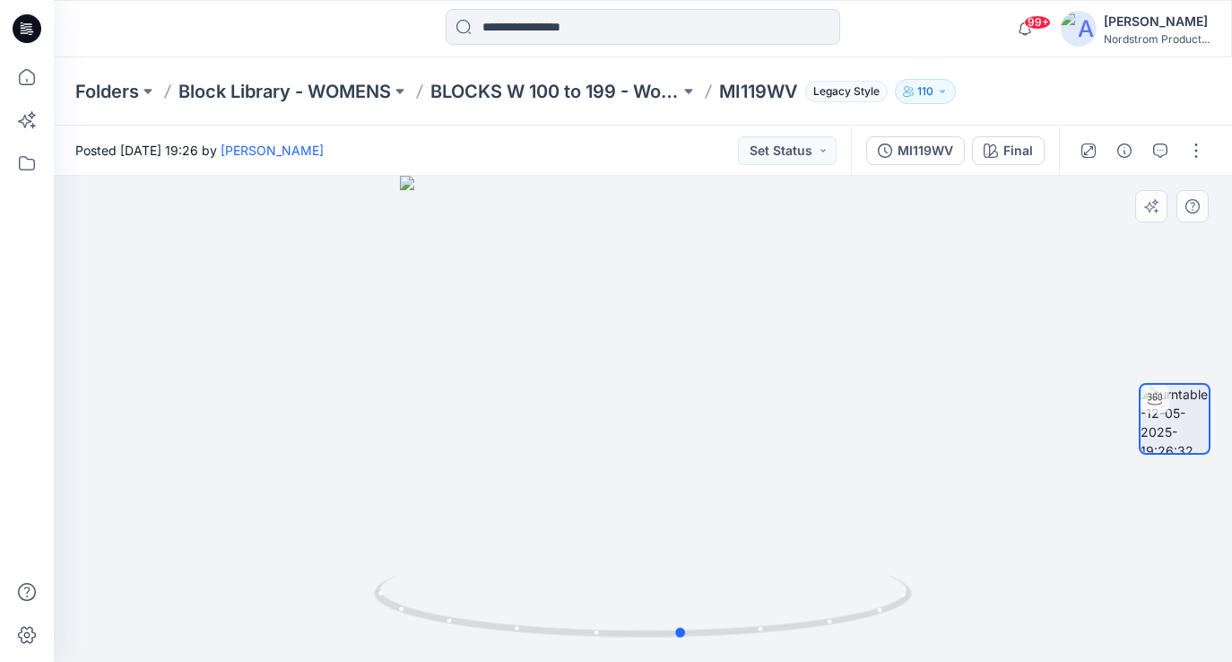
drag, startPoint x: 740, startPoint y: 378, endPoint x: 781, endPoint y: 399, distance: 46.5
click at [781, 399] on div at bounding box center [643, 419] width 1178 height 486
click at [1120, 145] on icon "button" at bounding box center [1124, 150] width 14 height 14
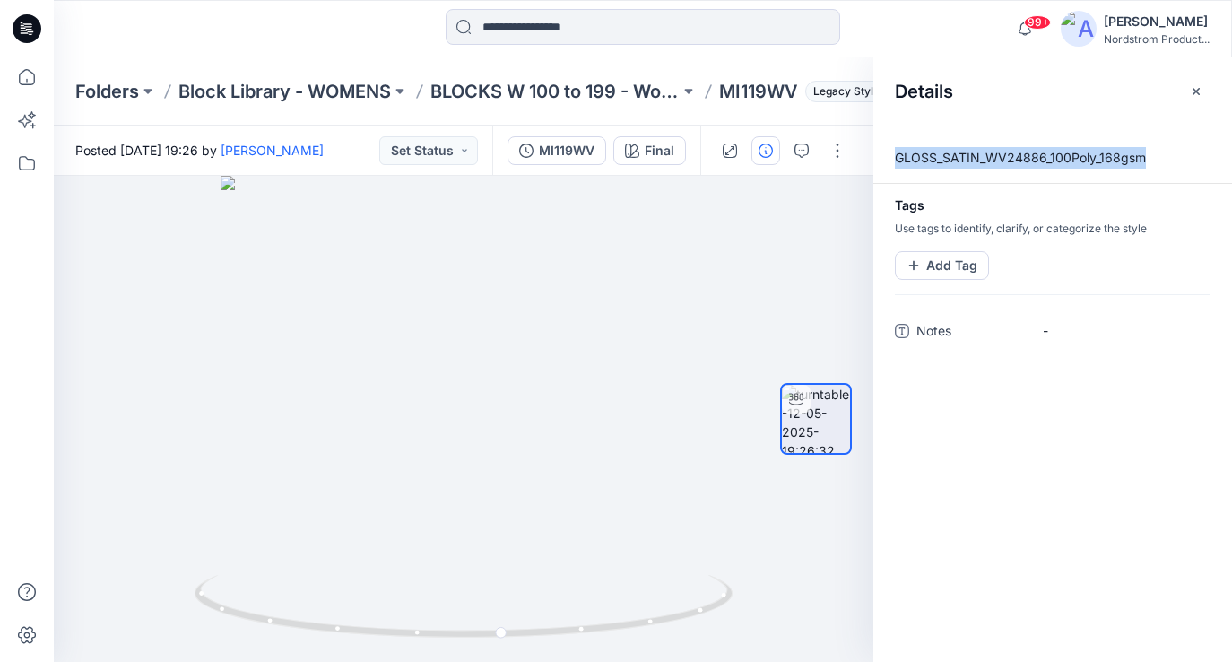
drag, startPoint x: 1149, startPoint y: 155, endPoint x: 875, endPoint y: 159, distance: 273.5
click at [875, 159] on p "GLOSS_SATIN_WV24886_100Poly_168gsm" at bounding box center [1052, 158] width 359 height 22
click at [1195, 85] on icon "button" at bounding box center [1196, 91] width 14 height 14
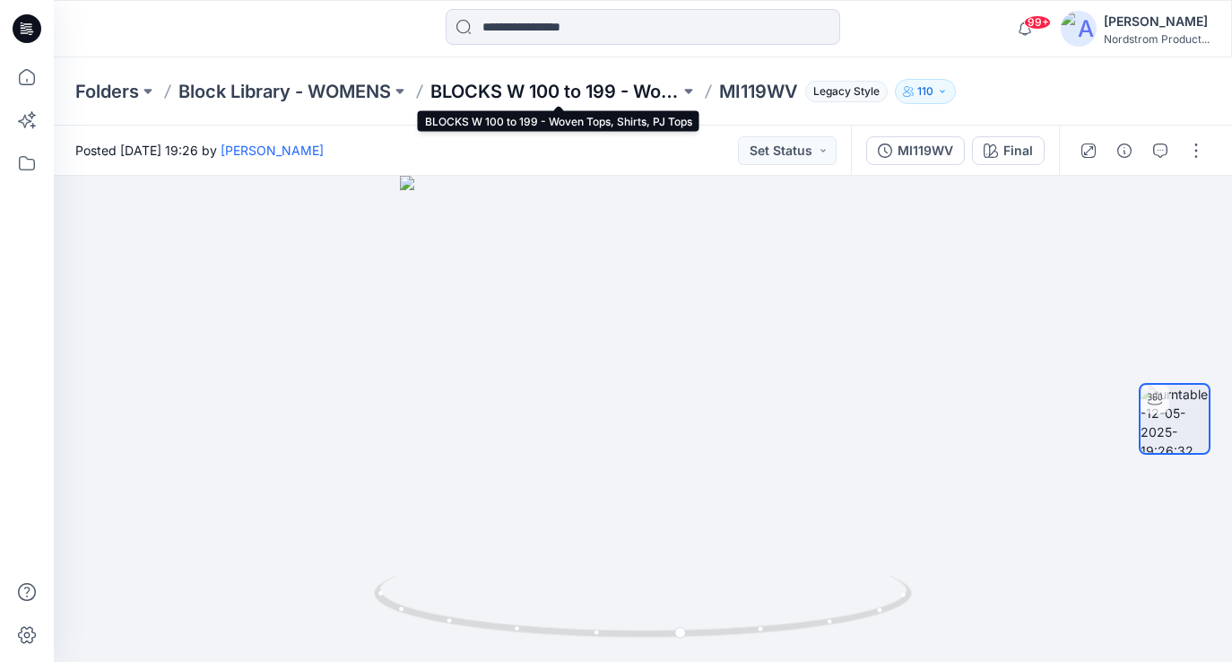
click at [528, 89] on p "BLOCKS W 100 to 199 - Woven Tops, Shirts, PJ Tops" at bounding box center [554, 91] width 249 height 25
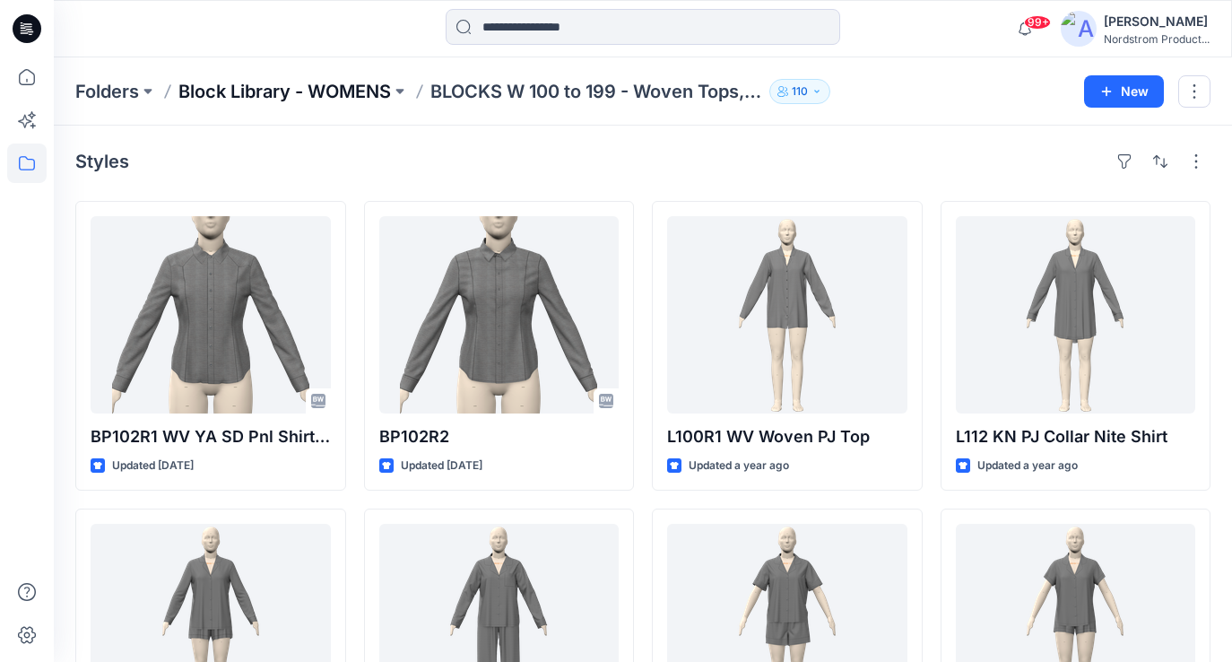
click at [290, 89] on p "Block Library - WOMENS" at bounding box center [284, 91] width 213 height 25
